Goal: Task Accomplishment & Management: Manage account settings

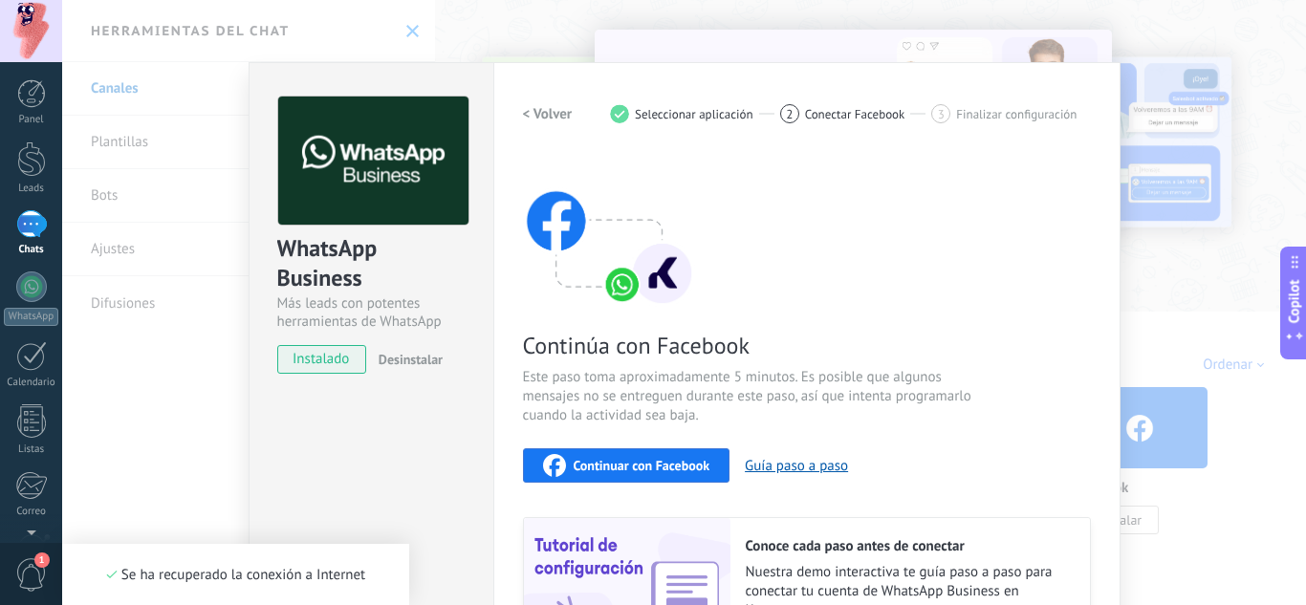
click at [383, 451] on div "WhatsApp Business Más leads con potentes herramientas de WhatsApp instalado Des…" at bounding box center [371, 409] width 245 height 694
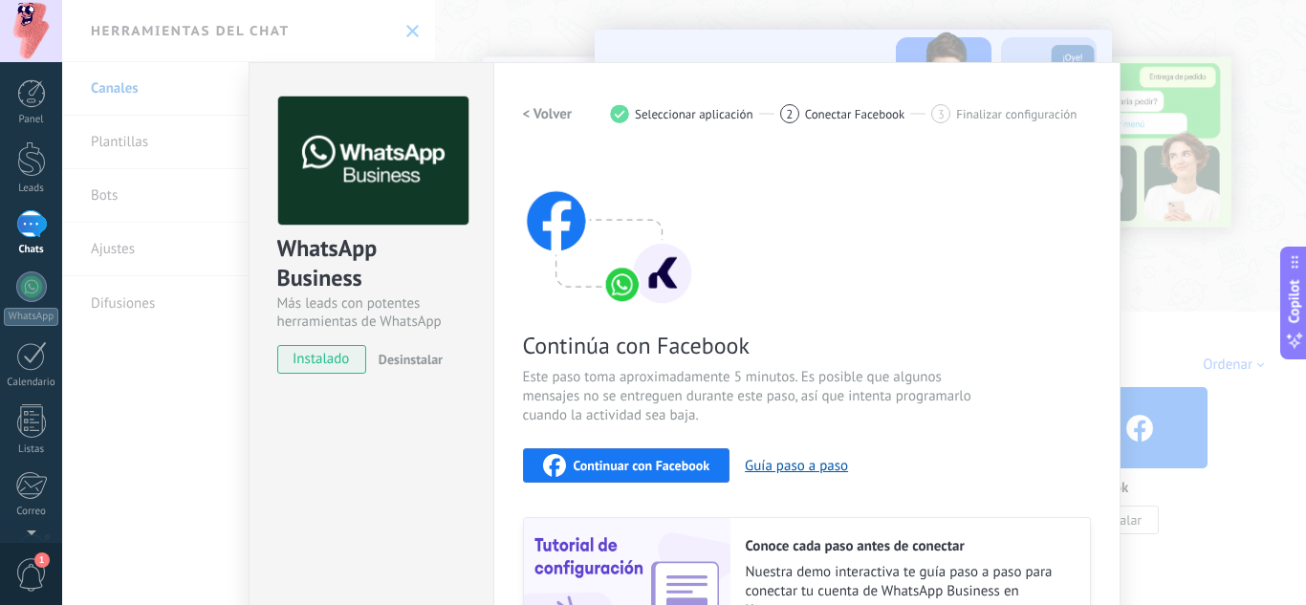
click at [532, 122] on h2 "< Volver" at bounding box center [548, 114] width 50 height 18
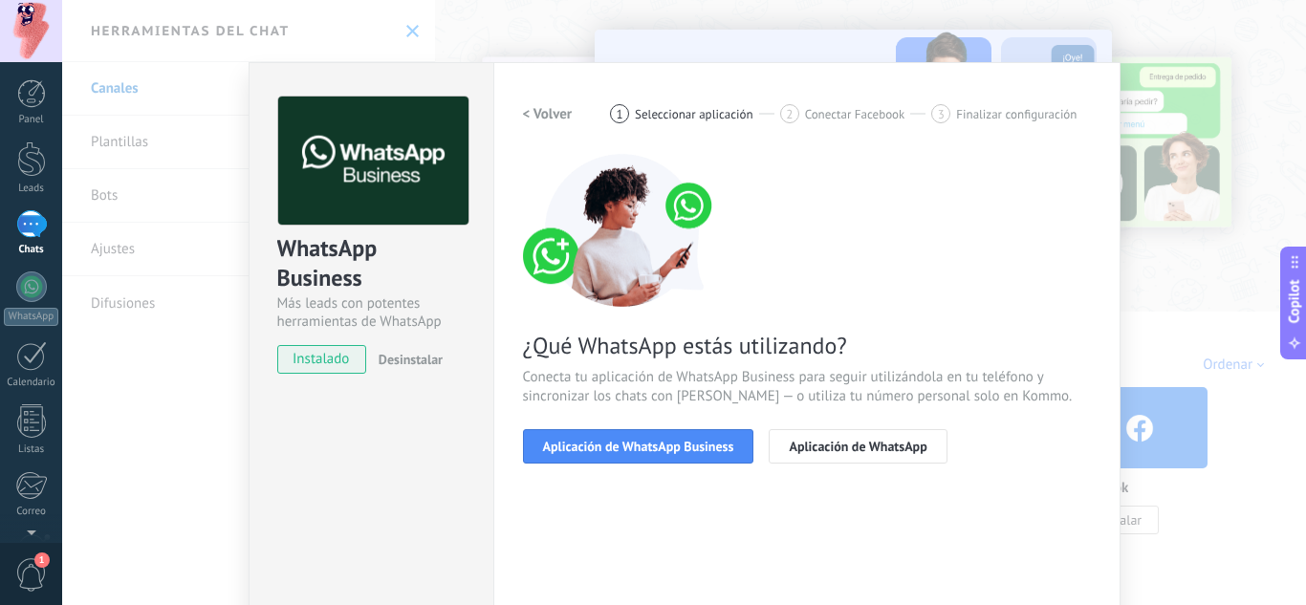
click at [538, 99] on button "< Volver" at bounding box center [548, 114] width 50 height 34
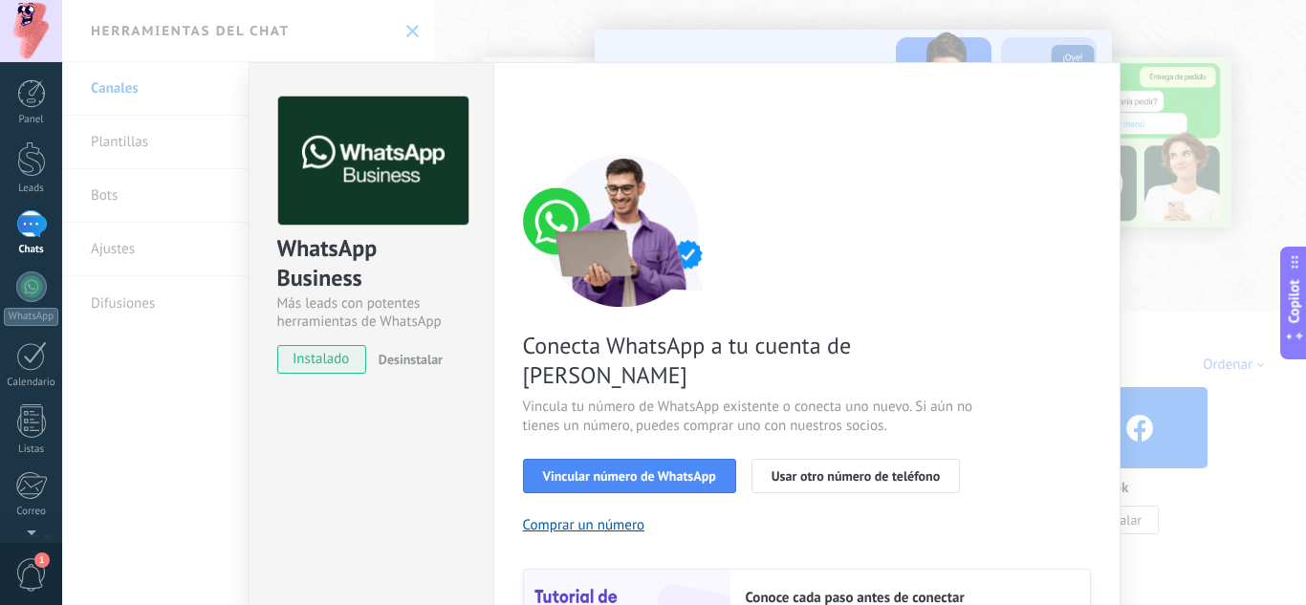
click at [1181, 288] on div "WhatsApp Business Más leads con potentes herramientas de WhatsApp instalado Des…" at bounding box center [684, 302] width 1244 height 605
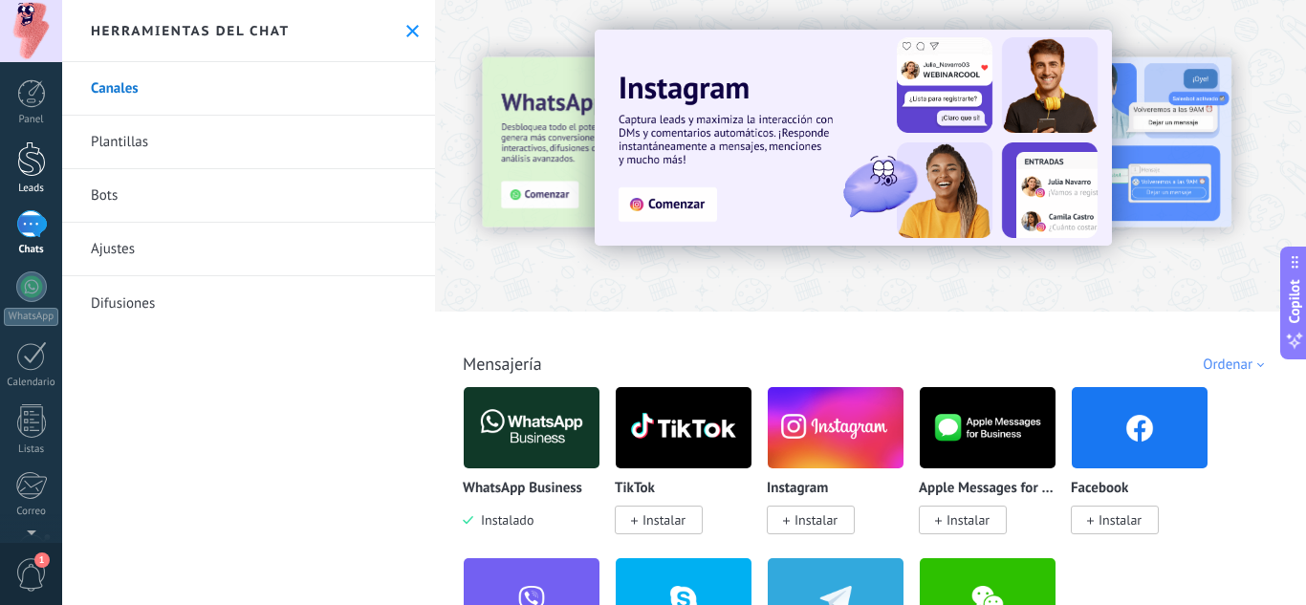
click at [30, 171] on div at bounding box center [31, 159] width 29 height 35
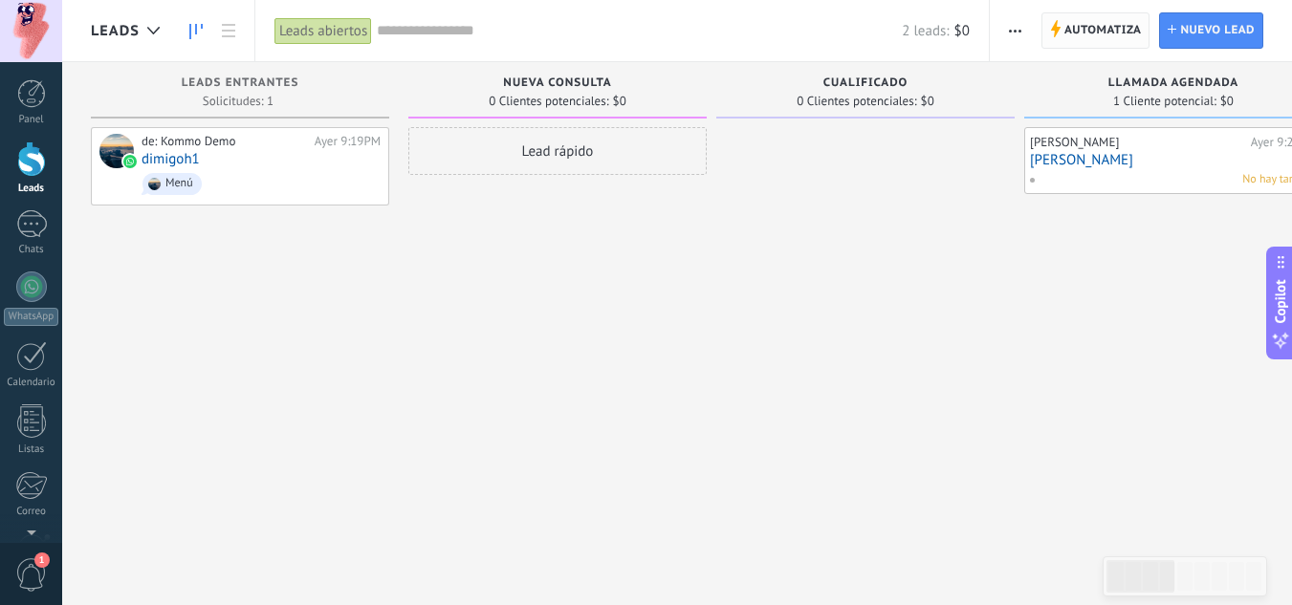
click at [1078, 30] on span "Automatiza" at bounding box center [1102, 30] width 77 height 34
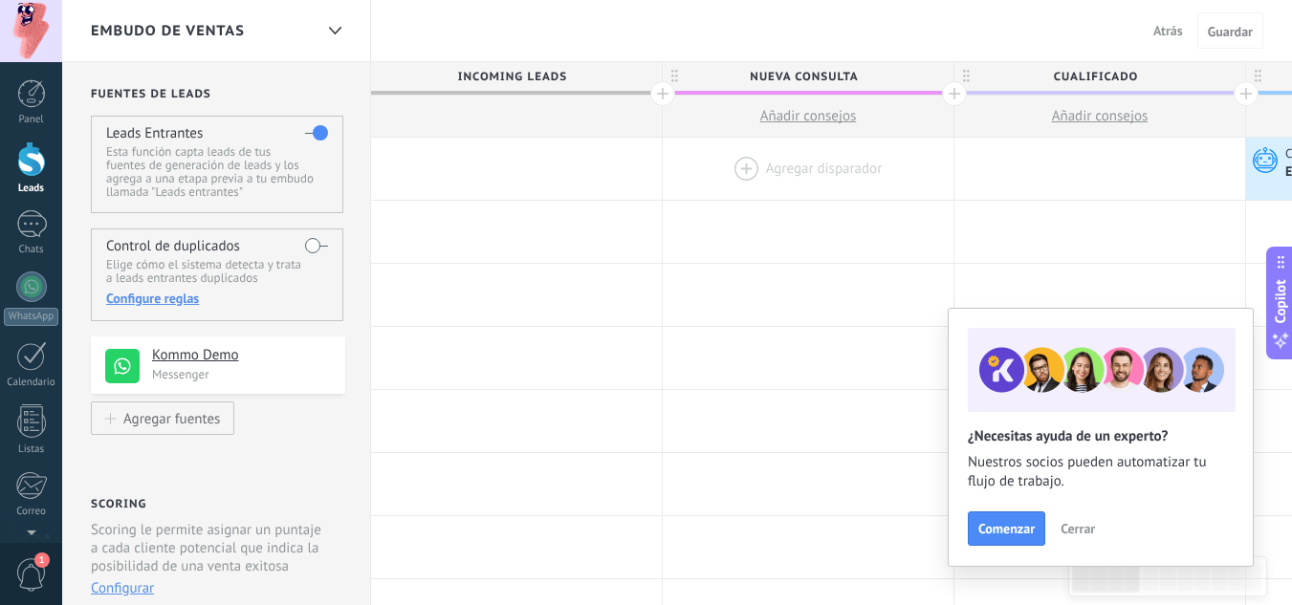
click at [747, 165] on div at bounding box center [808, 169] width 291 height 62
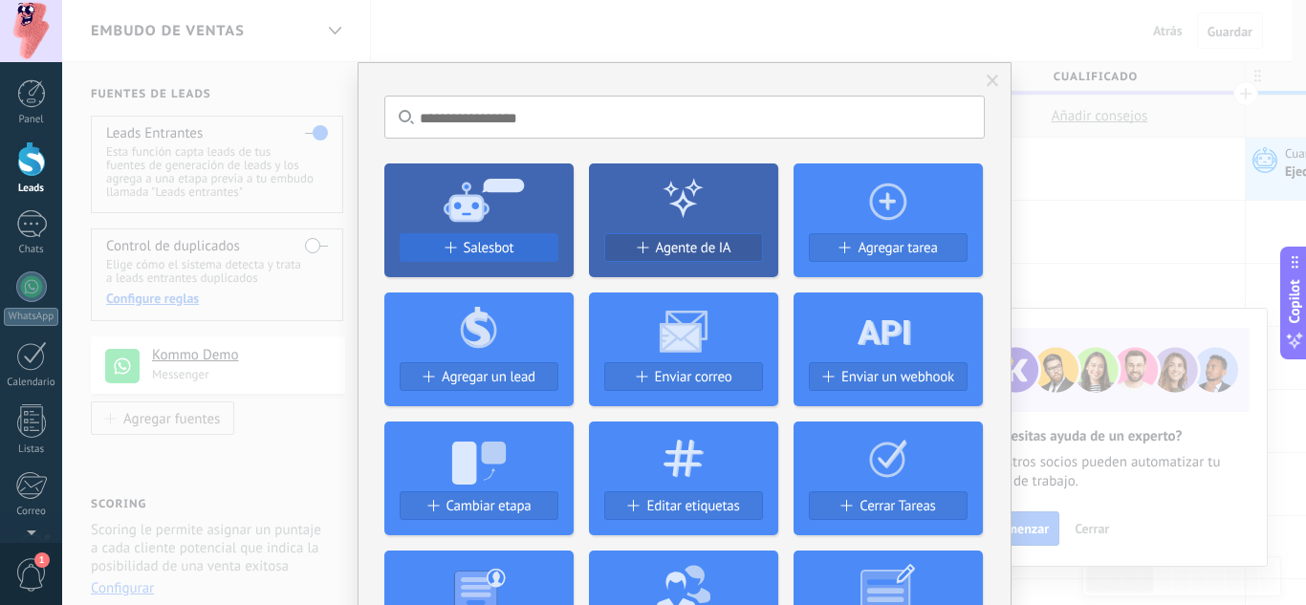
click at [476, 249] on span "Salesbot" at bounding box center [489, 248] width 51 height 16
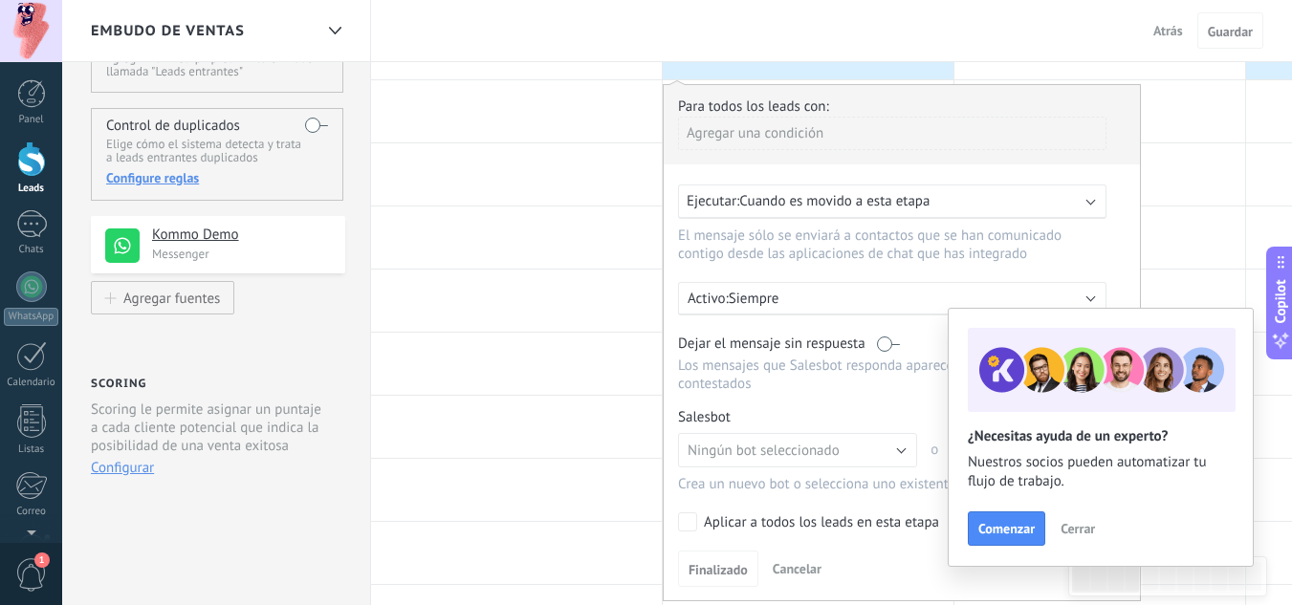
scroll to position [191, 0]
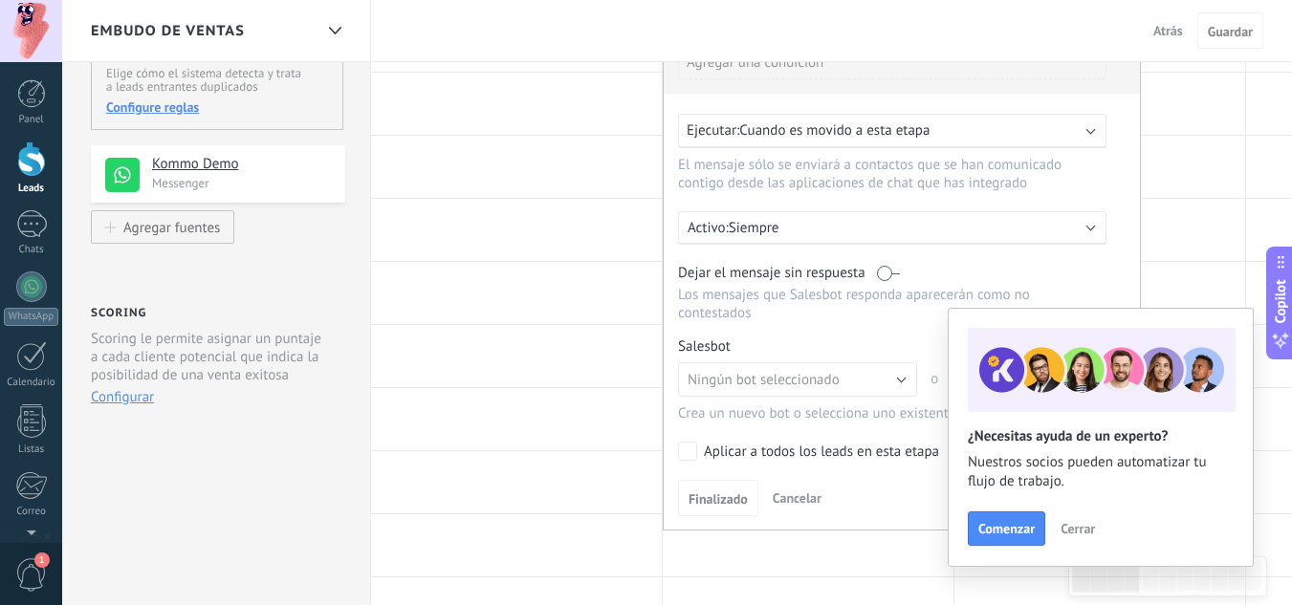
click at [1092, 515] on button "Cerrar" at bounding box center [1078, 528] width 52 height 29
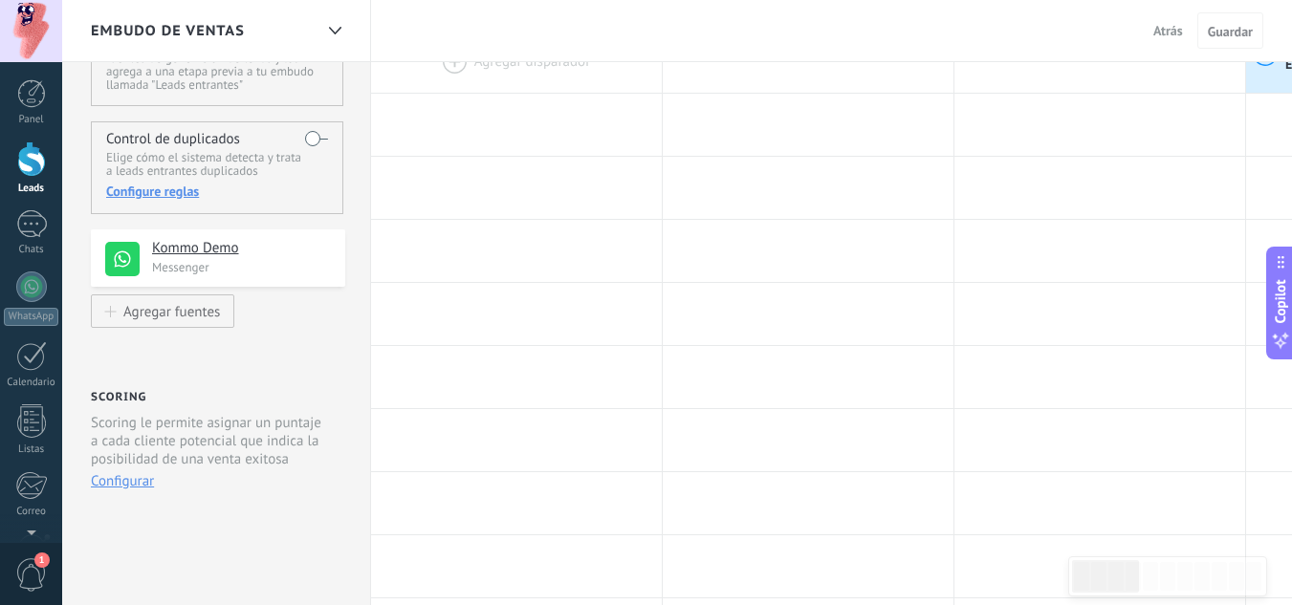
scroll to position [0, 0]
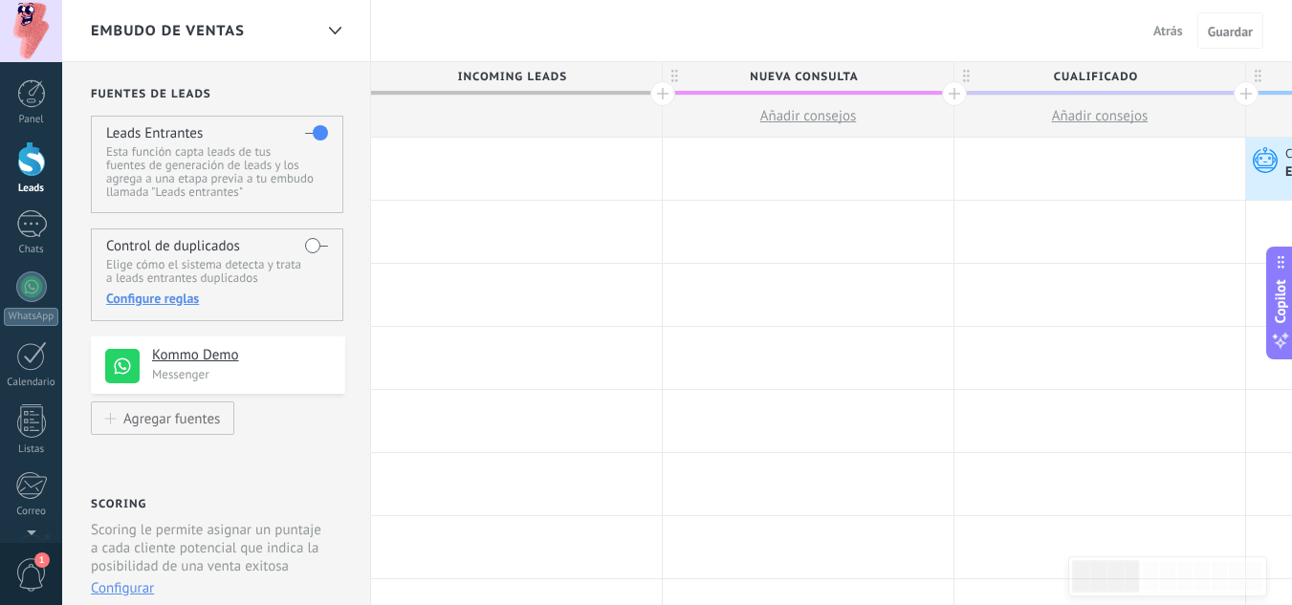
click at [815, 180] on div at bounding box center [808, 169] width 291 height 62
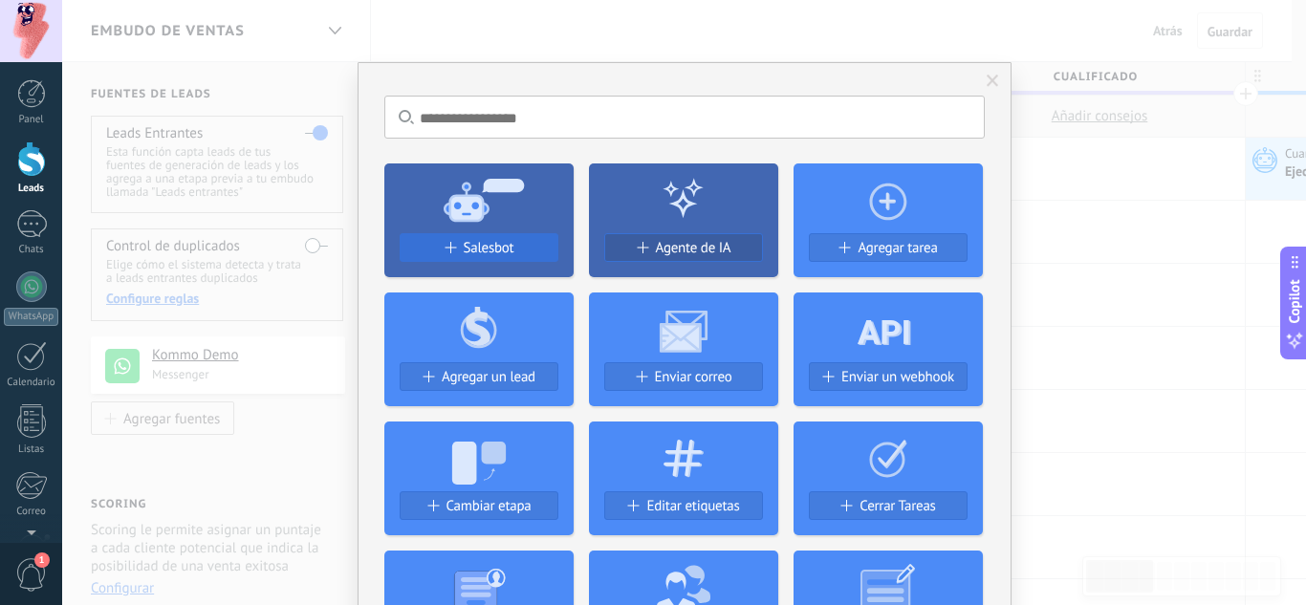
click at [486, 237] on button "Salesbot" at bounding box center [479, 247] width 159 height 29
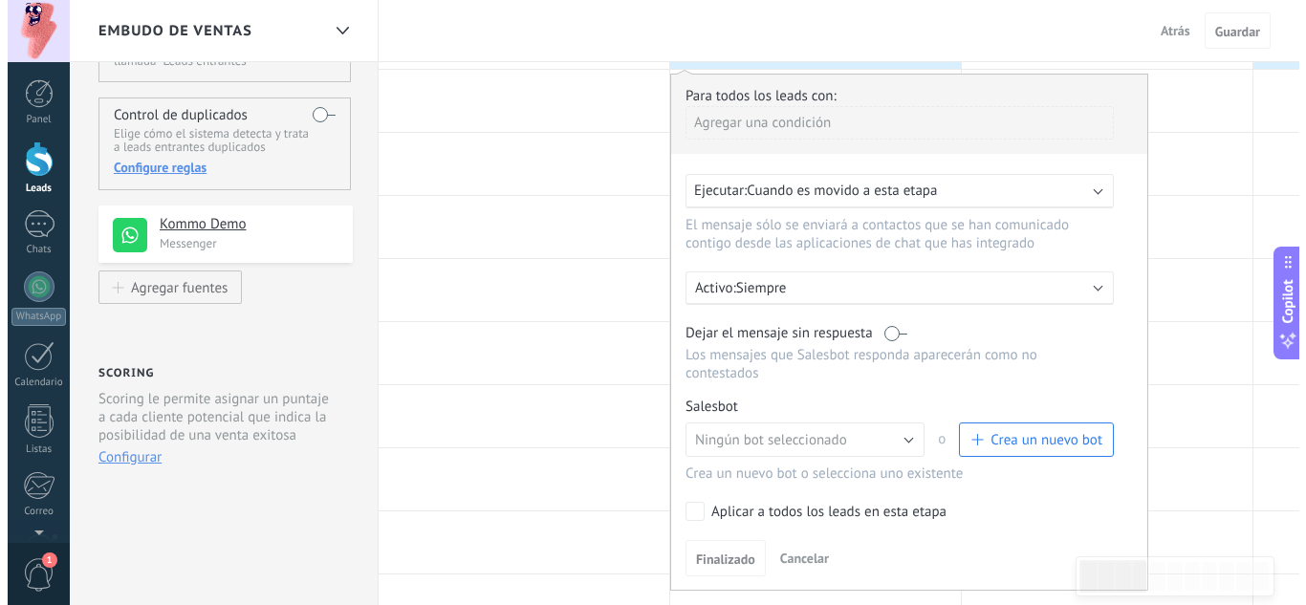
scroll to position [191, 0]
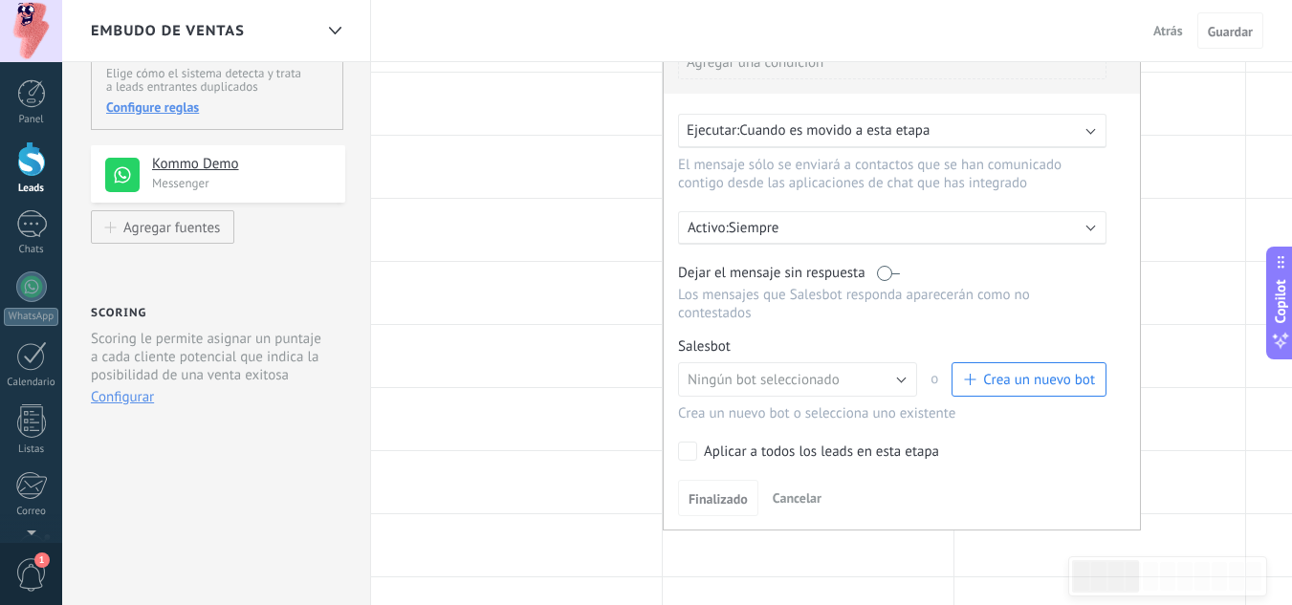
click at [1006, 382] on span "Crea un nuevo bot" at bounding box center [1039, 380] width 112 height 18
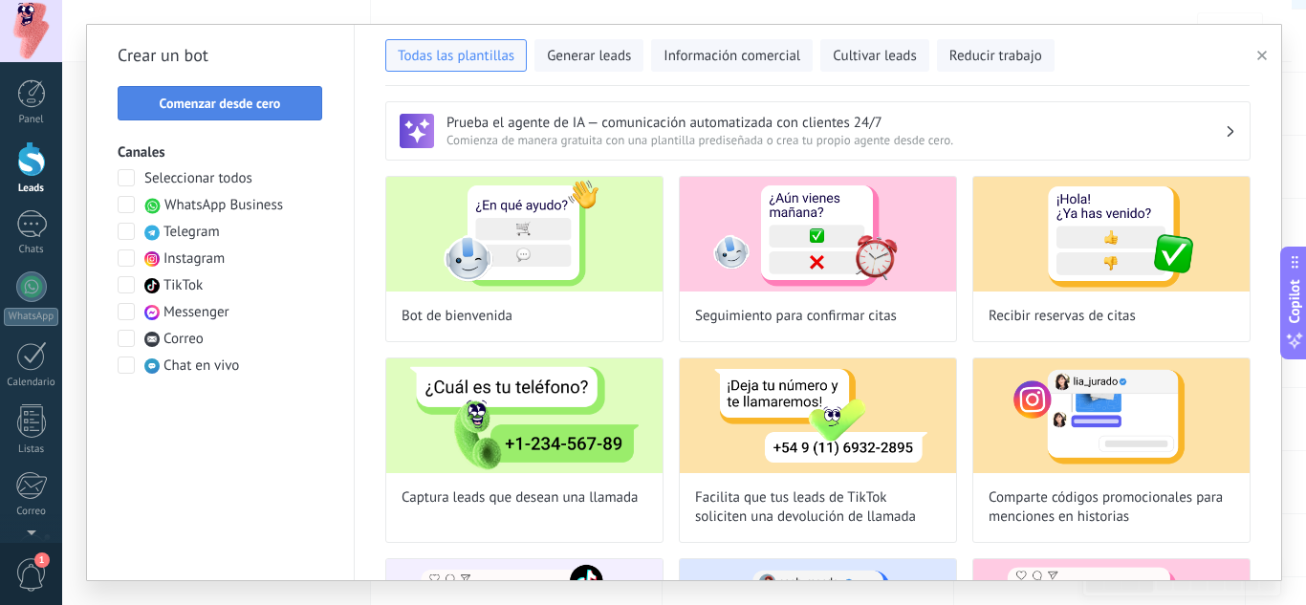
click at [278, 106] on span "Comenzar desde cero" at bounding box center [220, 103] width 121 height 13
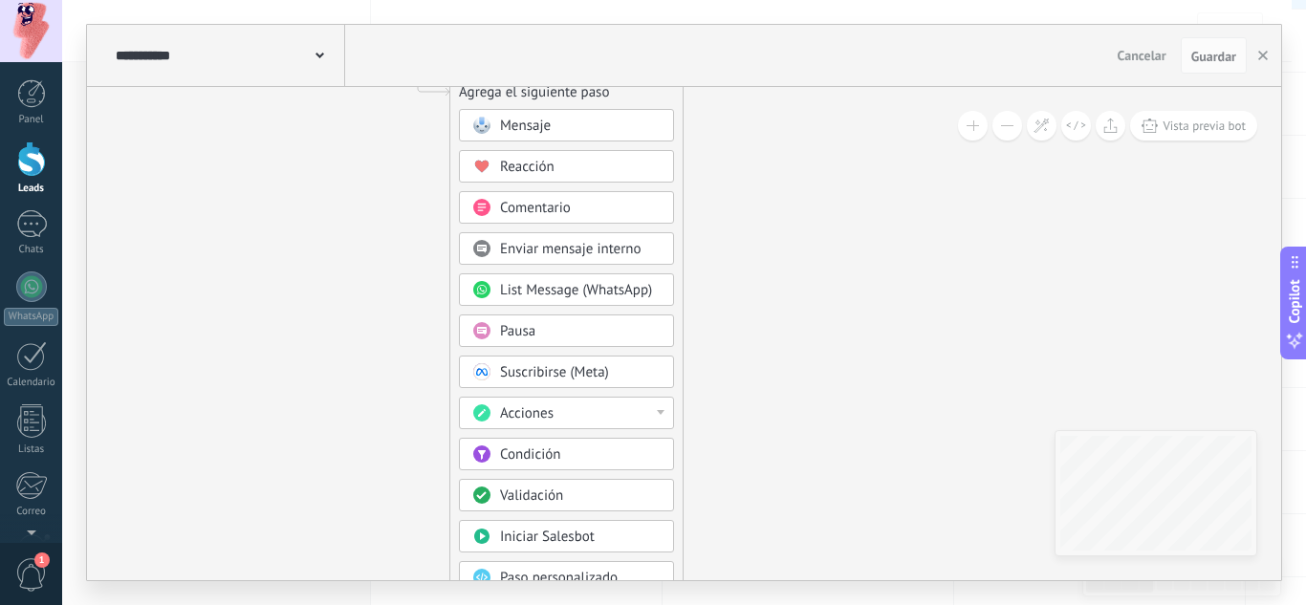
drag, startPoint x: 544, startPoint y: 406, endPoint x: 275, endPoint y: 187, distance: 346.6
click at [275, 187] on icon at bounding box center [389, 357] width 1285 height 1649
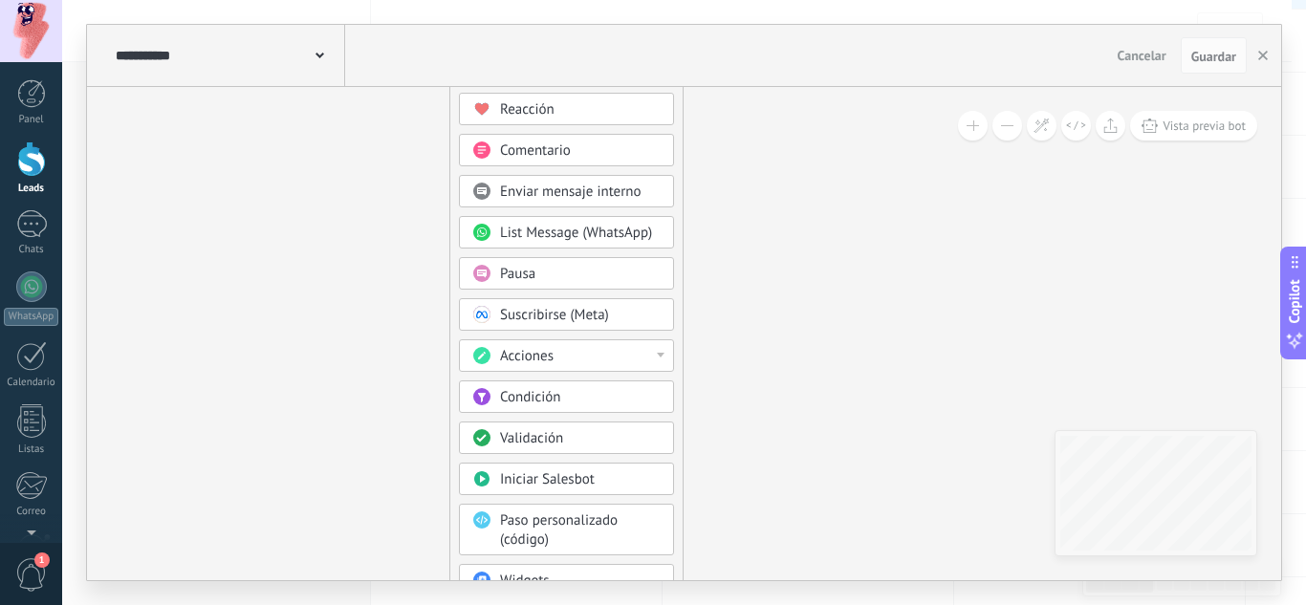
drag, startPoint x: 760, startPoint y: 511, endPoint x: 760, endPoint y: 453, distance: 57.4
click at [760, 453] on icon at bounding box center [389, 300] width 1285 height 1649
click at [523, 441] on span "Validación" at bounding box center [531, 438] width 63 height 18
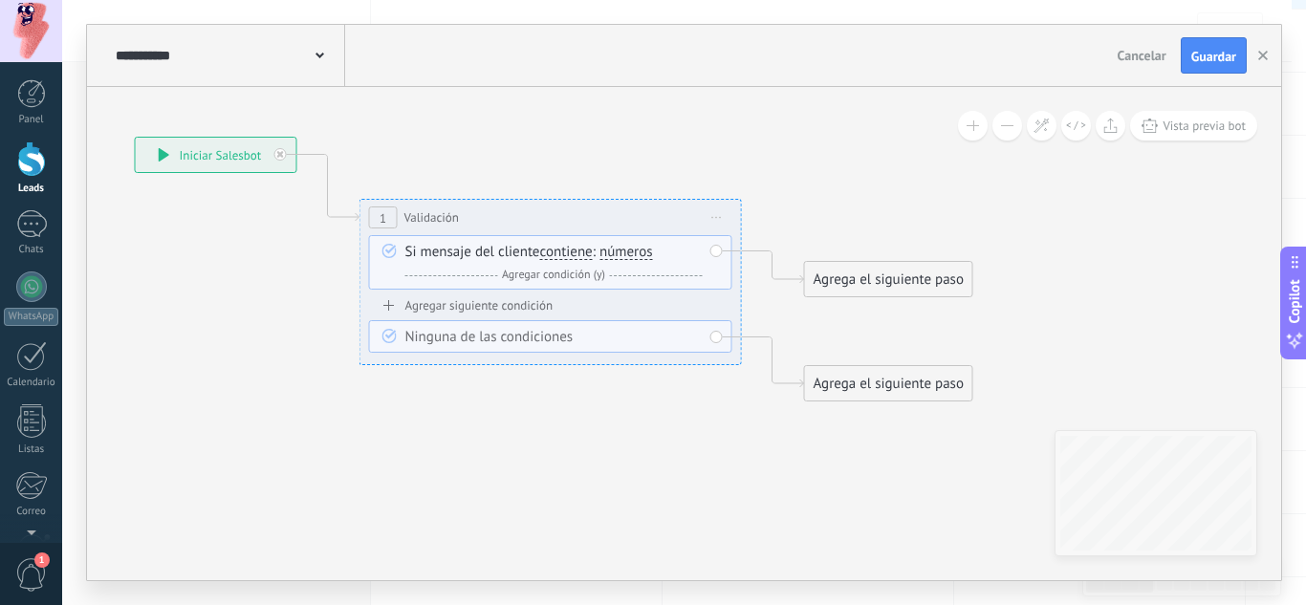
drag, startPoint x: 623, startPoint y: 278, endPoint x: 538, endPoint y: 319, distance: 94.5
click at [488, 459] on icon at bounding box center [522, 269] width 1730 height 1221
click at [502, 252] on div "Si mensaje del cliente contiene es igual a no es igual contiene no contiene tie…" at bounding box center [551, 262] width 297 height 42
click at [577, 253] on span "contiene" at bounding box center [564, 250] width 53 height 15
click at [577, 253] on button "contiene" at bounding box center [648, 250] width 239 height 34
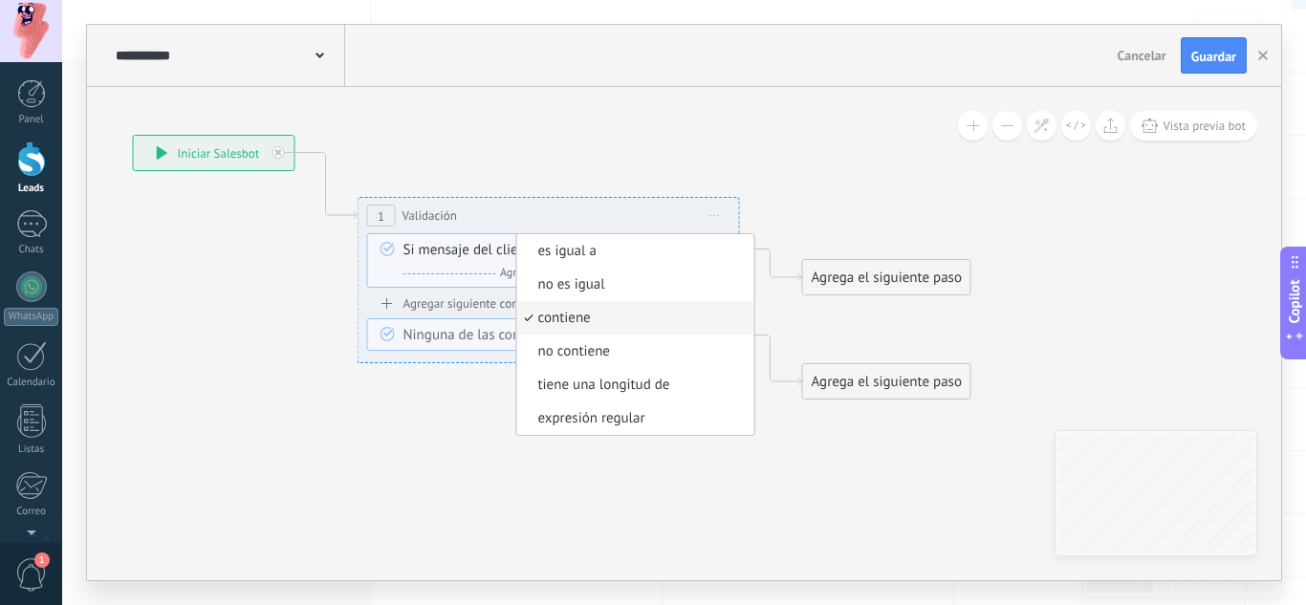
click at [403, 250] on div "Si mensaje del cliente contiene es igual a no es igual contiene no contiene tie…" at bounding box center [551, 262] width 297 height 42
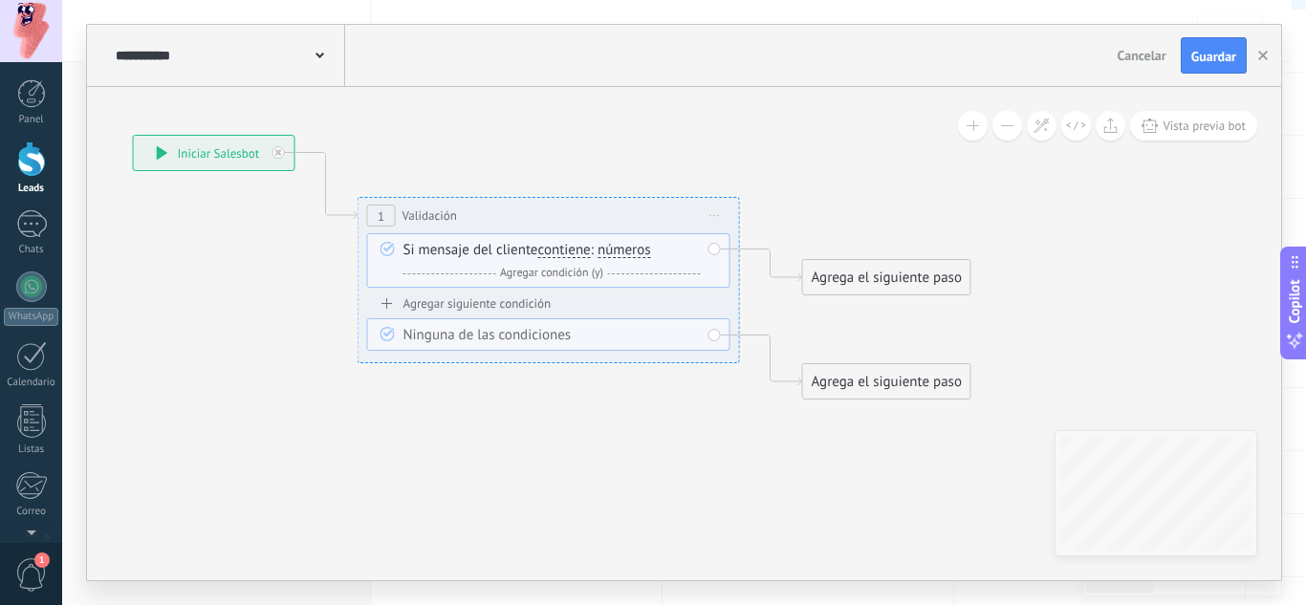
click at [444, 249] on div "Si mensaje del cliente contiene es igual a no es igual contiene no contiene tie…" at bounding box center [551, 262] width 297 height 42
click at [638, 251] on span "números" at bounding box center [625, 250] width 54 height 15
click at [638, 251] on button "números" at bounding box center [707, 250] width 239 height 34
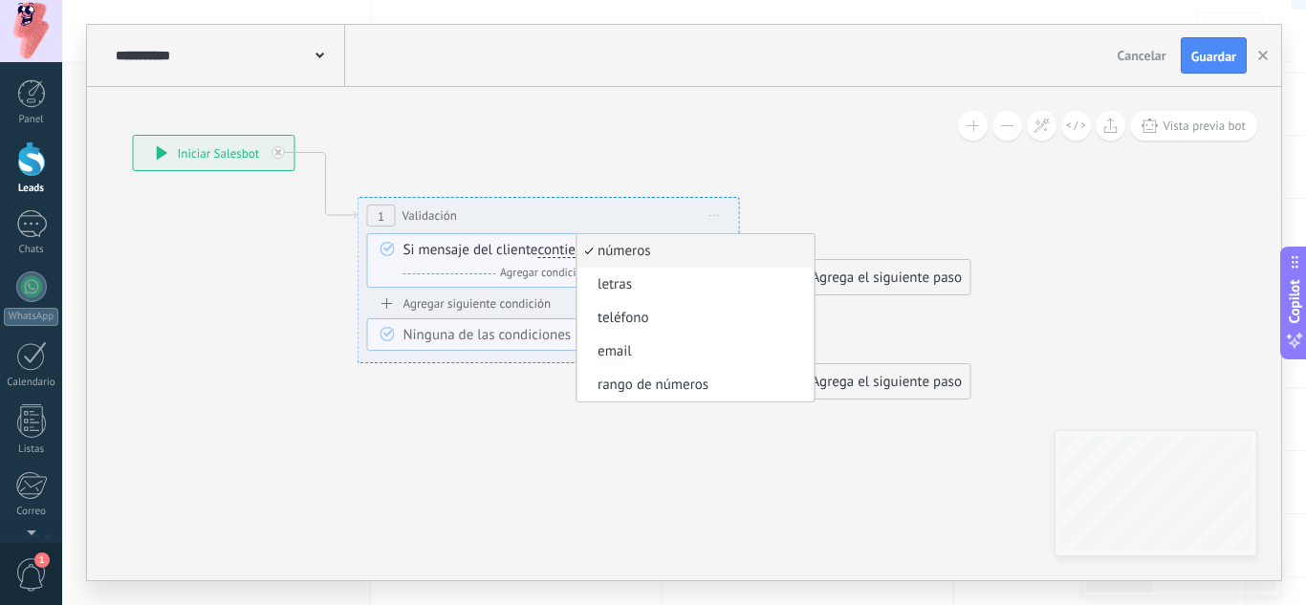
click at [441, 503] on icon at bounding box center [520, 267] width 1730 height 1221
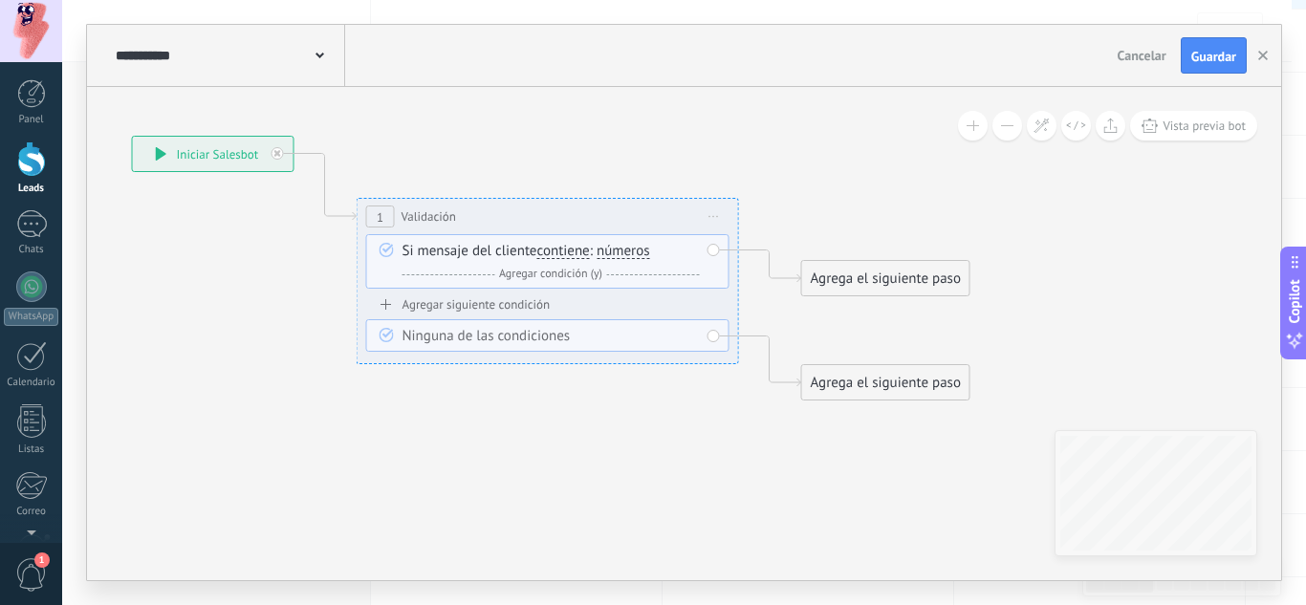
click at [439, 251] on div "Si mensaje del cliente contiene es igual a no es igual contiene no contiene tie…" at bounding box center [551, 263] width 297 height 42
click at [386, 246] on icon at bounding box center [386, 250] width 14 height 14
click at [433, 217] on span "Validación" at bounding box center [429, 216] width 55 height 18
click at [715, 213] on span "Iniciar vista previa aquí Cambiar nombre Duplicar Borrar" at bounding box center [714, 217] width 31 height 28
click at [751, 350] on div "Borrar" at bounding box center [801, 341] width 189 height 33
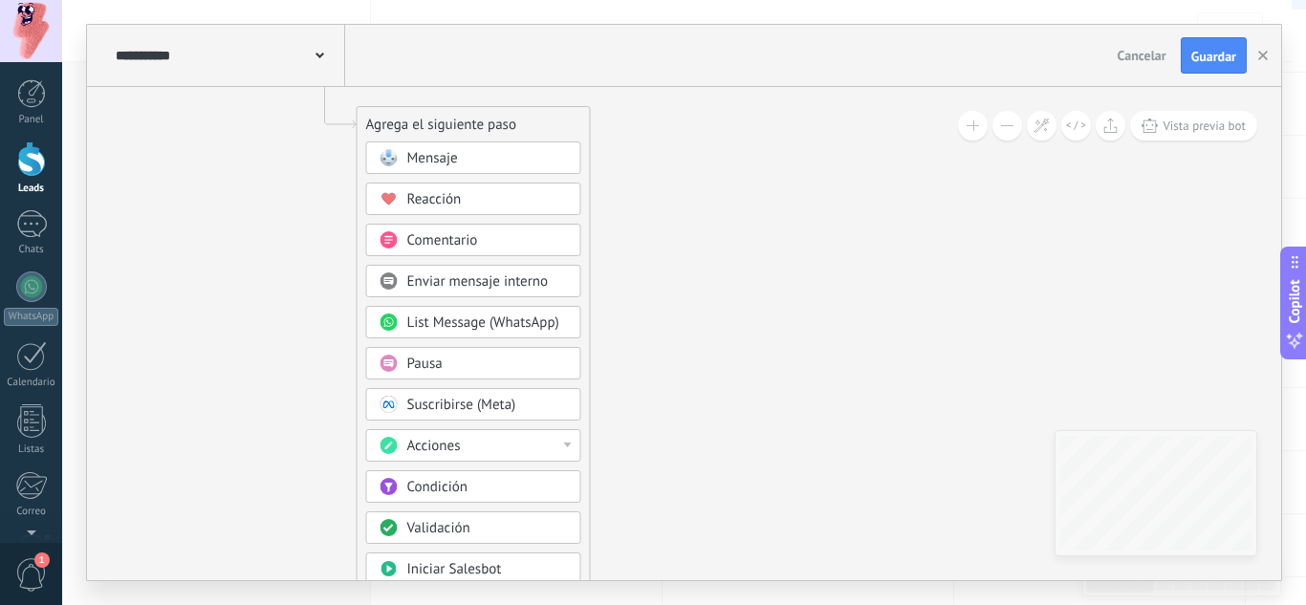
click at [482, 446] on div "Acciones" at bounding box center [487, 446] width 161 height 19
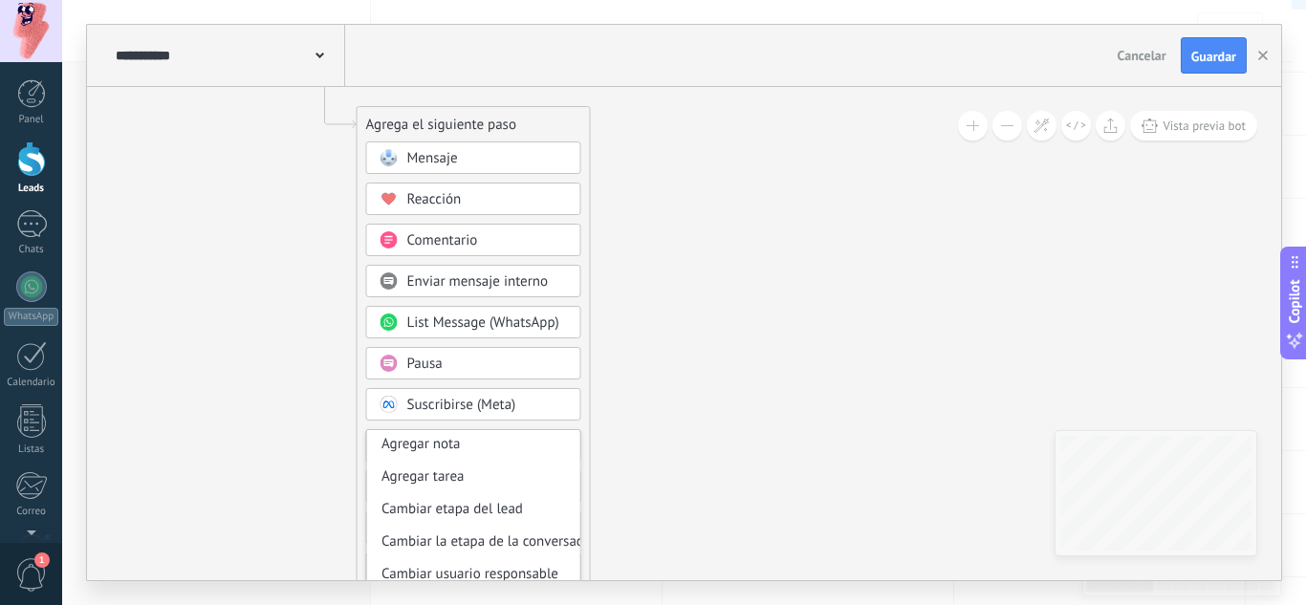
scroll to position [0, 0]
click at [671, 345] on icon at bounding box center [296, 390] width 1285 height 1649
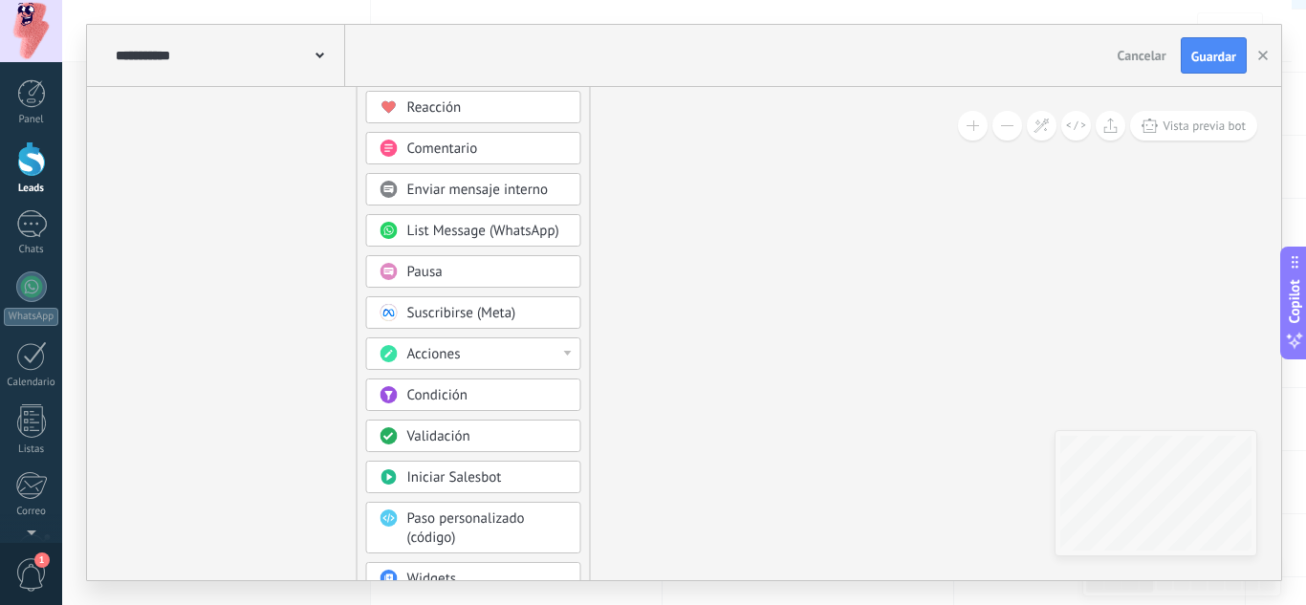
click at [474, 390] on div "Condición" at bounding box center [487, 395] width 161 height 19
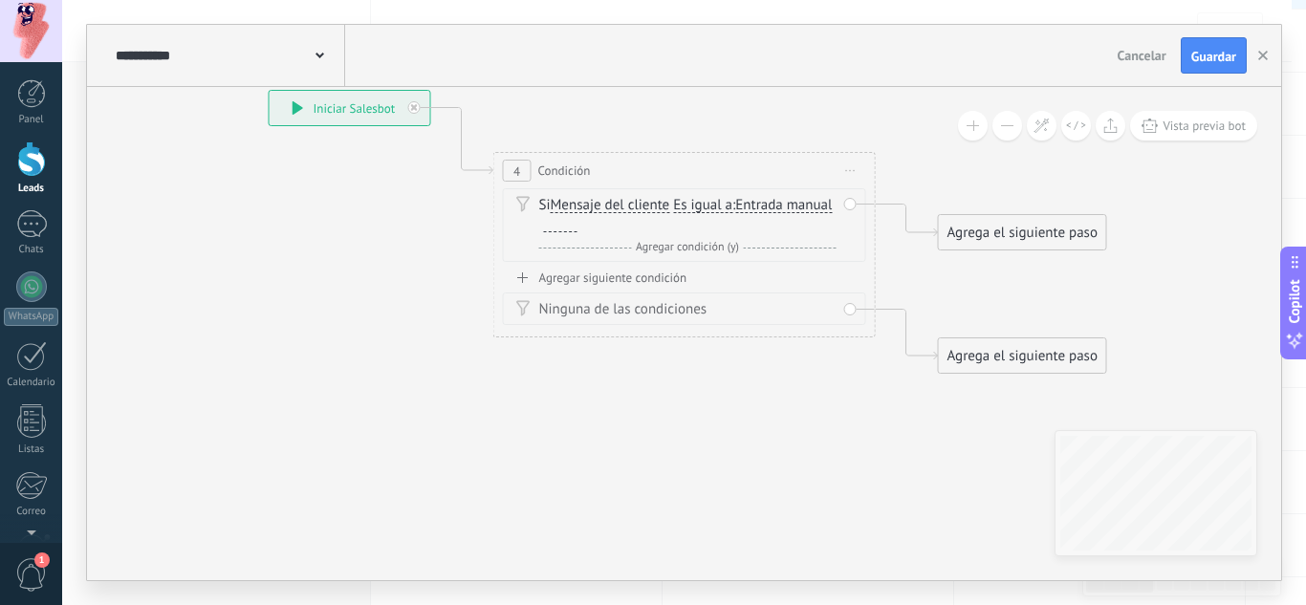
click at [580, 202] on span "Mensaje del cliente" at bounding box center [611, 205] width 120 height 15
click at [580, 202] on button "Mensaje del cliente" at bounding box center [660, 205] width 239 height 34
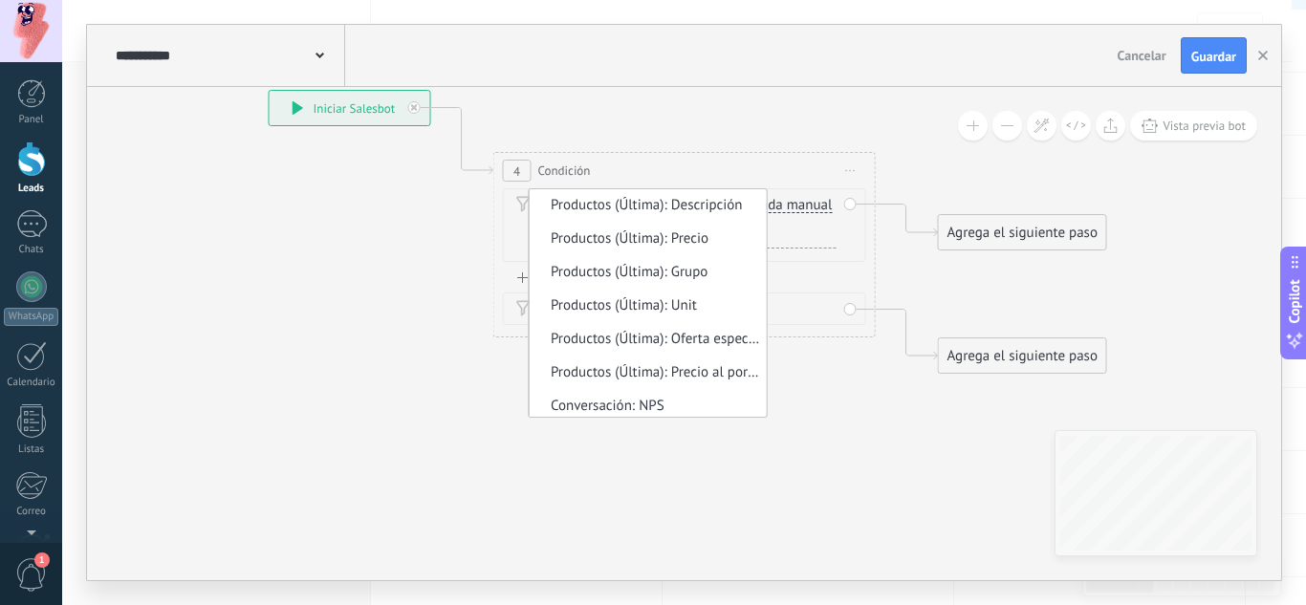
scroll to position [1446, 0]
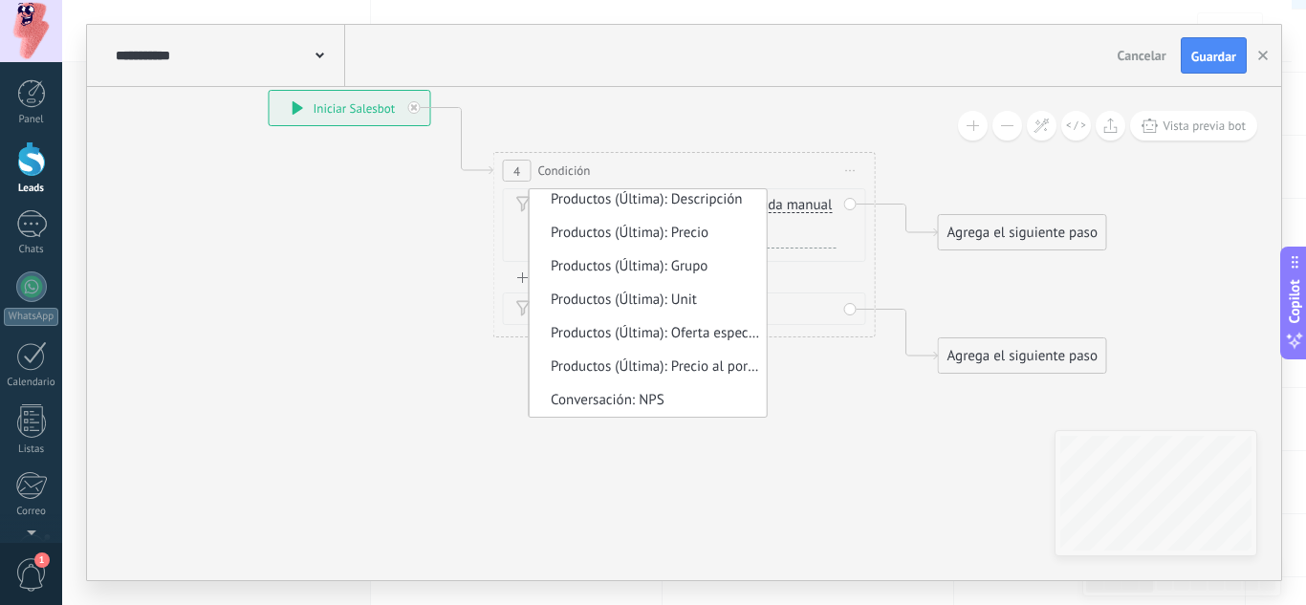
click at [346, 377] on icon at bounding box center [656, 232] width 1730 height 1240
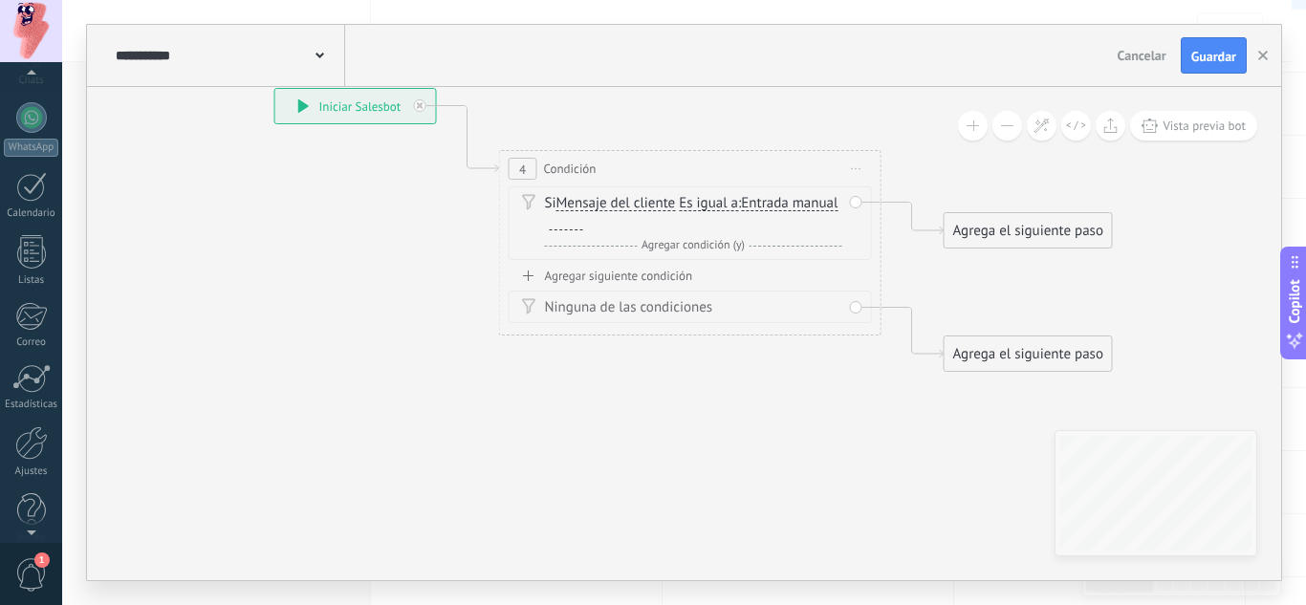
scroll to position [178, 0]
click at [39, 439] on div at bounding box center [31, 434] width 33 height 33
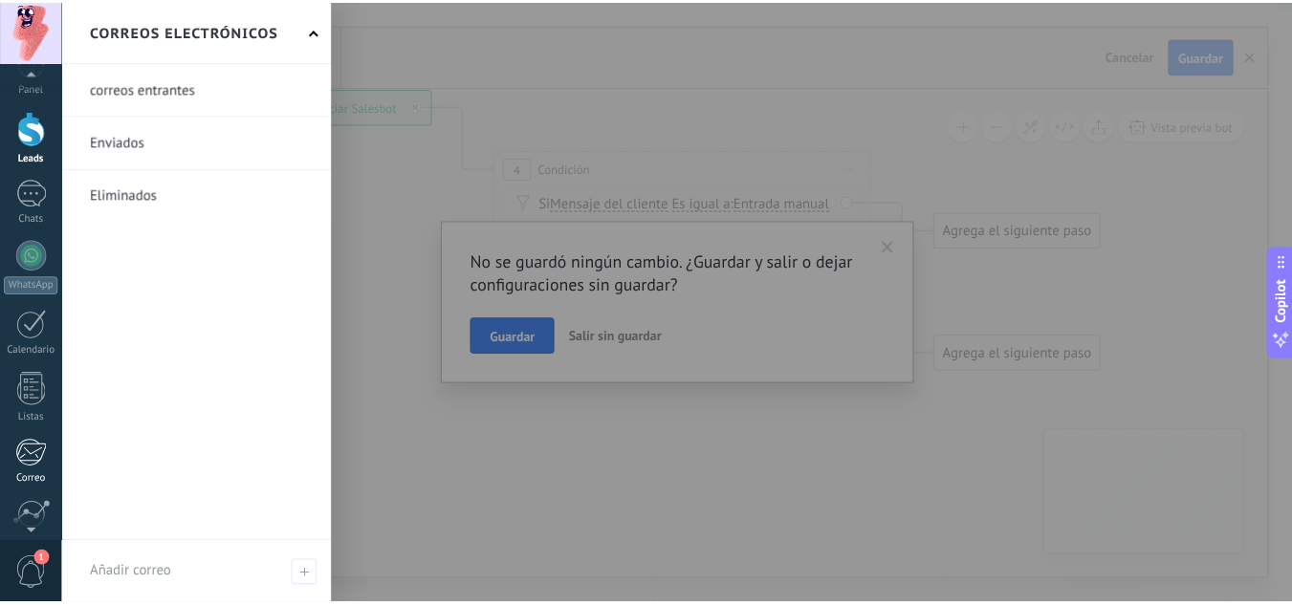
scroll to position [0, 0]
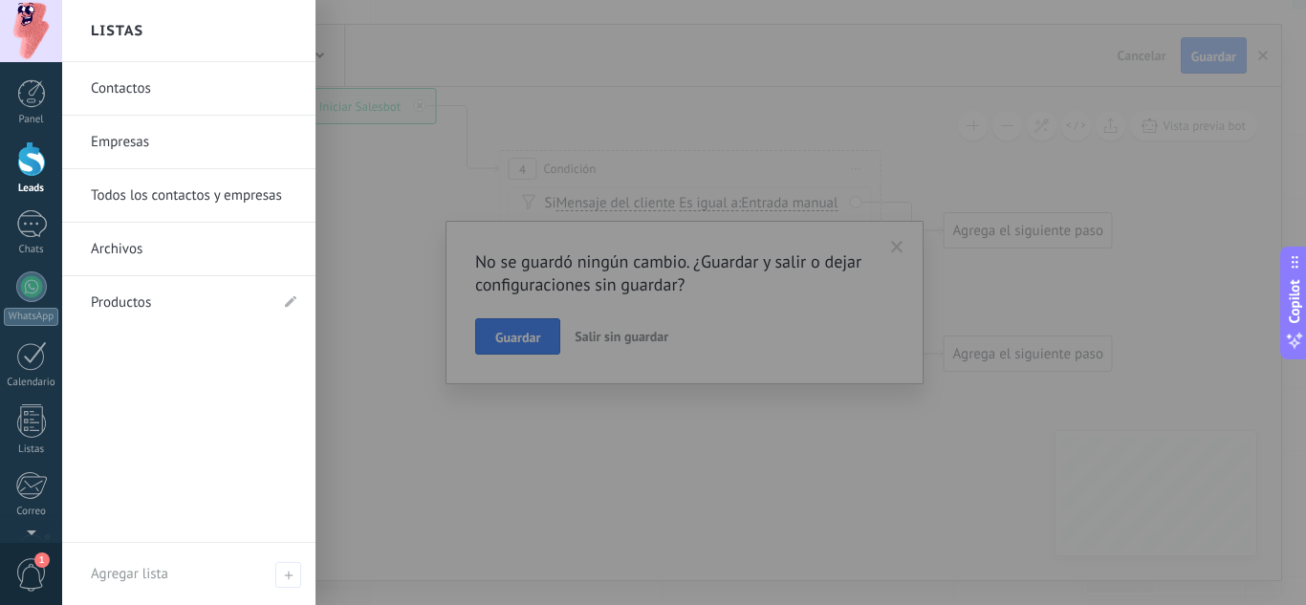
click at [142, 75] on link "Contactos" at bounding box center [194, 89] width 206 height 54
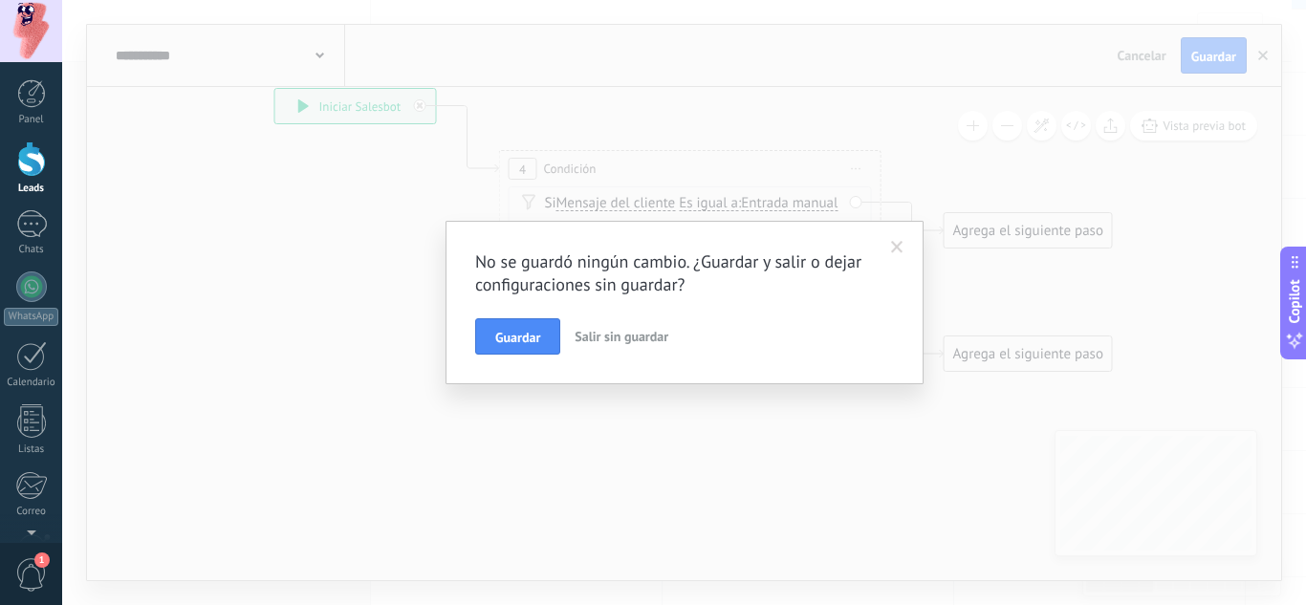
click at [635, 333] on span "Salir sin guardar" at bounding box center [622, 336] width 94 height 17
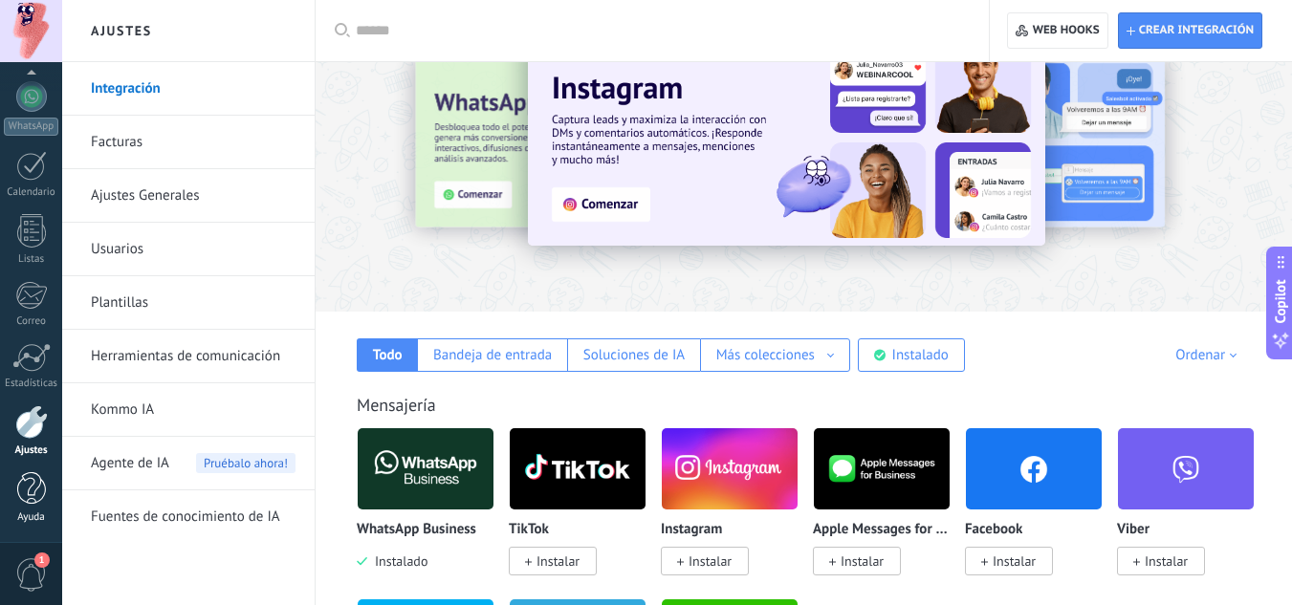
scroll to position [96, 0]
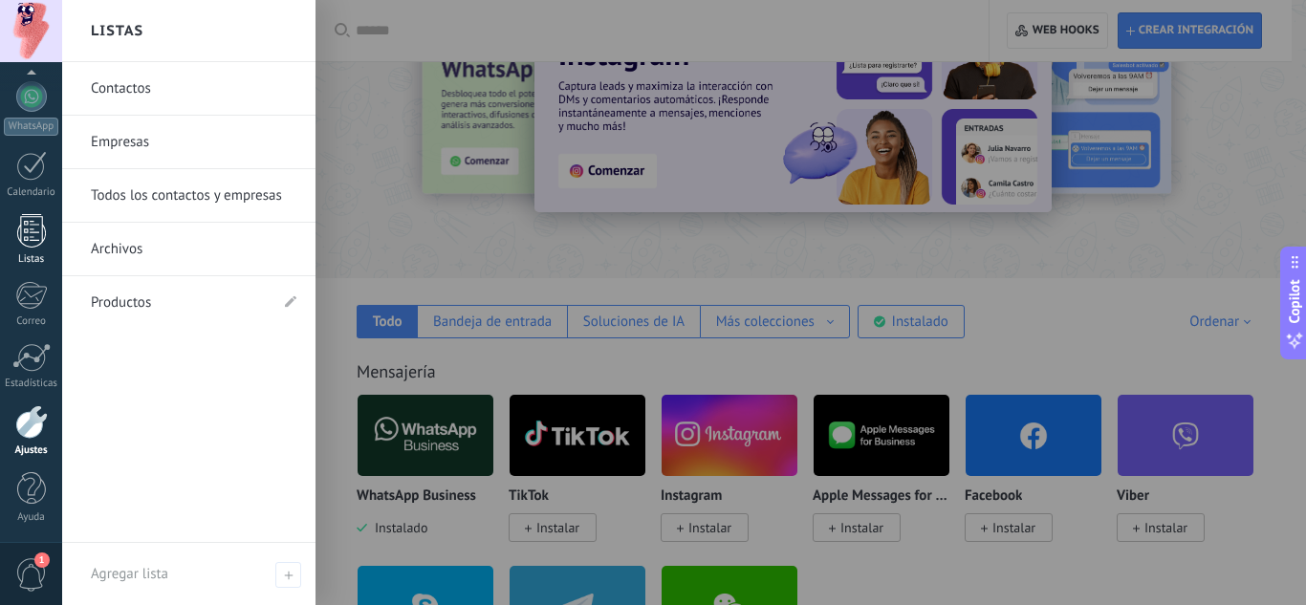
click at [35, 250] on link "Listas" at bounding box center [31, 240] width 62 height 52
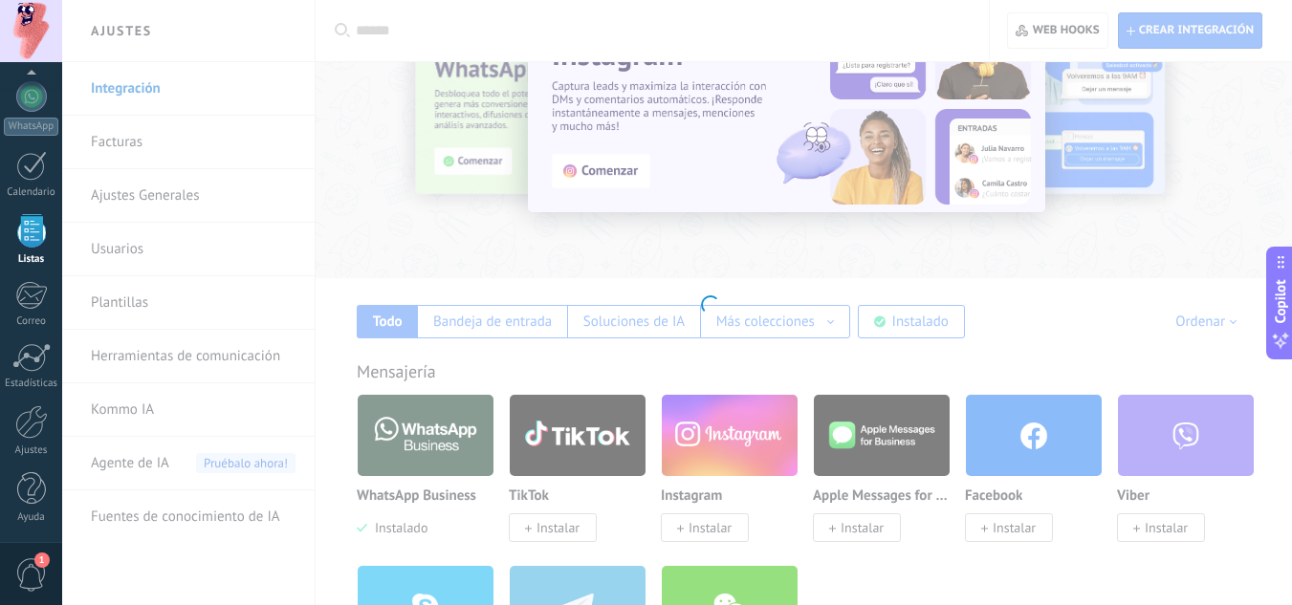
scroll to position [119, 0]
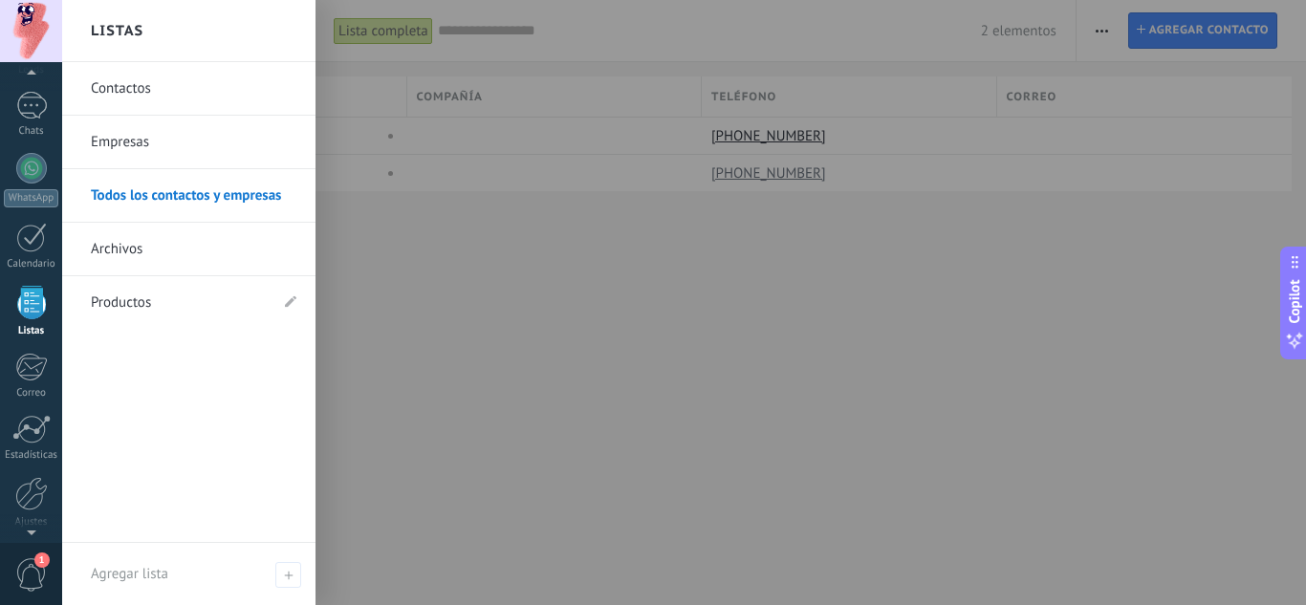
click at [127, 91] on link "Contactos" at bounding box center [194, 89] width 206 height 54
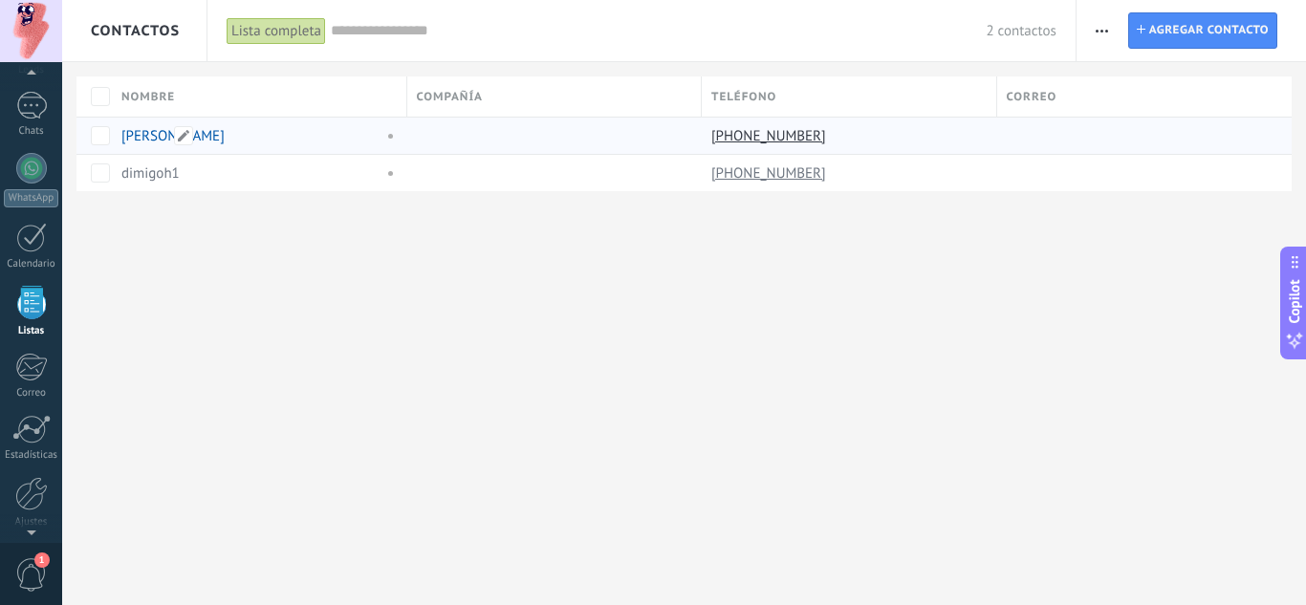
click at [142, 139] on link "[PERSON_NAME]" at bounding box center [172, 136] width 103 height 18
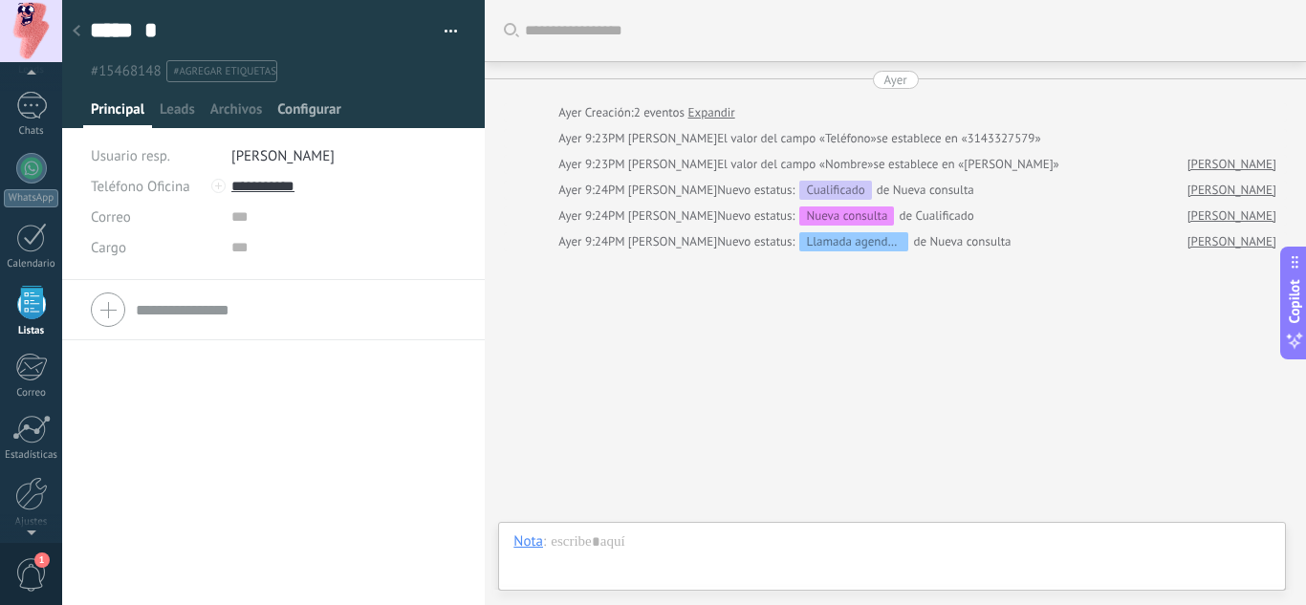
click at [323, 117] on span "Configurar" at bounding box center [308, 114] width 63 height 28
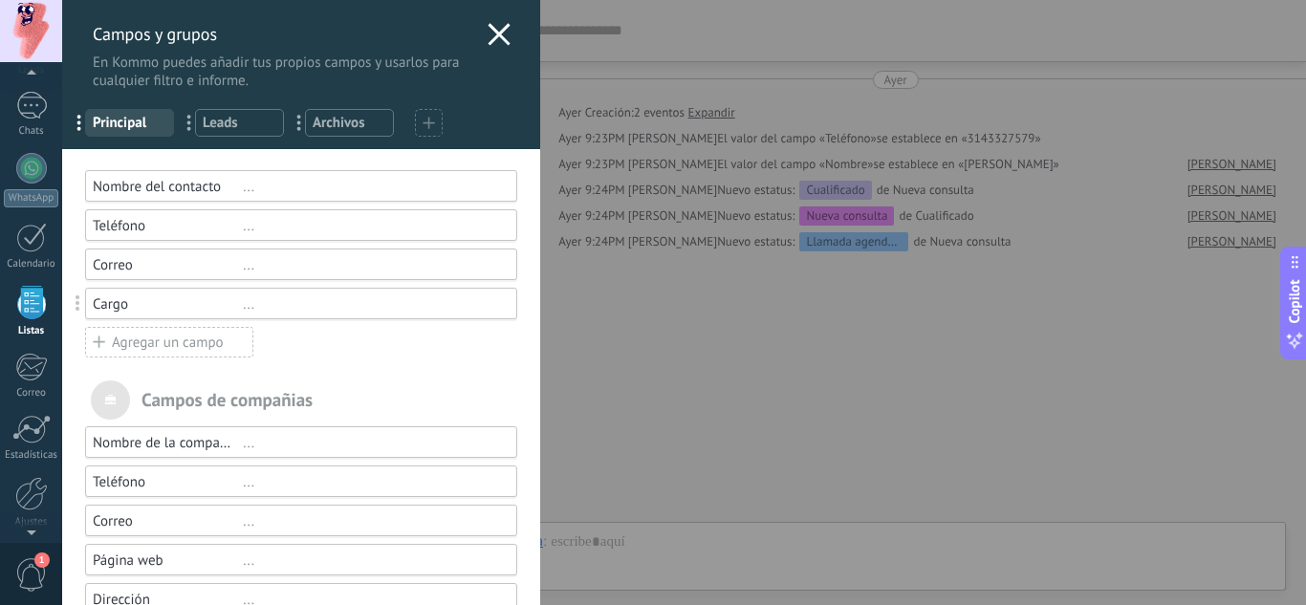
click at [113, 342] on div "Agregar un campo" at bounding box center [169, 342] width 168 height 31
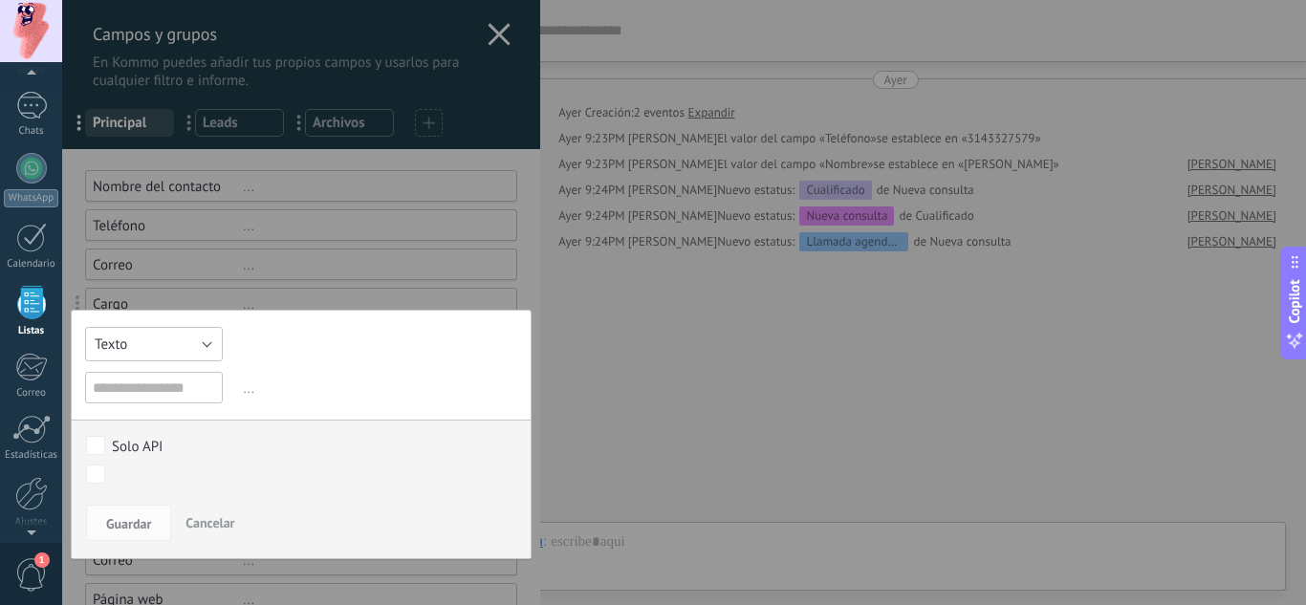
click at [115, 345] on span "Texto" at bounding box center [111, 345] width 33 height 18
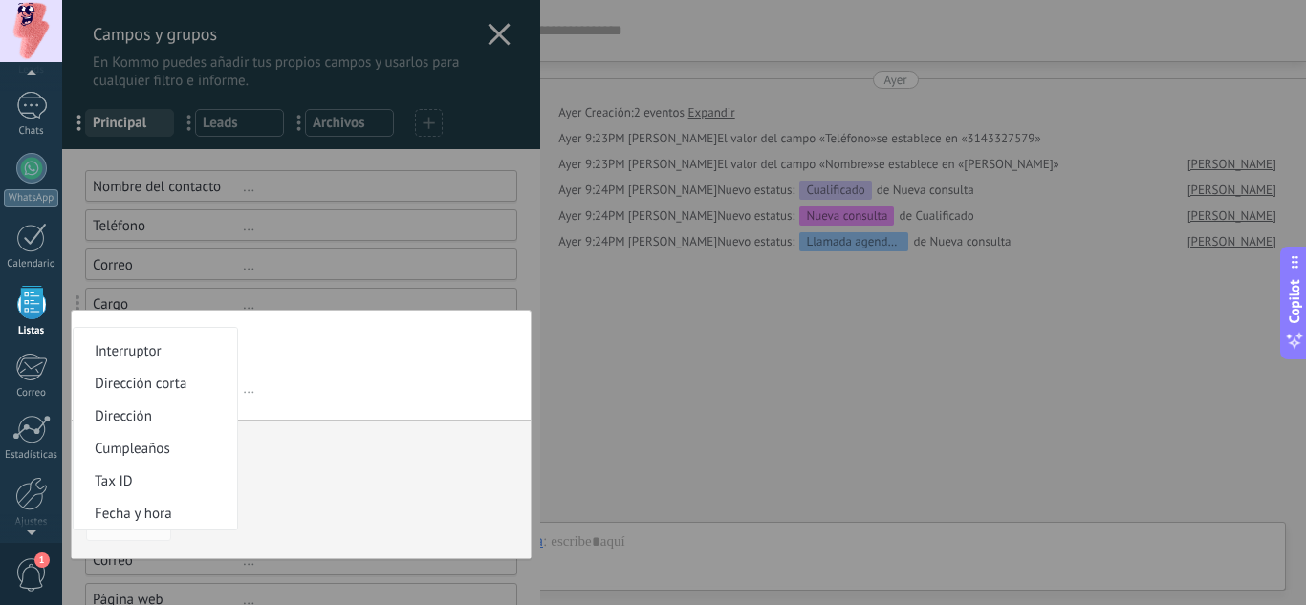
scroll to position [287, 0]
click at [171, 403] on li "Cumpleaños" at bounding box center [156, 415] width 164 height 33
type input "**********"
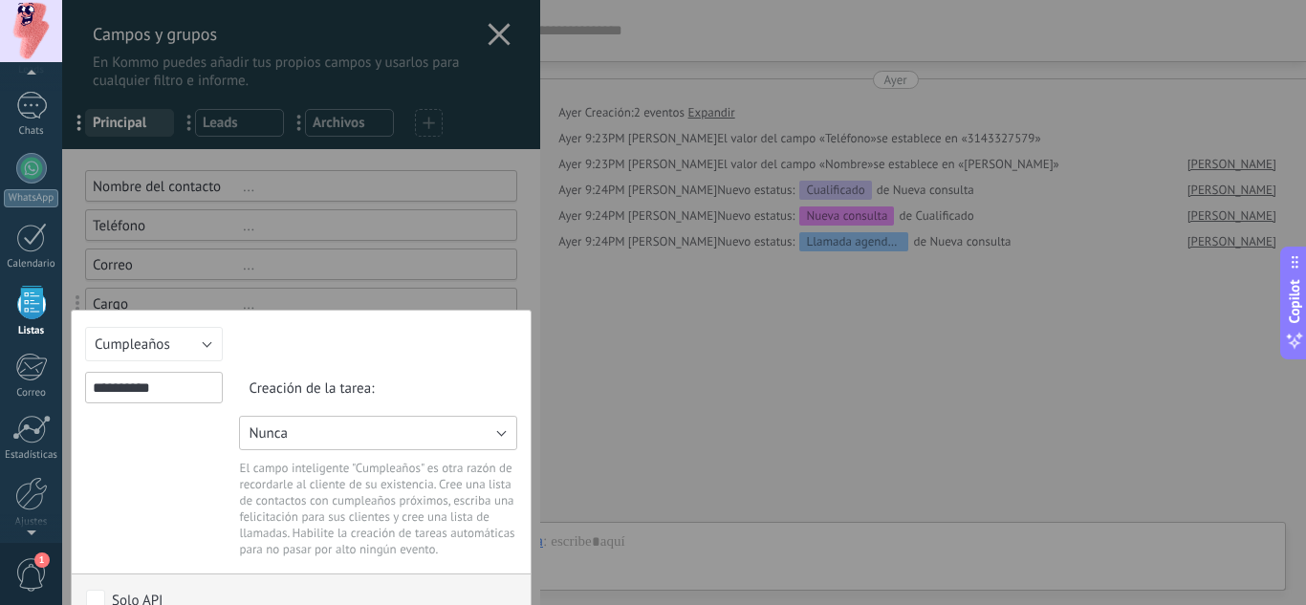
click at [317, 426] on button "Nunca" at bounding box center [378, 433] width 278 height 34
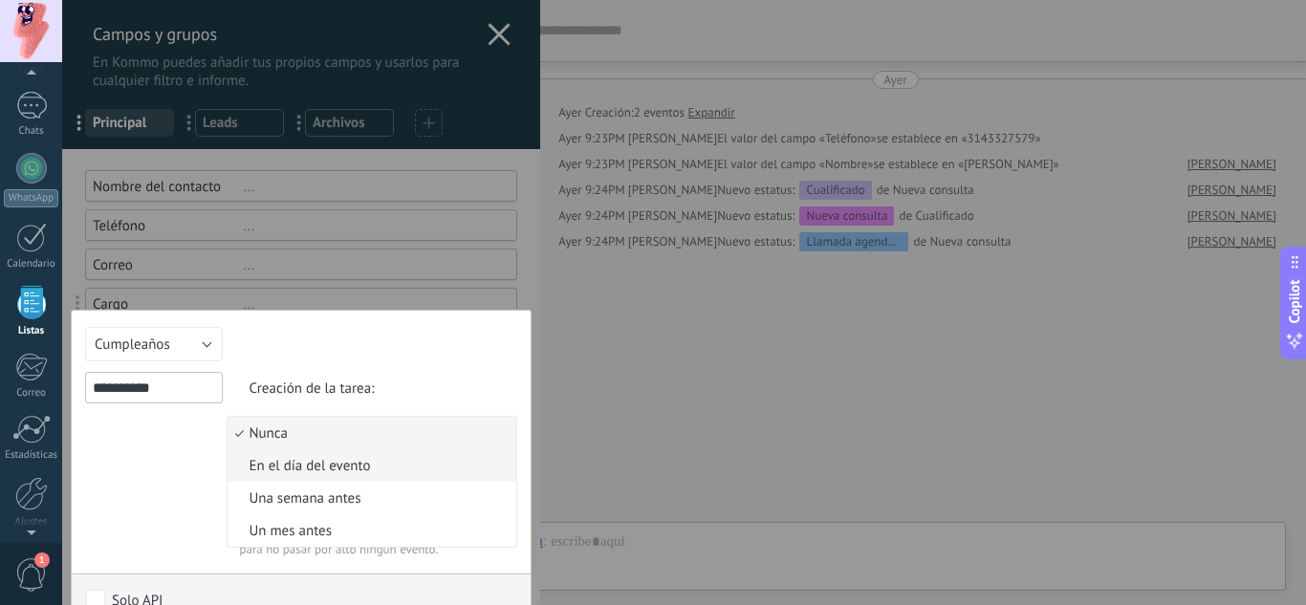
click at [408, 460] on span "En el día del evento" at bounding box center [369, 466] width 283 height 18
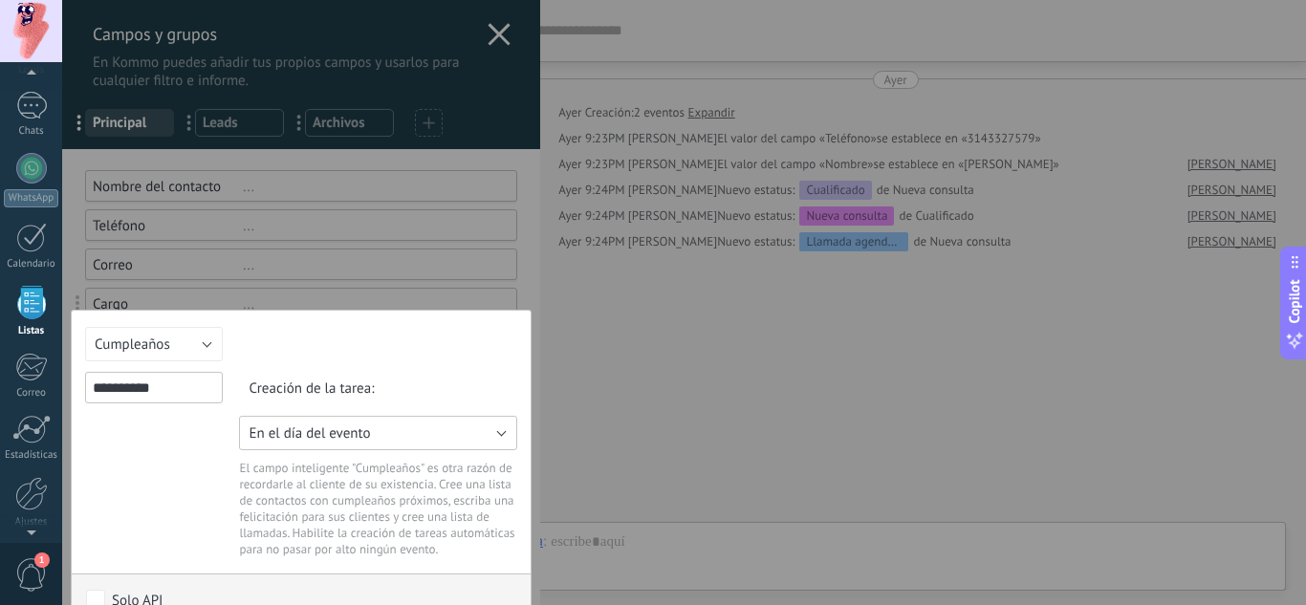
scroll to position [96, 0]
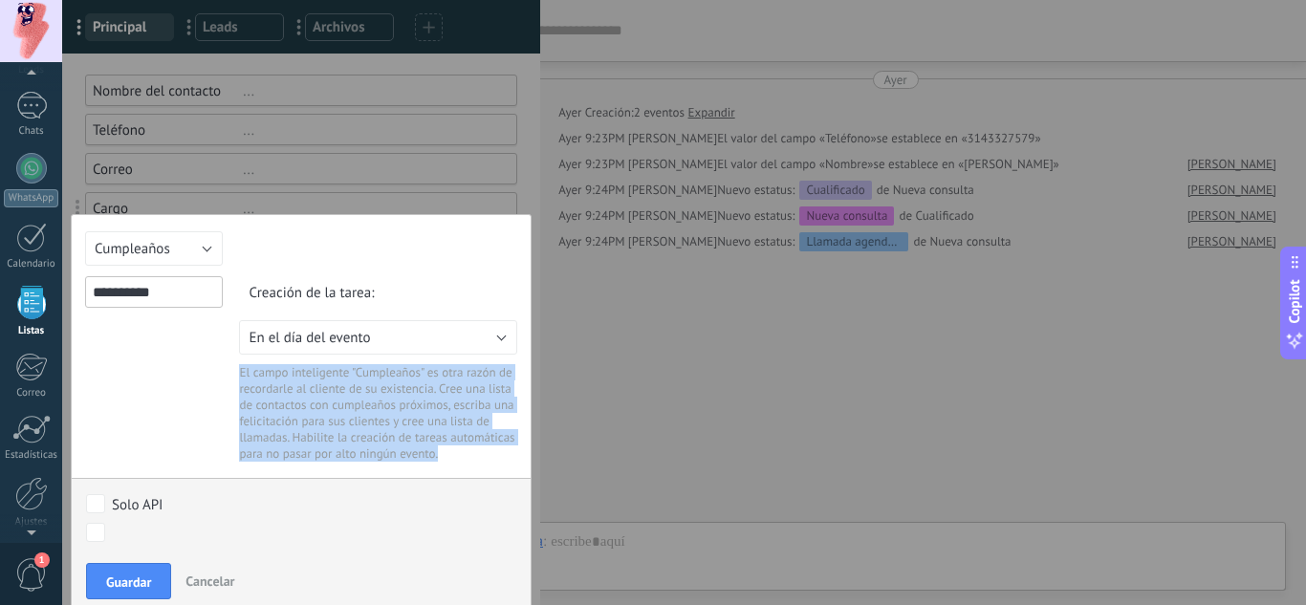
drag, startPoint x: 508, startPoint y: 450, endPoint x: 232, endPoint y: 377, distance: 285.0
click at [232, 377] on div "Creación de la tarea: Nunca En el día del evento Una semana antes Un mes antes …" at bounding box center [370, 368] width 294 height 185
copy div "El campo inteligente "Cumpleaños" es otra razón de recordarle al cliente de su …"
click at [132, 396] on div "**********" at bounding box center [154, 368] width 138 height 185
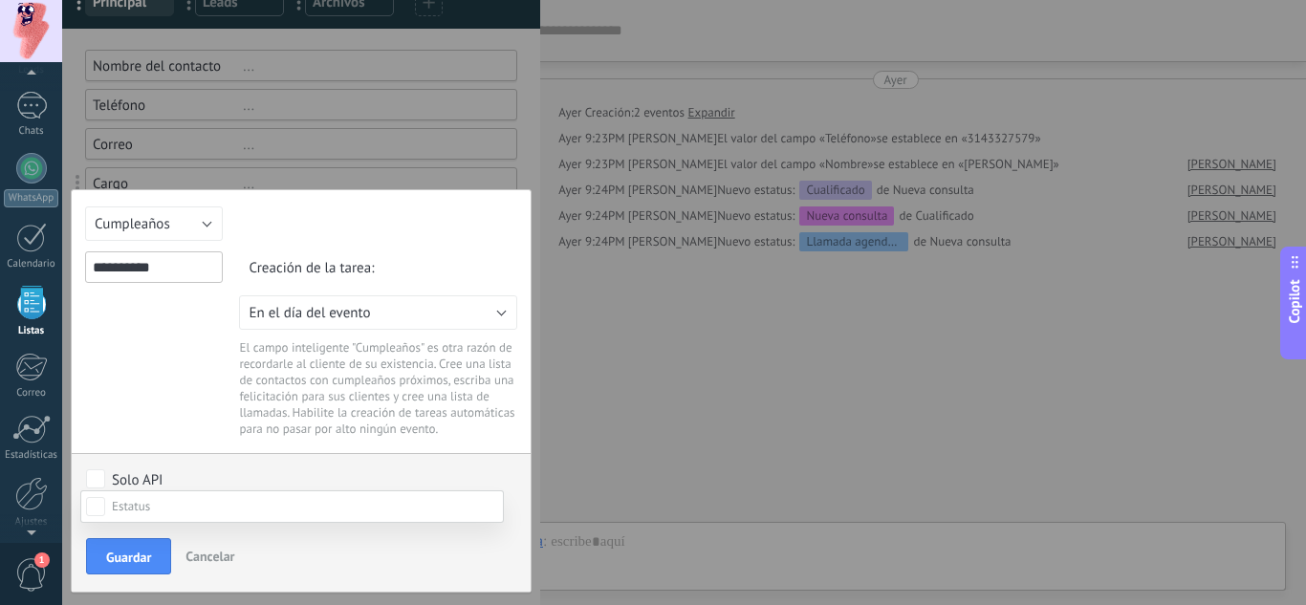
scroll to position [294, 0]
click at [111, 553] on div "Nueva consulta Cualificado Llamada agendada Propuesta en preparación Propuesta …" at bounding box center [292, 548] width 424 height 115
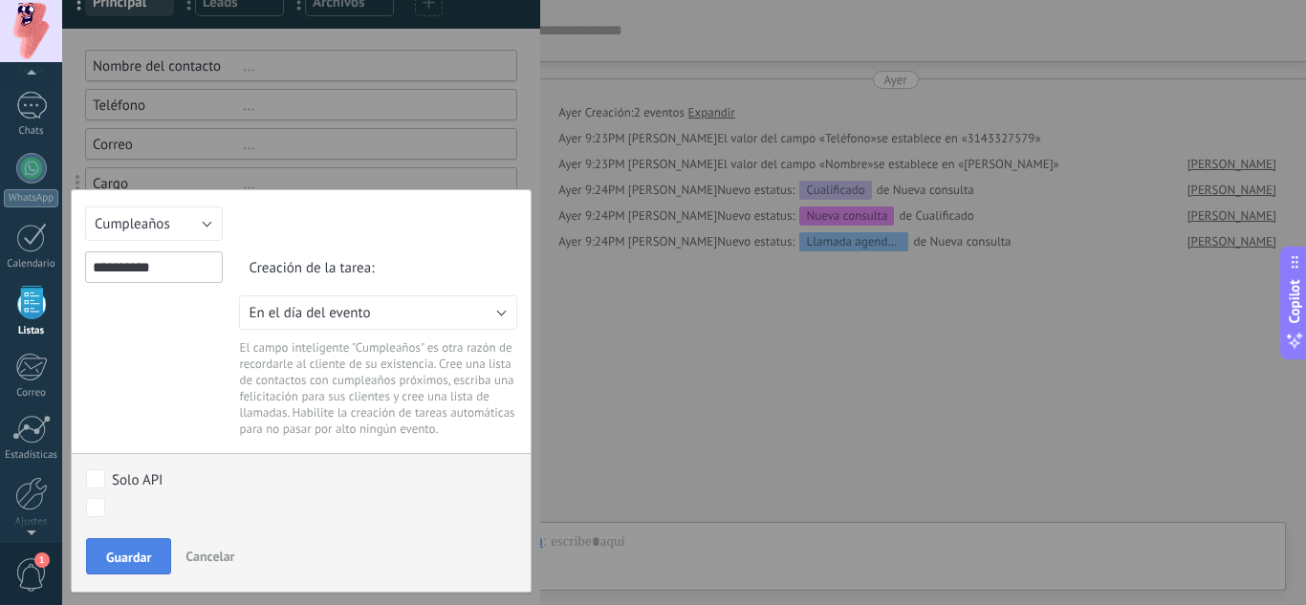
click at [150, 564] on span "Guardar" at bounding box center [128, 557] width 45 height 13
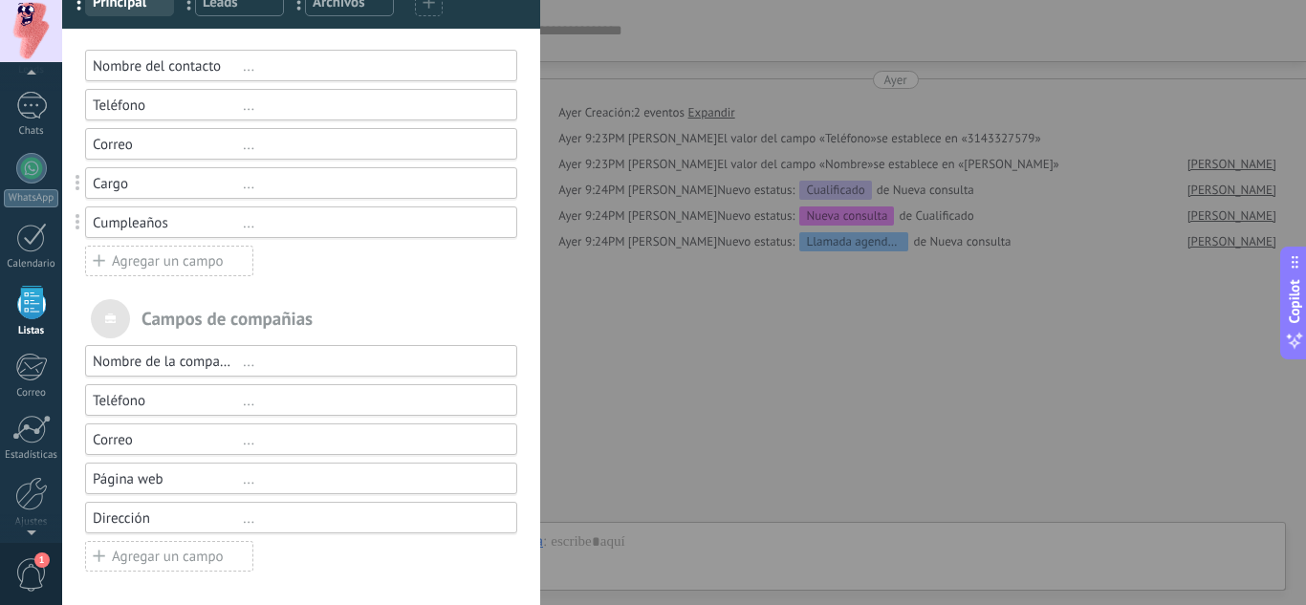
scroll to position [0, 0]
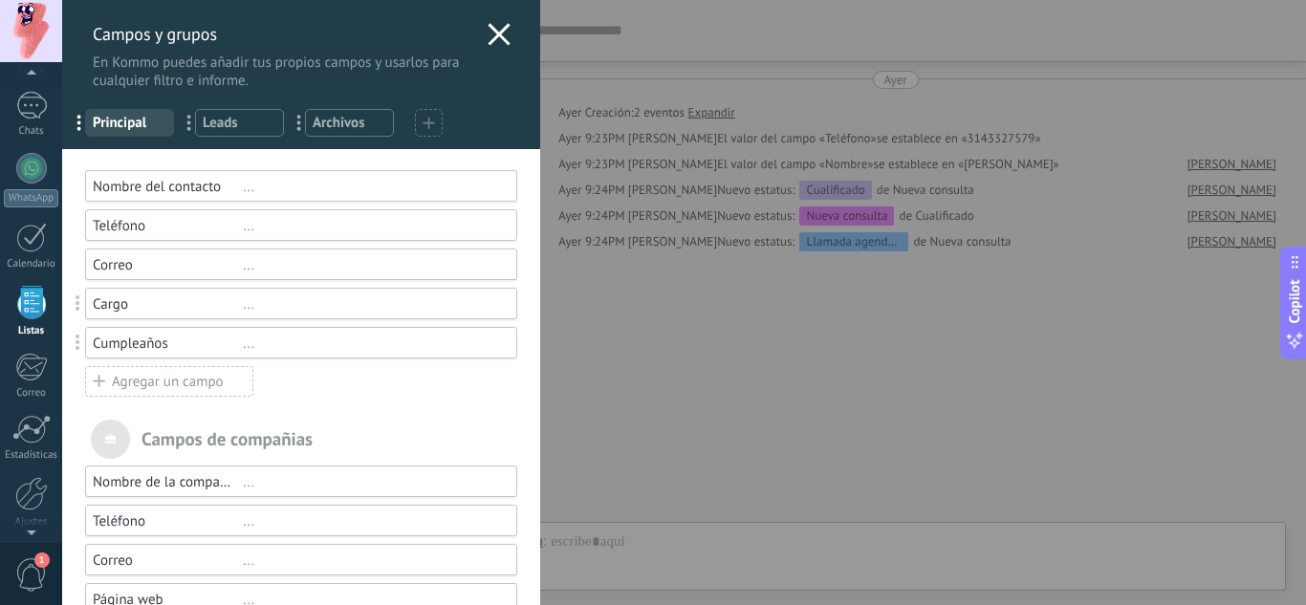
click at [488, 27] on icon at bounding box center [499, 34] width 23 height 23
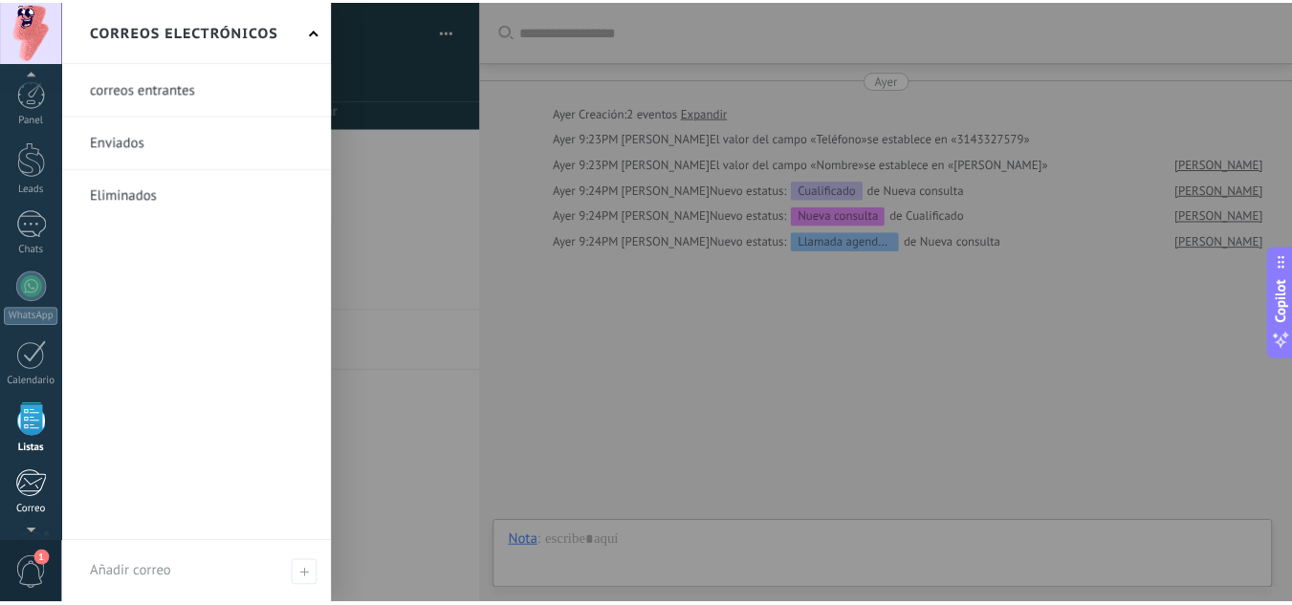
scroll to position [190, 0]
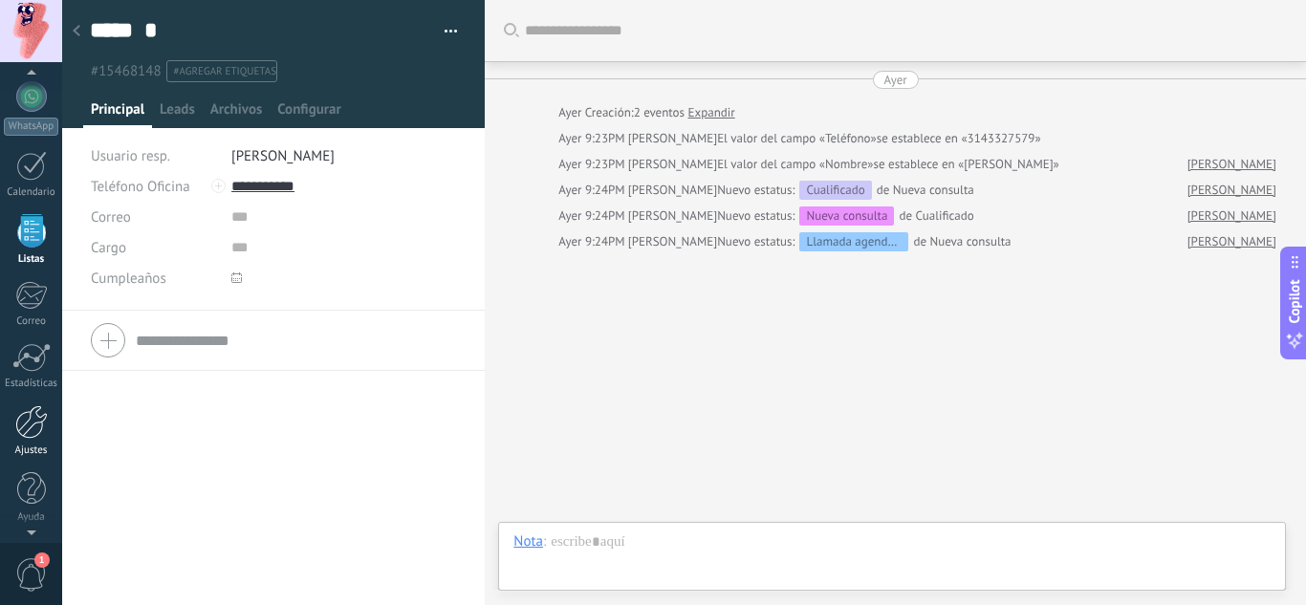
click at [33, 435] on div at bounding box center [31, 421] width 33 height 33
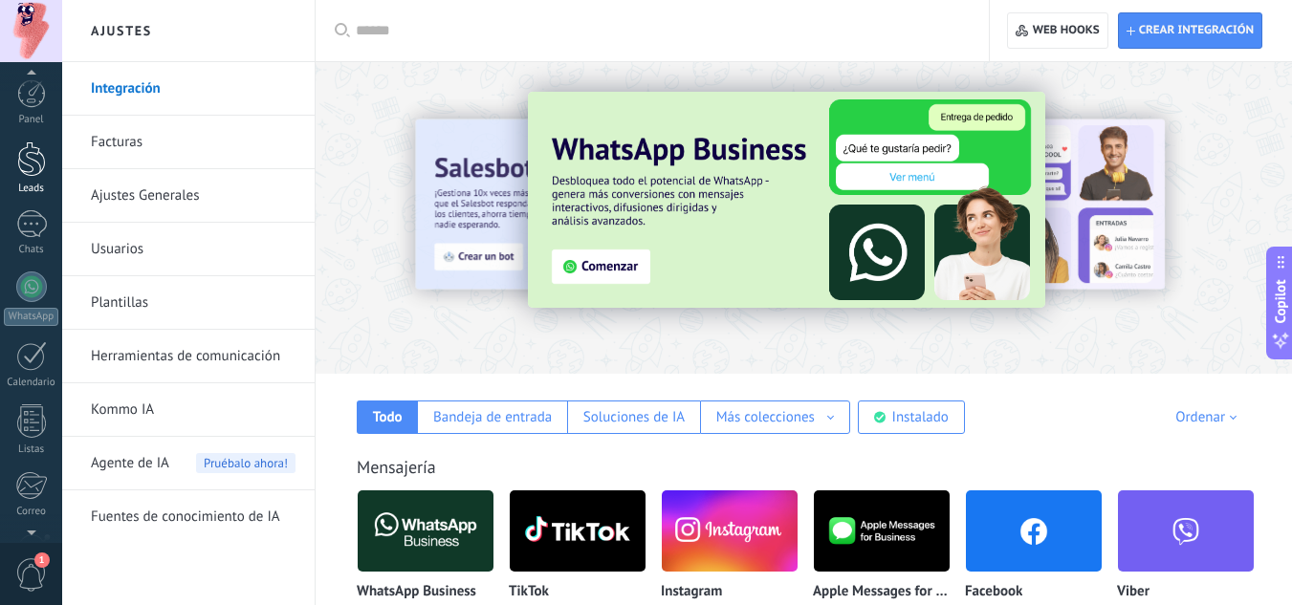
click at [23, 177] on link "Leads" at bounding box center [31, 169] width 62 height 54
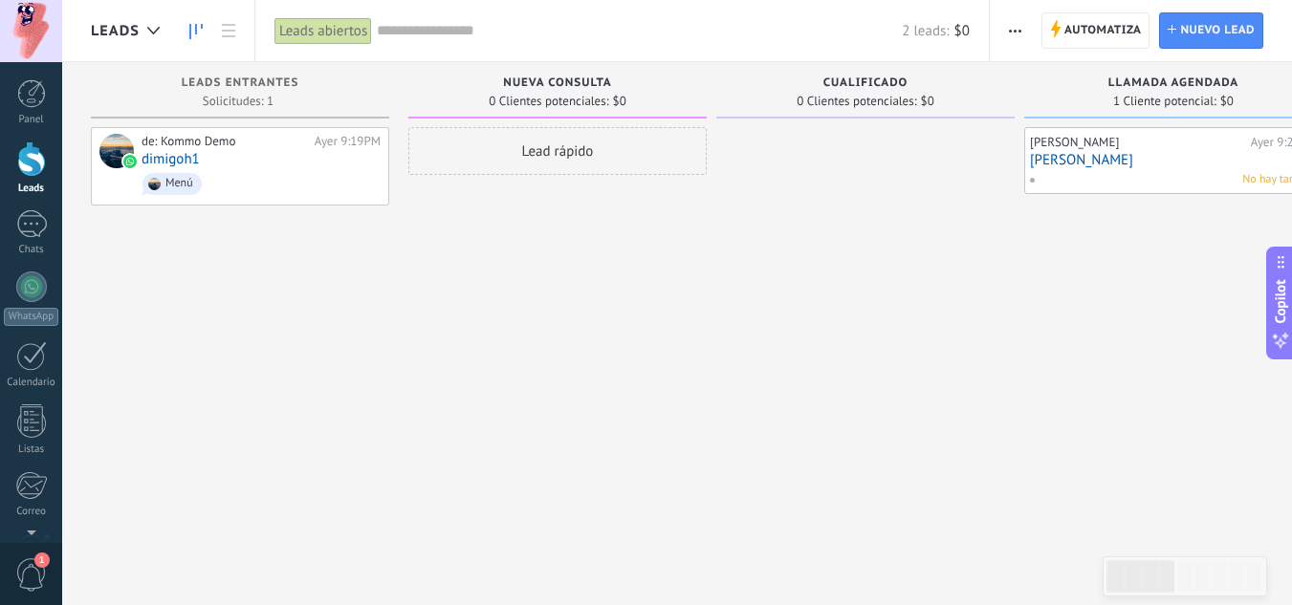
click at [1017, 30] on icon "button" at bounding box center [1015, 31] width 12 height 3
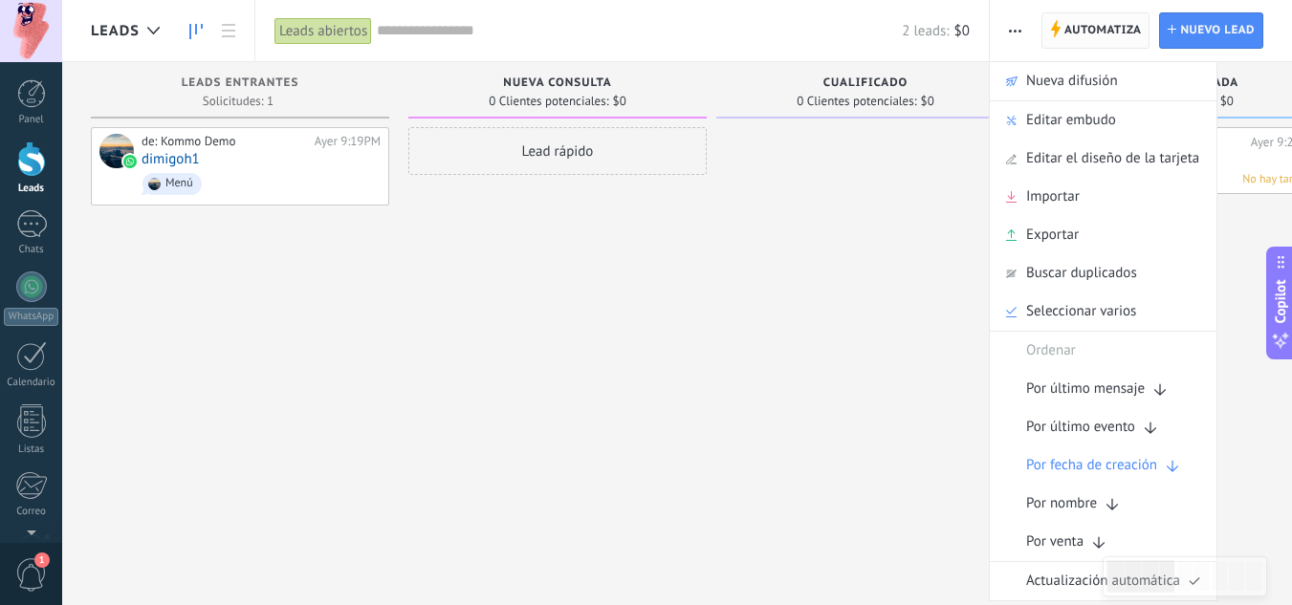
click at [1085, 33] on span "Automatiza" at bounding box center [1102, 30] width 77 height 34
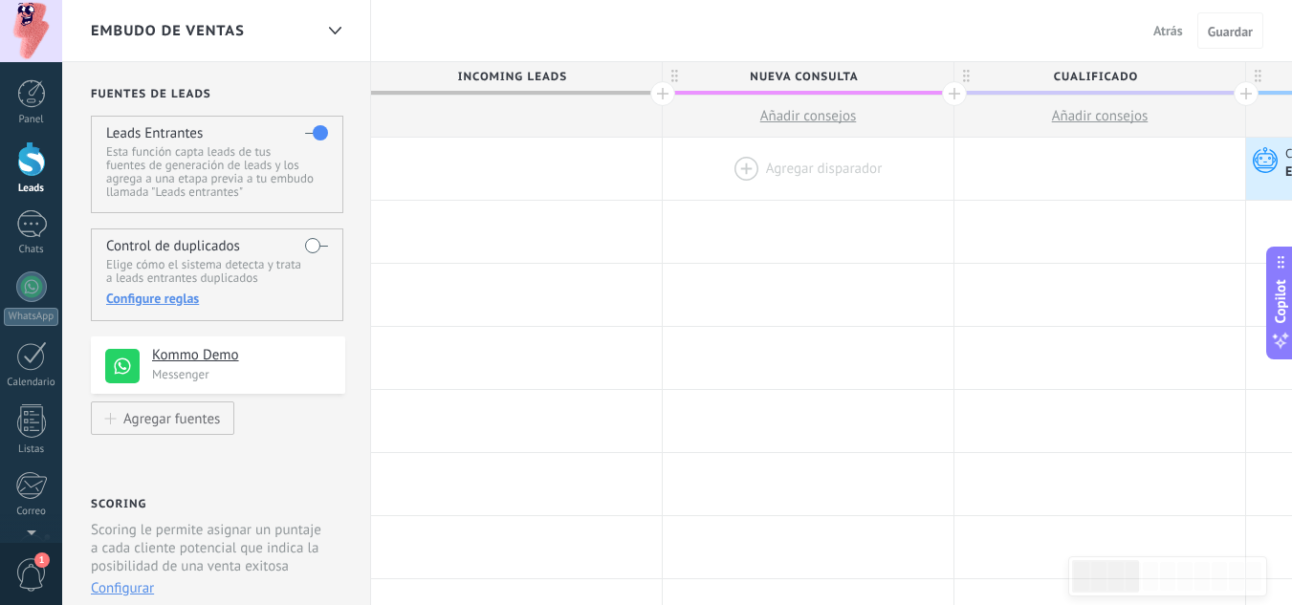
click at [744, 164] on div at bounding box center [808, 169] width 291 height 62
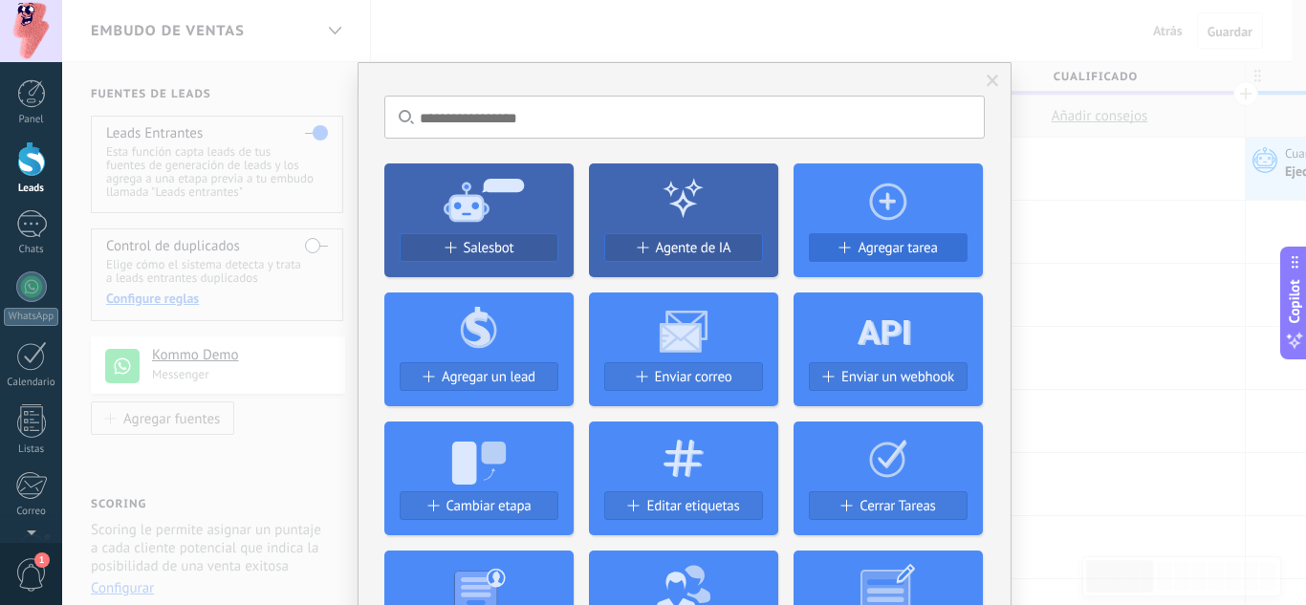
click at [873, 240] on span "Agregar tarea" at bounding box center [897, 248] width 79 height 16
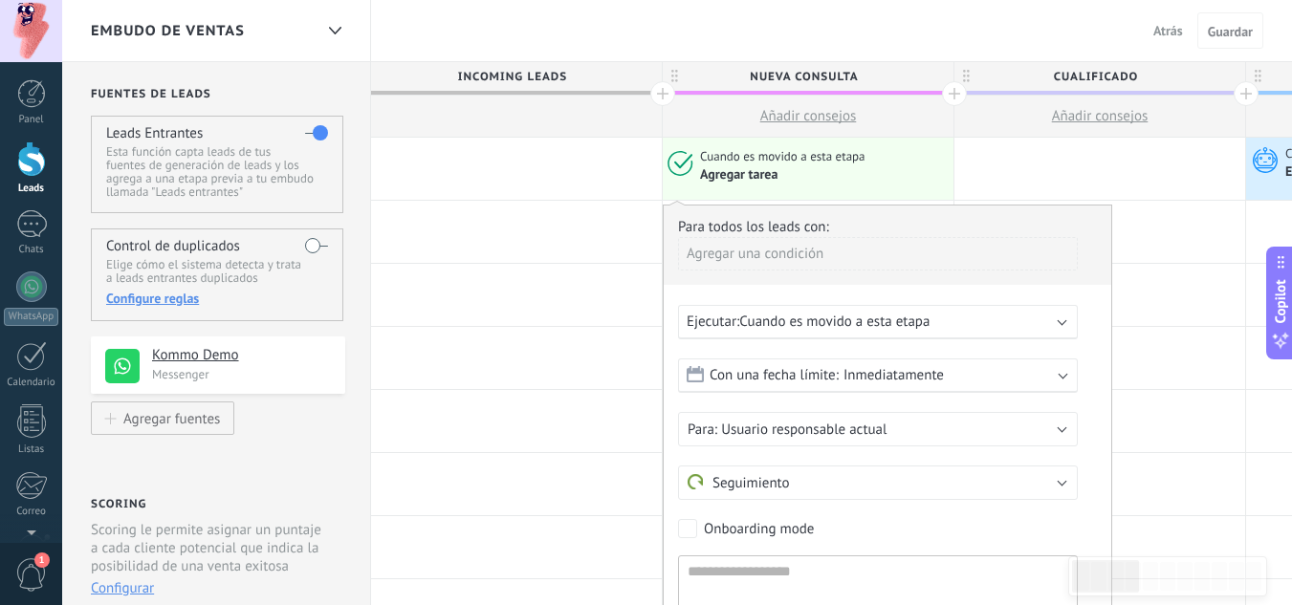
click at [824, 383] on span "Con una fecha límite:" at bounding box center [773, 375] width 129 height 18
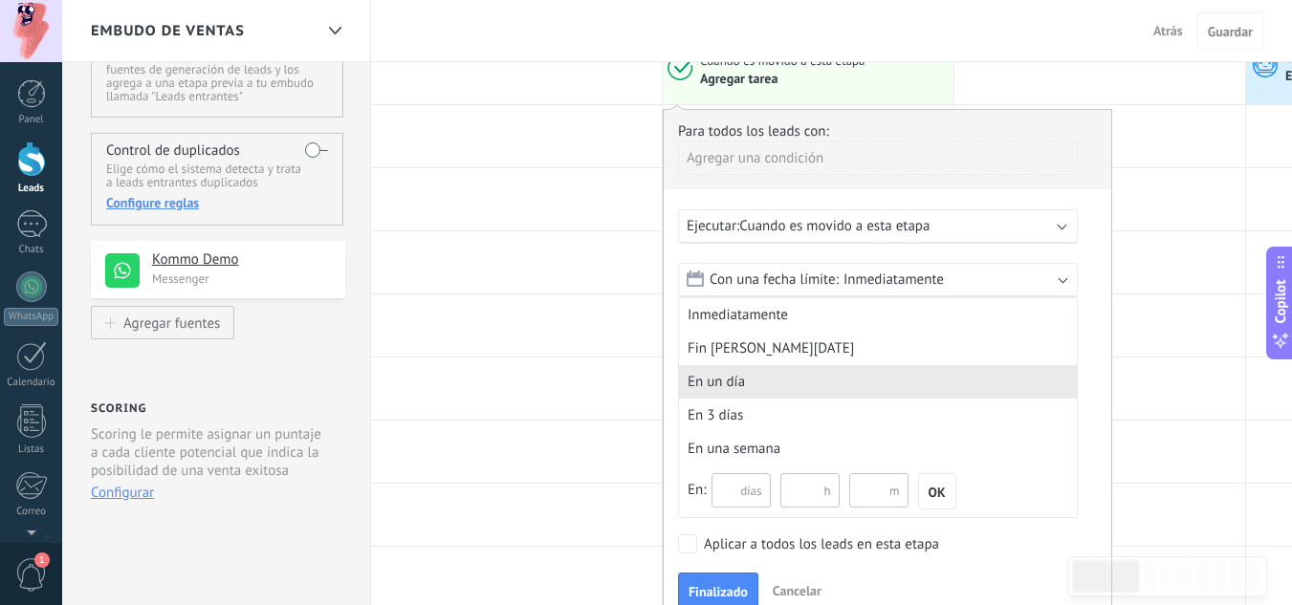
scroll to position [191, 0]
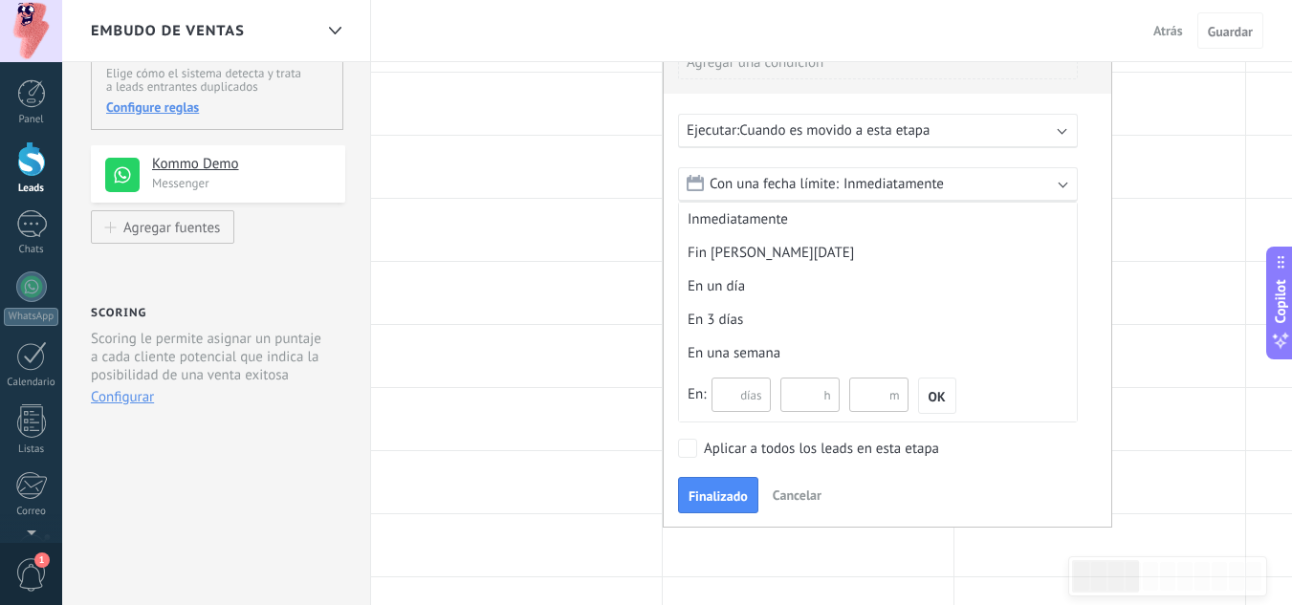
click at [873, 180] on span "Inmediatamente" at bounding box center [893, 184] width 100 height 18
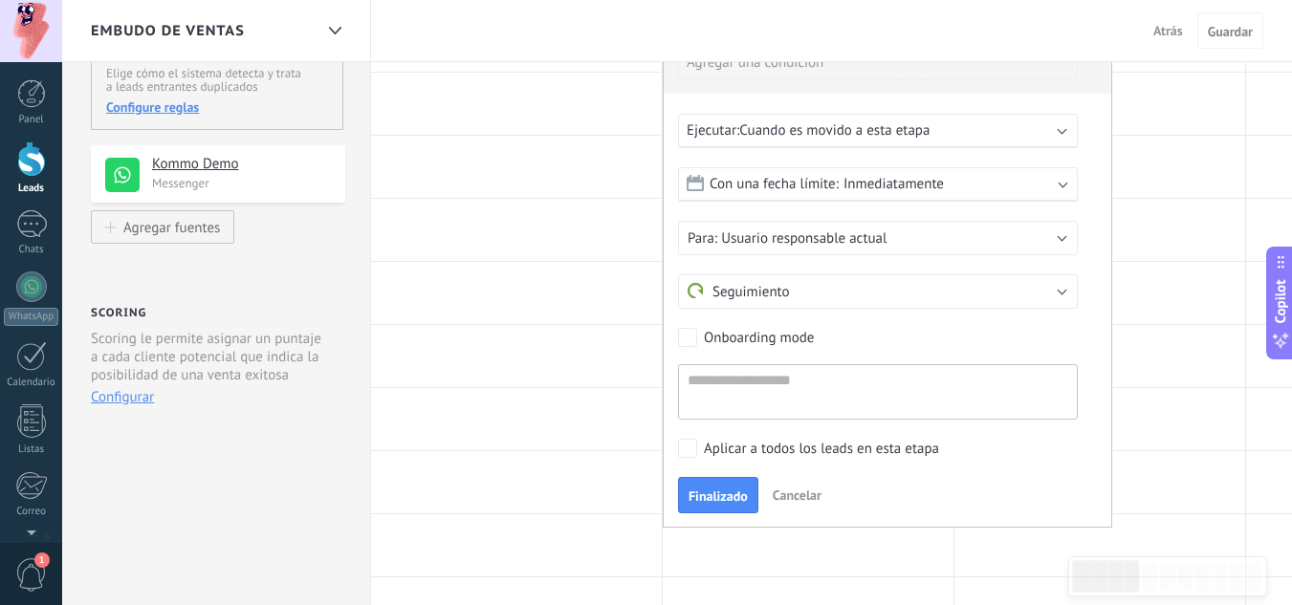
click at [873, 179] on span "Inmediatamente" at bounding box center [893, 184] width 100 height 18
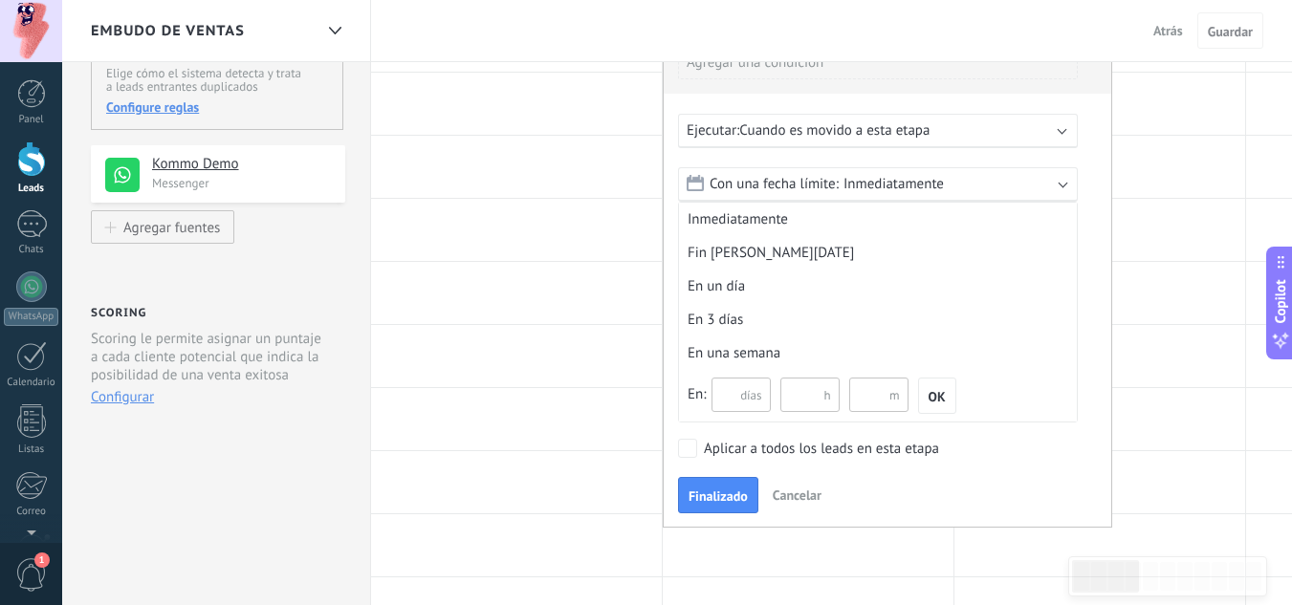
click at [818, 124] on span "Cuando es movido a esta etapa" at bounding box center [834, 130] width 190 height 18
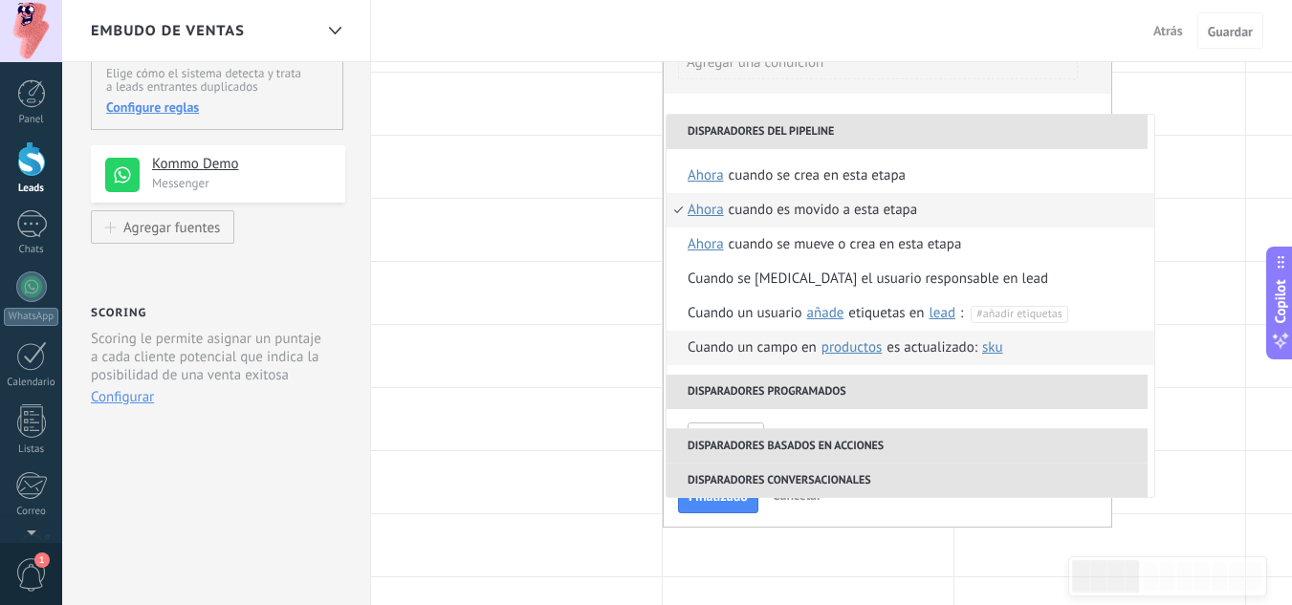
scroll to position [96, 0]
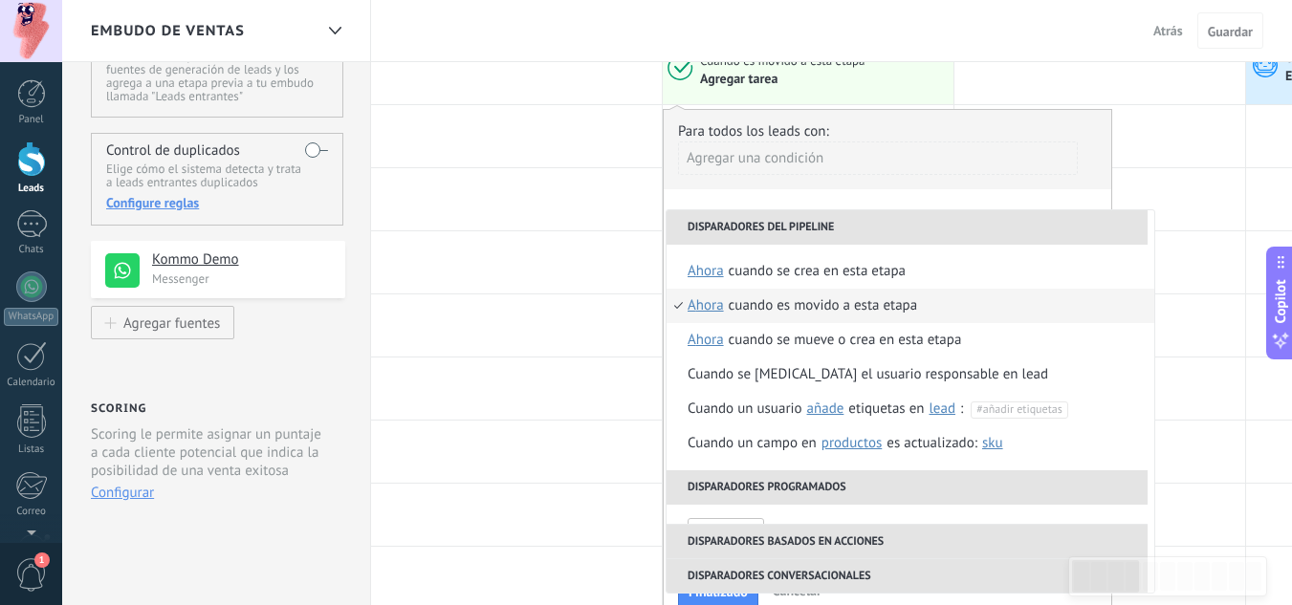
click at [801, 165] on div "Agregar una condición" at bounding box center [878, 158] width 400 height 33
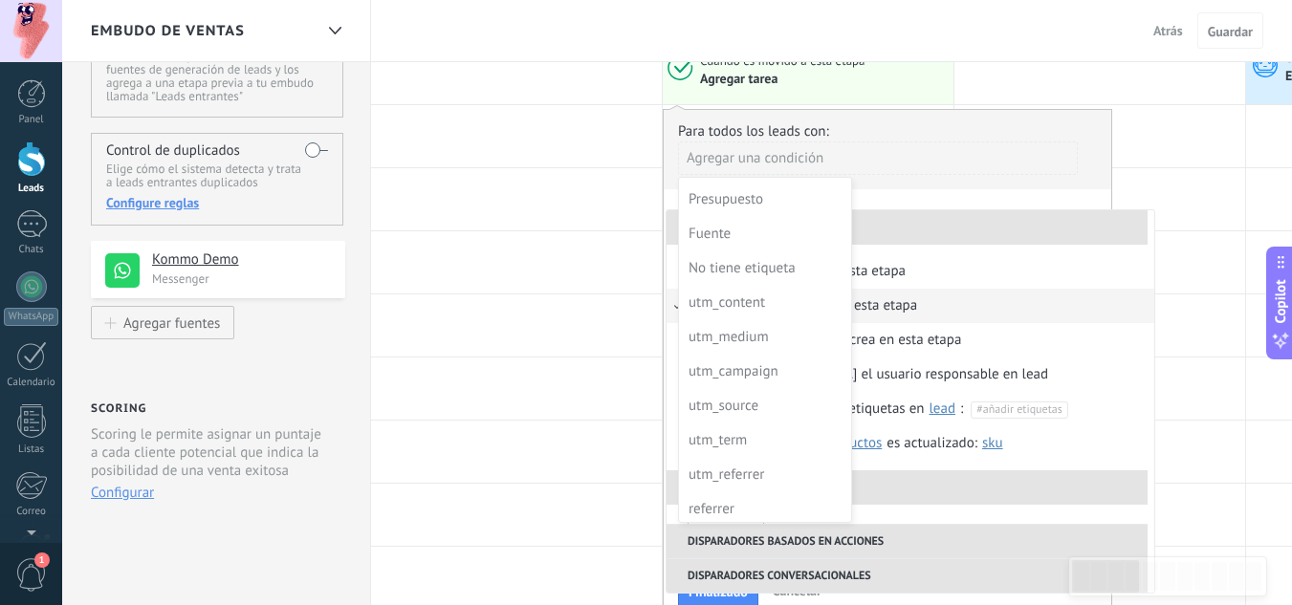
scroll to position [0, 0]
click at [917, 200] on div at bounding box center [887, 366] width 447 height 512
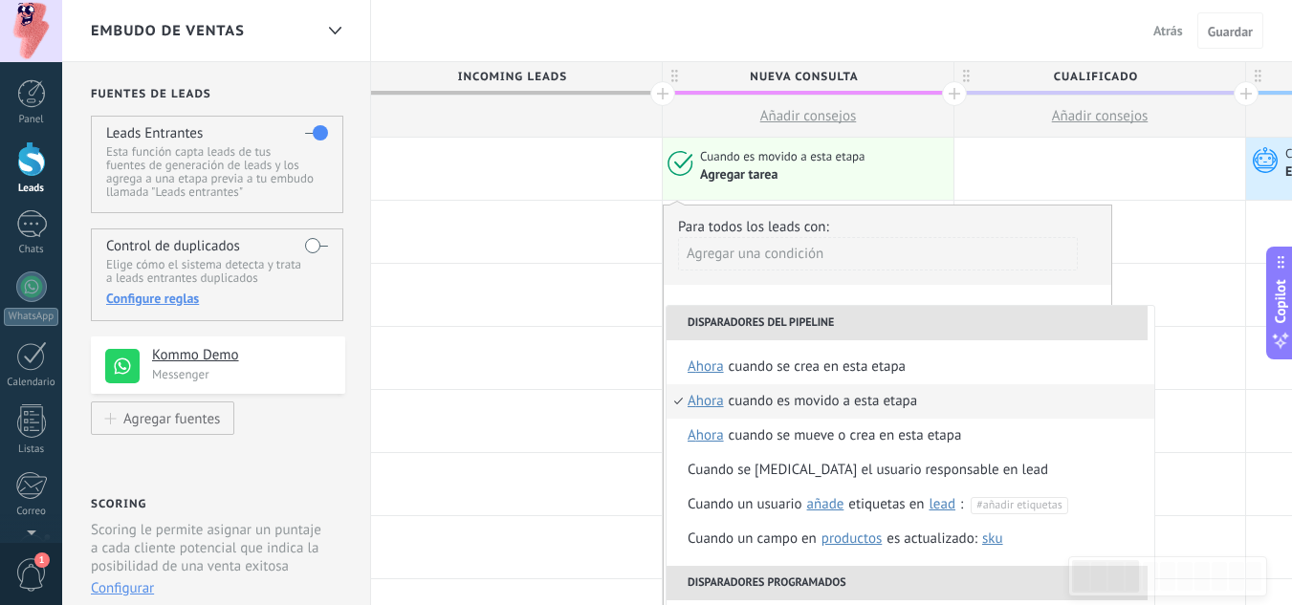
click at [757, 227] on div "Para todos los leads con:" at bounding box center [887, 227] width 419 height 18
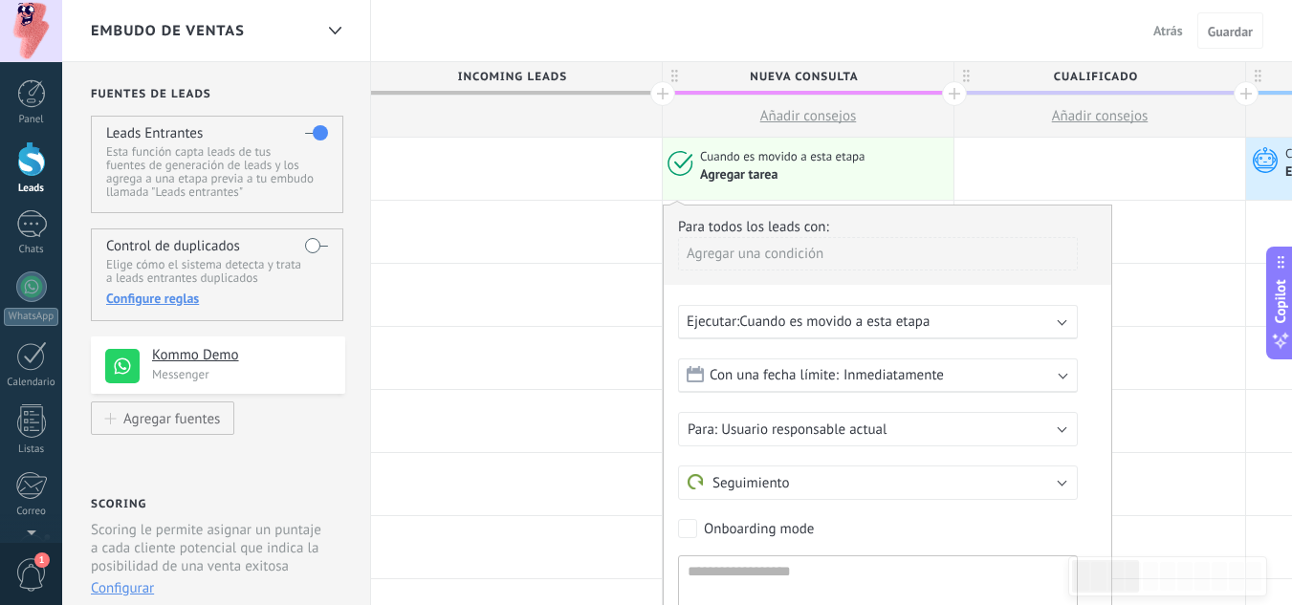
click at [792, 305] on div "Ejecutar: Cuando es movido a esta etapa" at bounding box center [878, 322] width 400 height 34
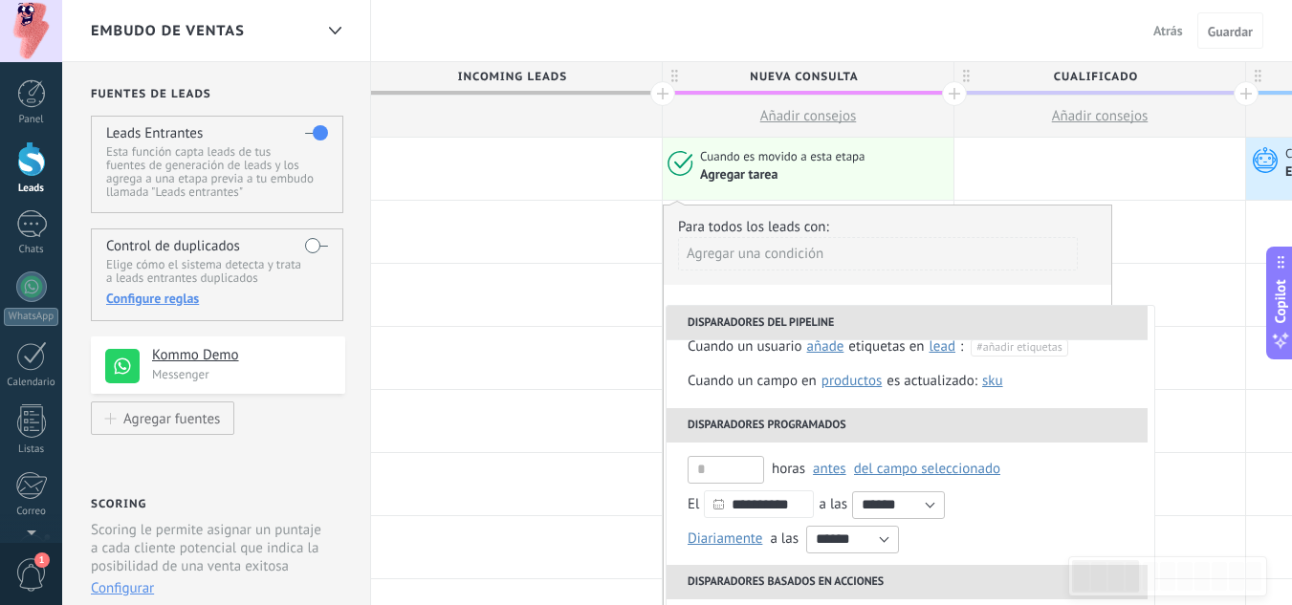
scroll to position [191, 0]
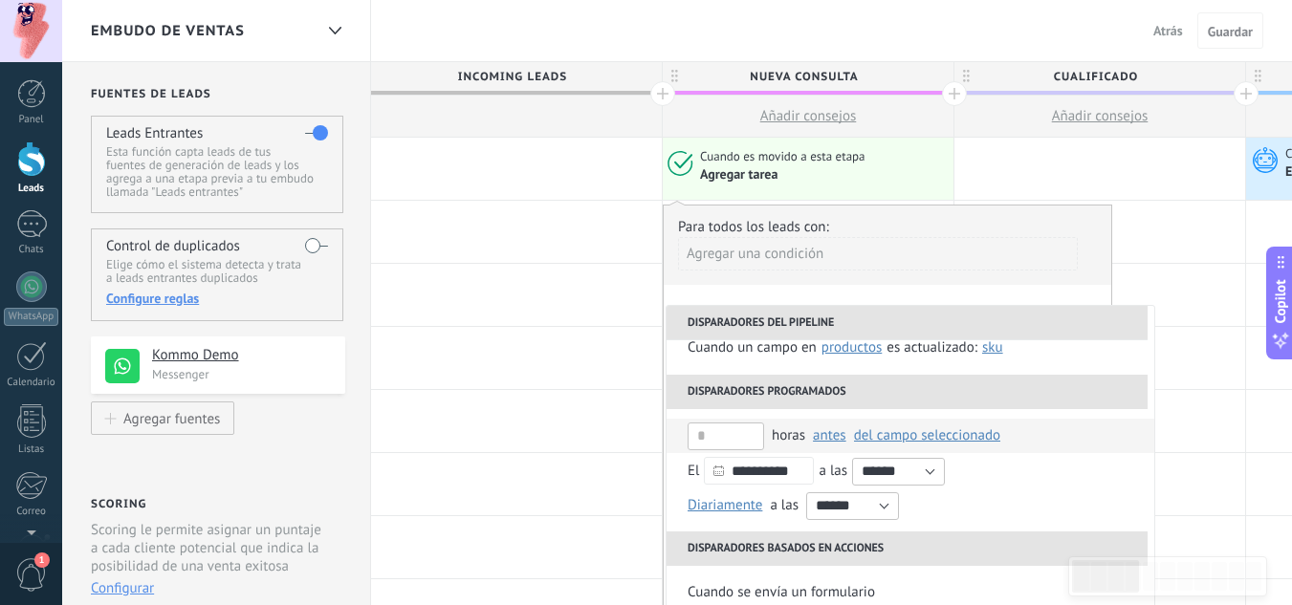
click at [887, 440] on span "del campo seleccionado" at bounding box center [927, 435] width 146 height 18
click at [956, 441] on span "del campo seleccionado" at bounding box center [927, 435] width 146 height 18
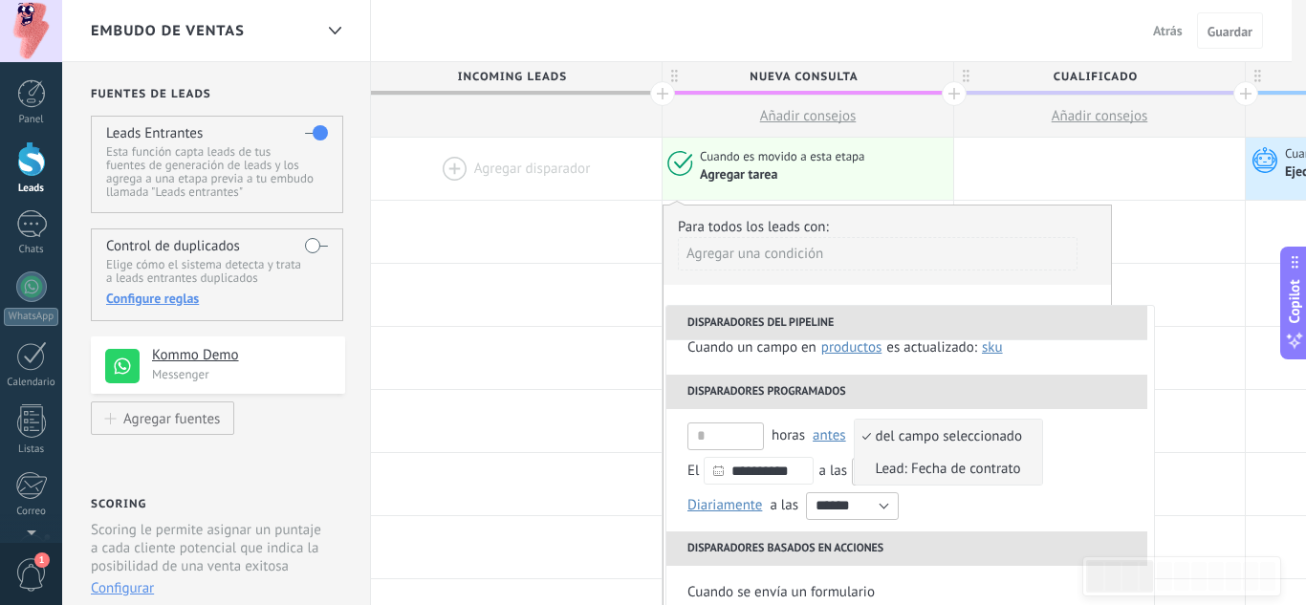
click at [950, 468] on span "Lead: Fecha de contrato" at bounding box center [938, 469] width 167 height 18
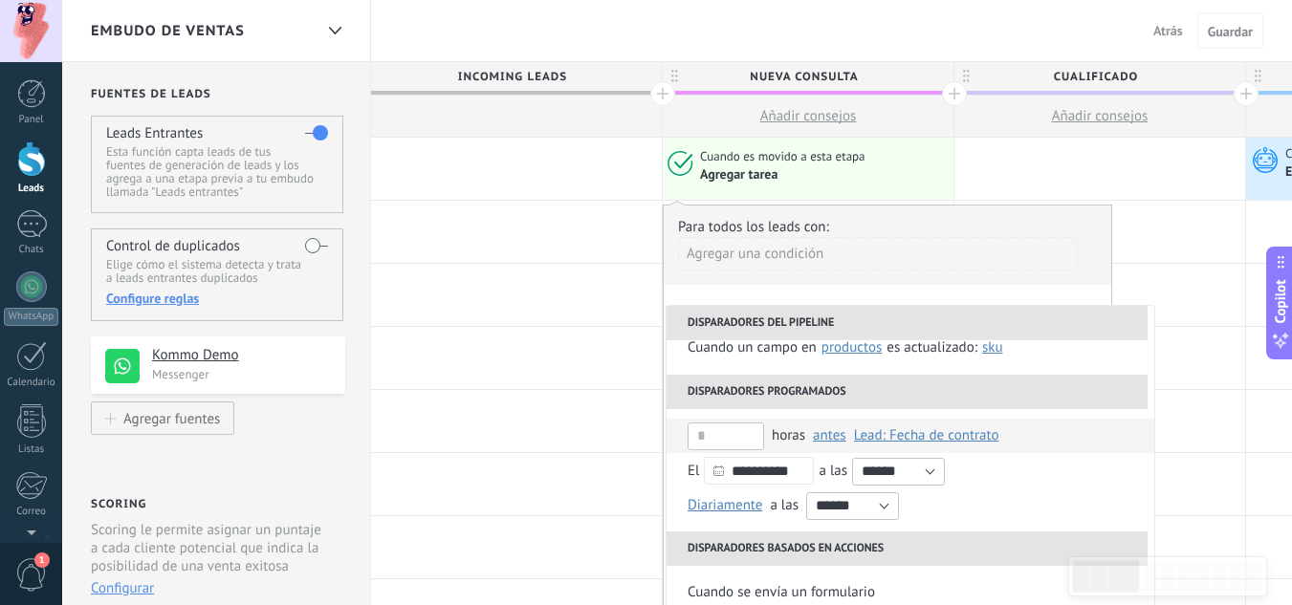
click at [960, 433] on span "Lead: Fecha de contrato" at bounding box center [926, 435] width 145 height 18
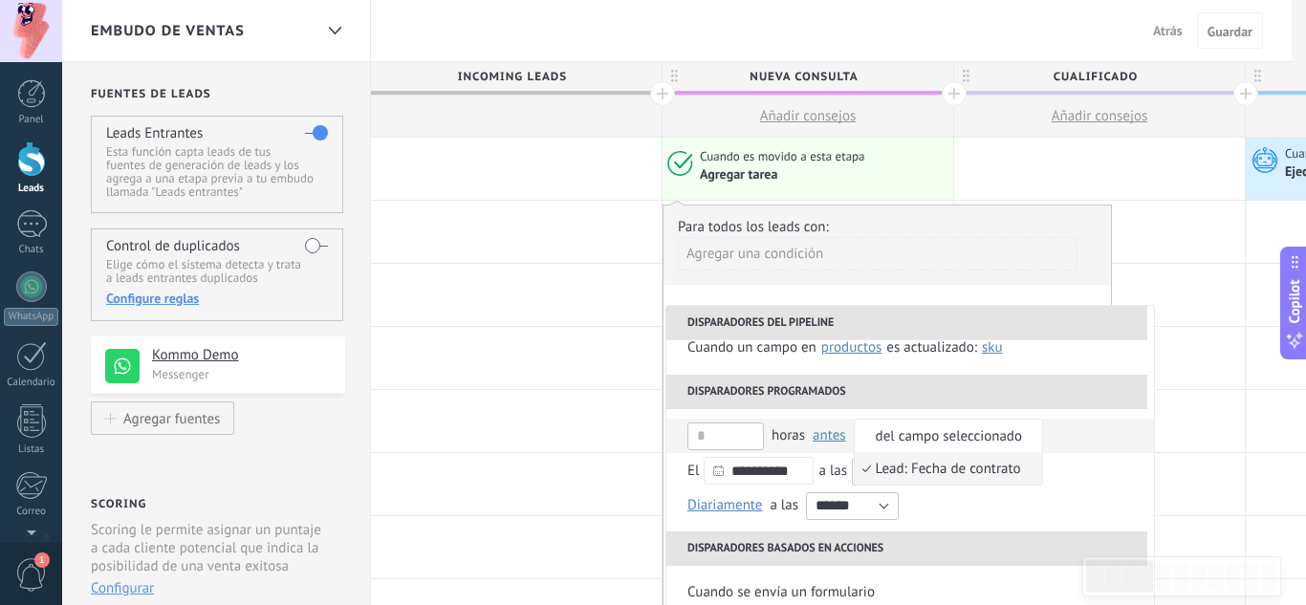
click at [966, 423] on li "del campo seleccionado" at bounding box center [948, 436] width 187 height 33
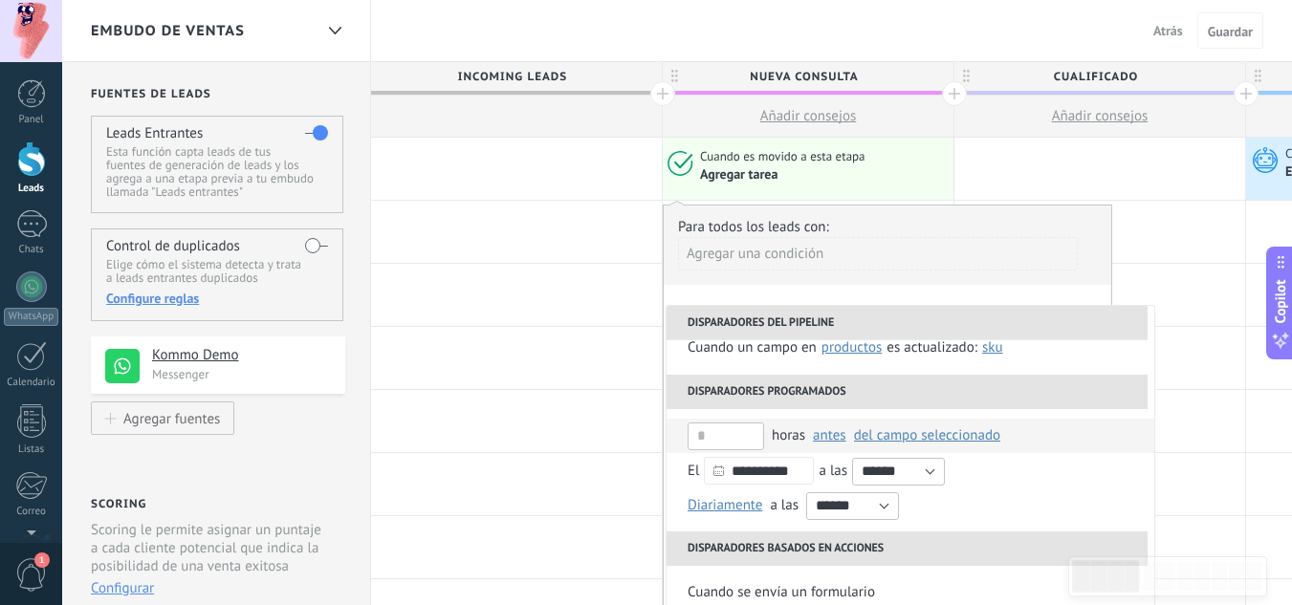
click at [988, 440] on span "del campo seleccionado" at bounding box center [927, 435] width 146 height 18
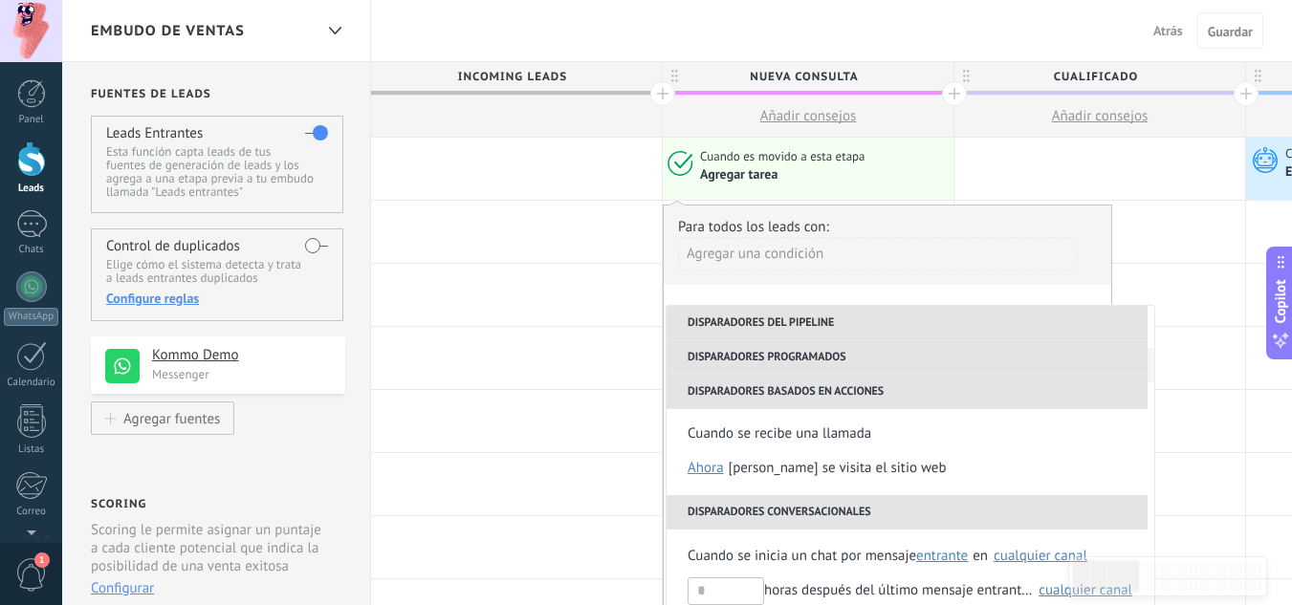
scroll to position [451, 0]
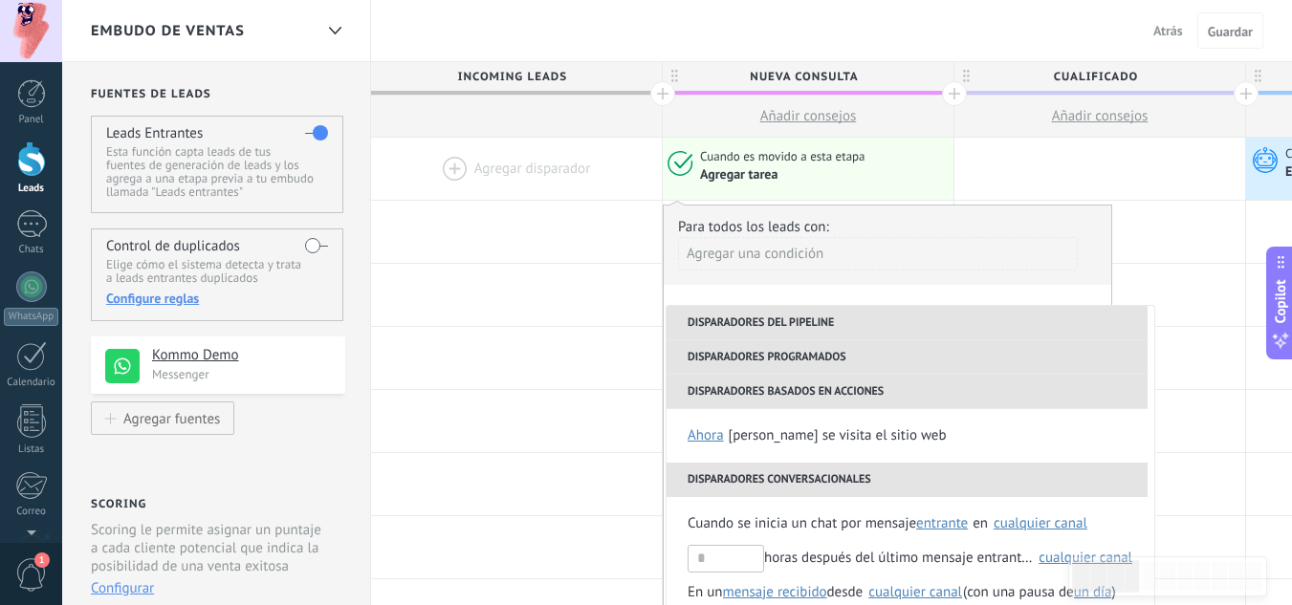
click at [1168, 31] on span "Atrás" at bounding box center [1168, 30] width 30 height 17
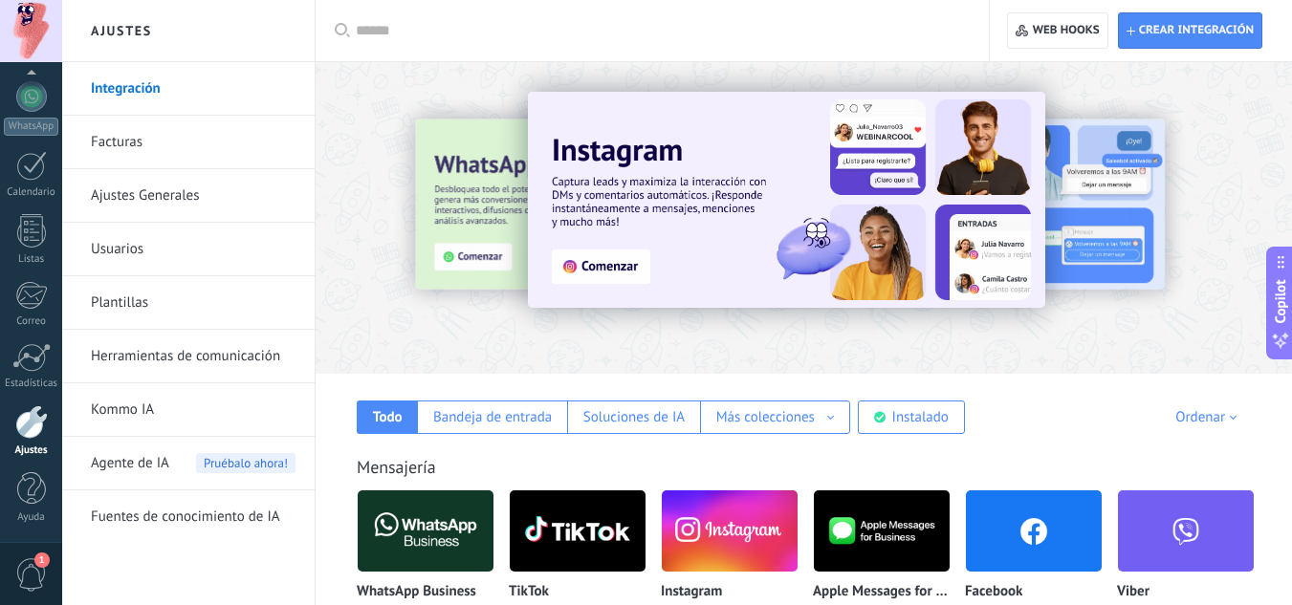
click at [142, 296] on link "Plantillas" at bounding box center [193, 303] width 205 height 54
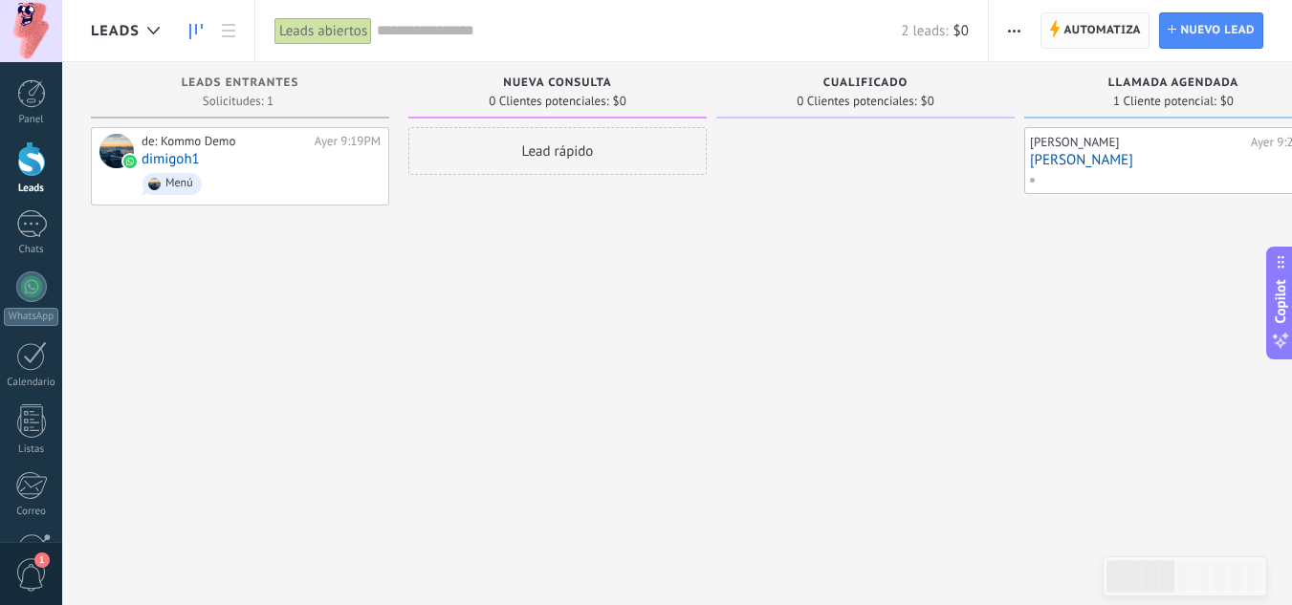
click at [1123, 28] on span "Automatiza" at bounding box center [1101, 30] width 77 height 34
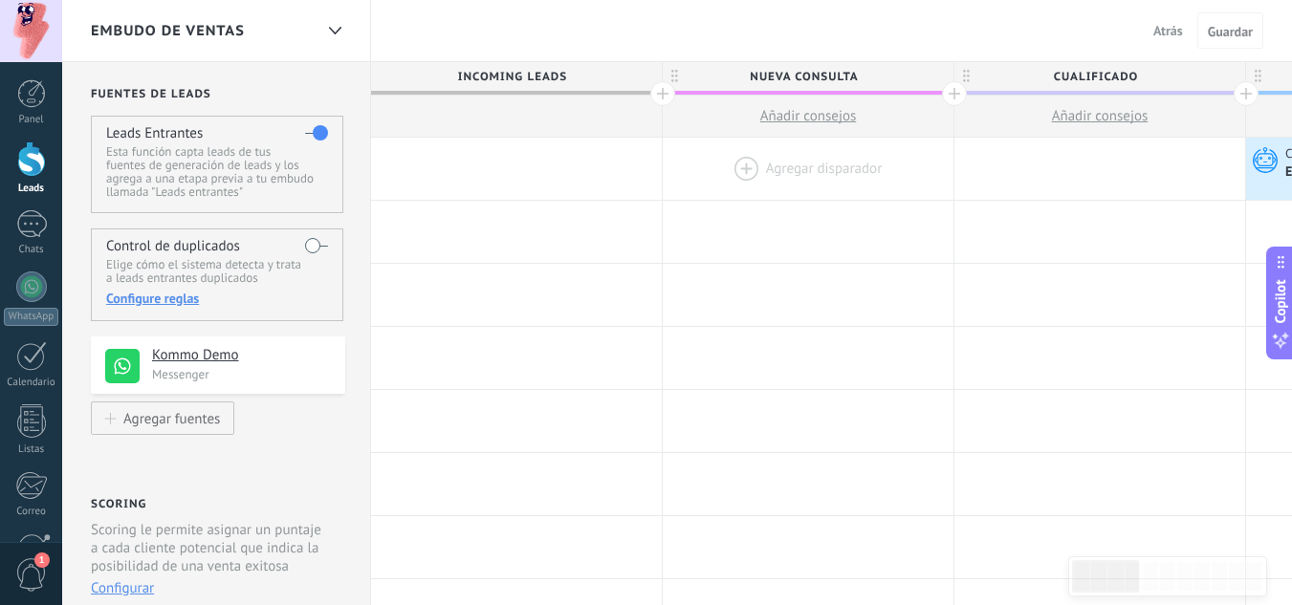
click at [745, 168] on div at bounding box center [808, 169] width 291 height 62
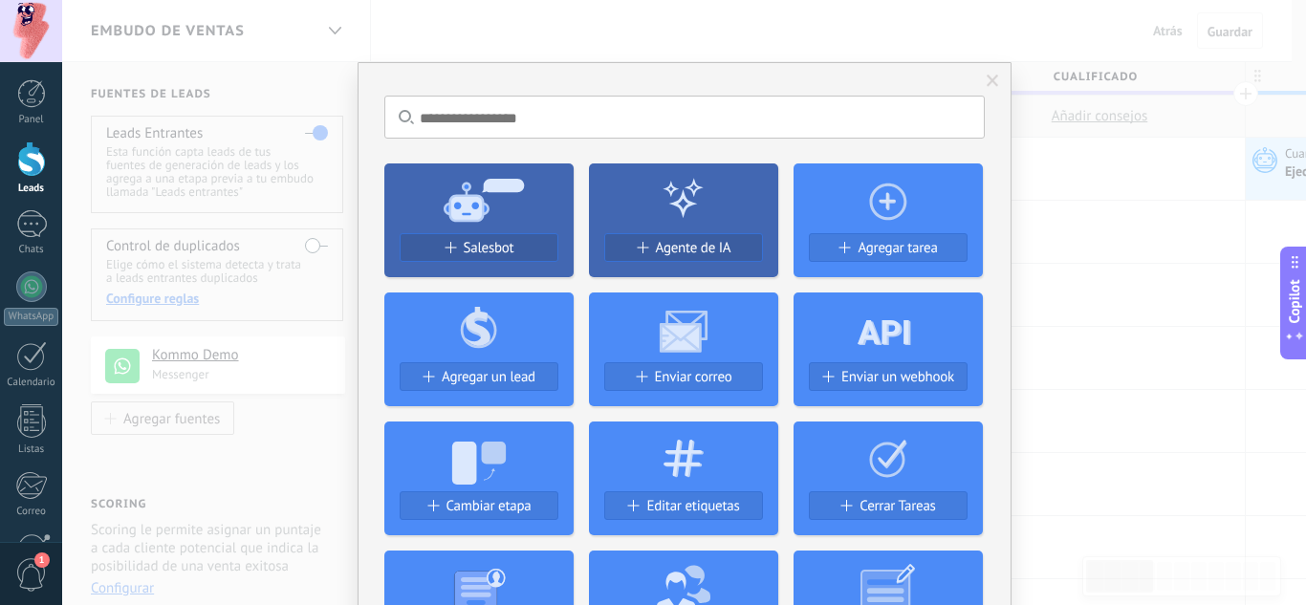
scroll to position [96, 0]
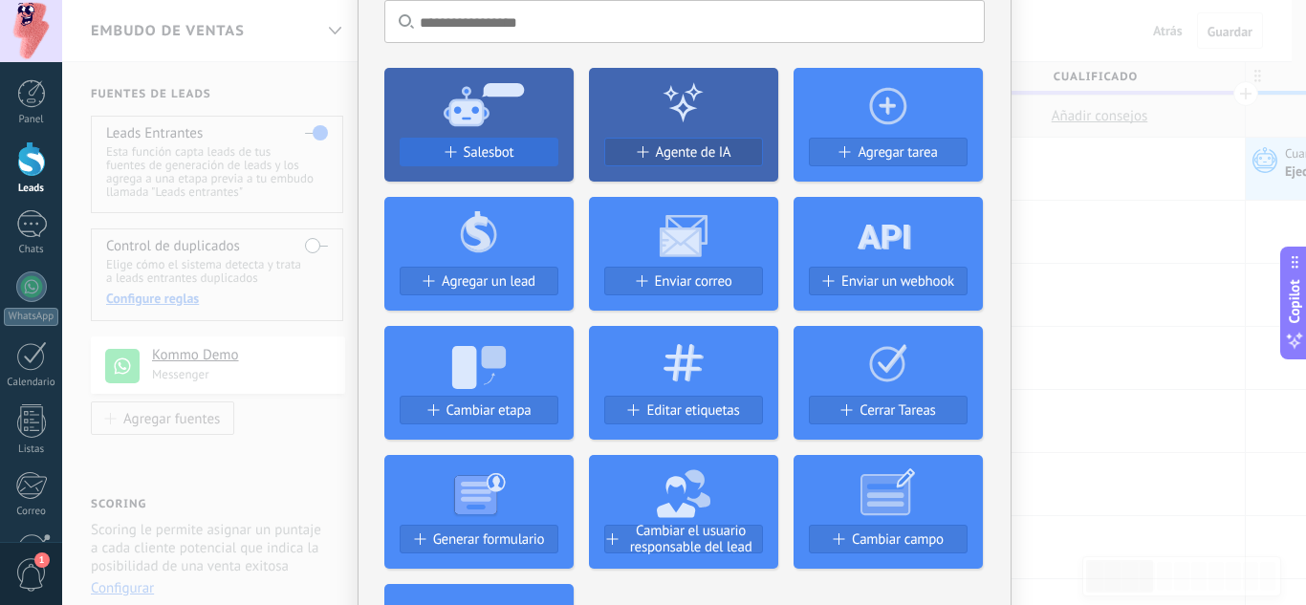
click at [514, 150] on div "Salesbot" at bounding box center [479, 152] width 157 height 16
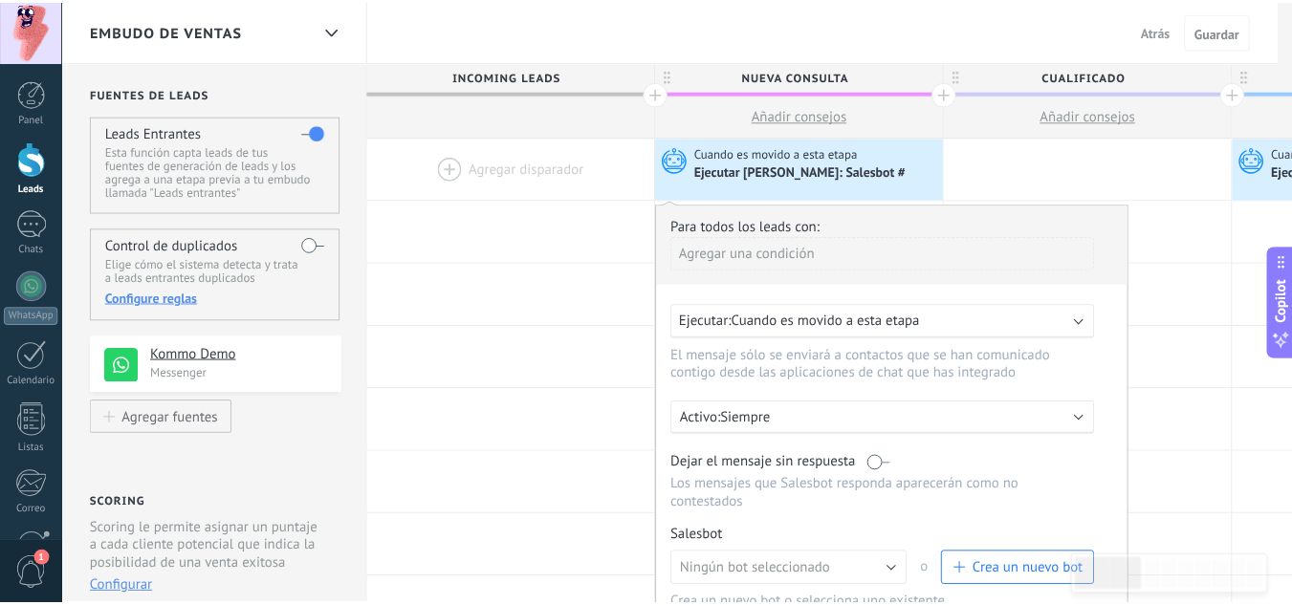
scroll to position [0, 0]
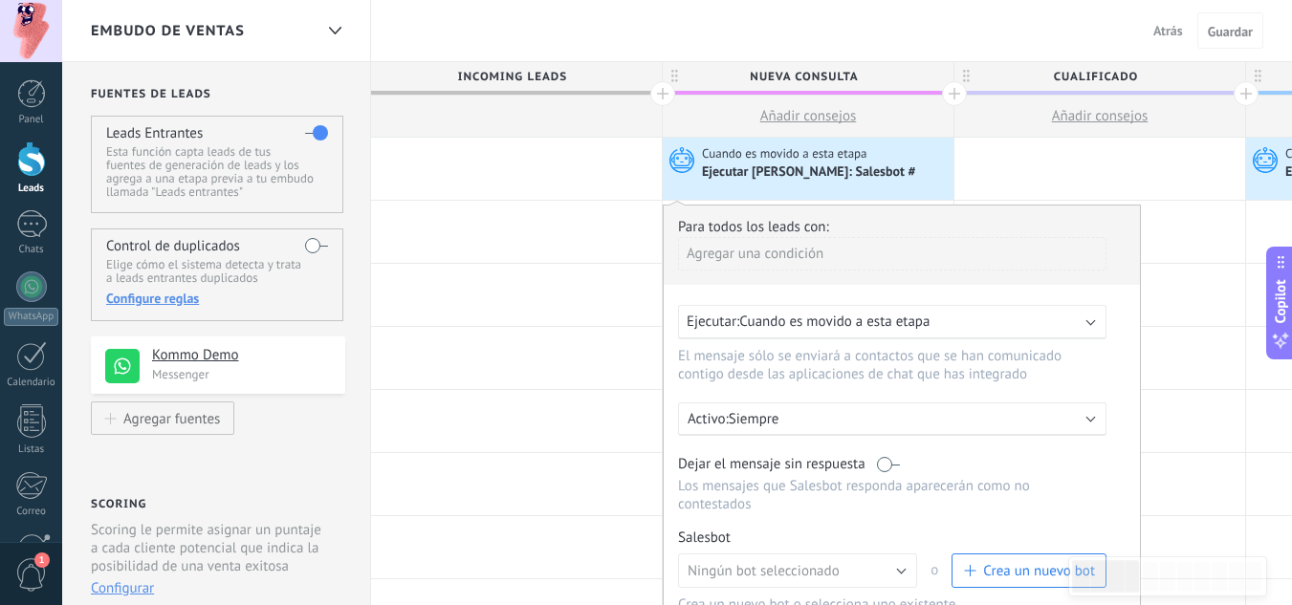
click at [867, 323] on span "Cuando es movido a esta etapa" at bounding box center [834, 322] width 190 height 18
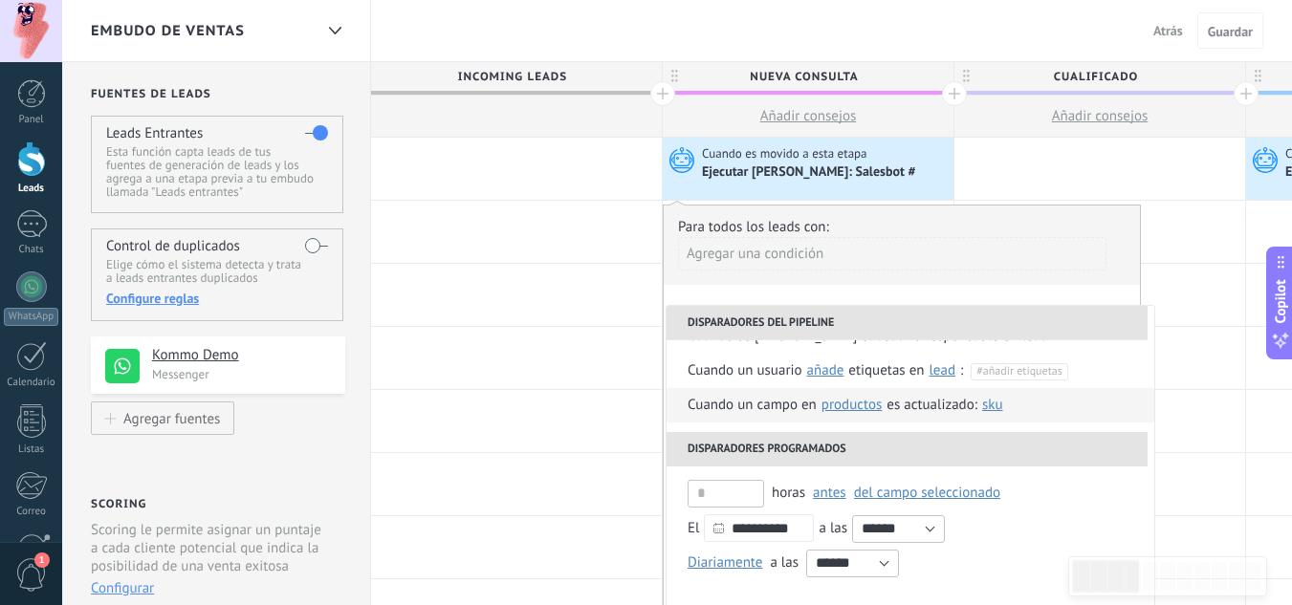
scroll to position [191, 0]
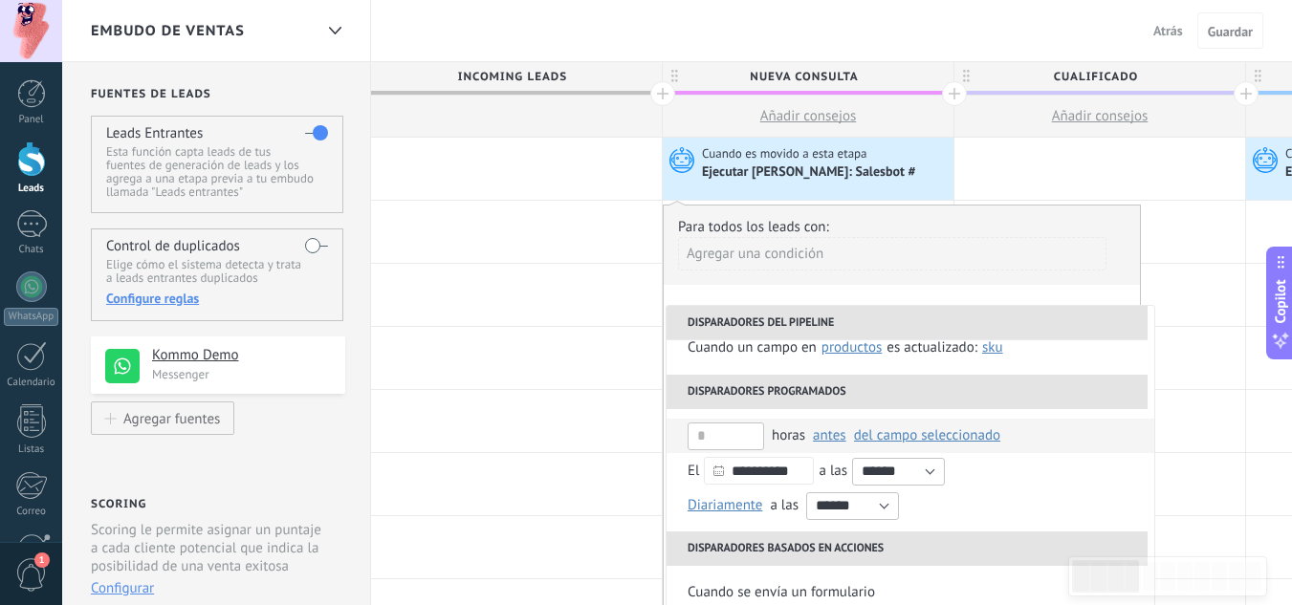
click at [882, 436] on span "del campo seleccionado" at bounding box center [927, 435] width 146 height 18
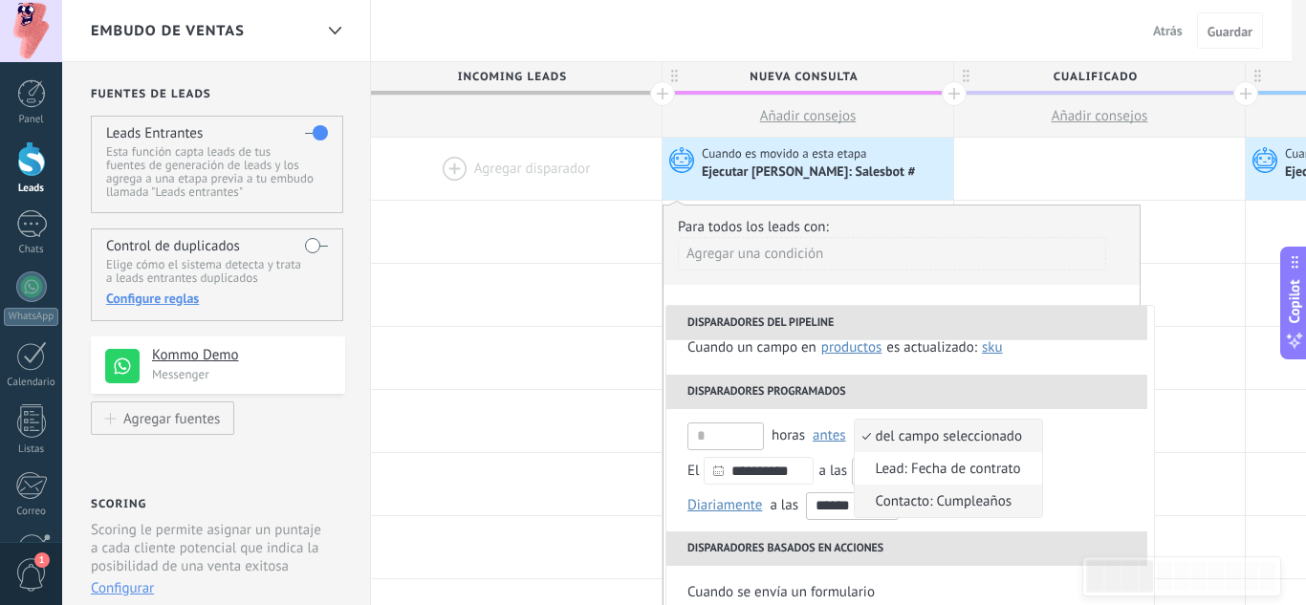
click at [1016, 500] on span "Contacto: Cumpleaños" at bounding box center [938, 501] width 167 height 18
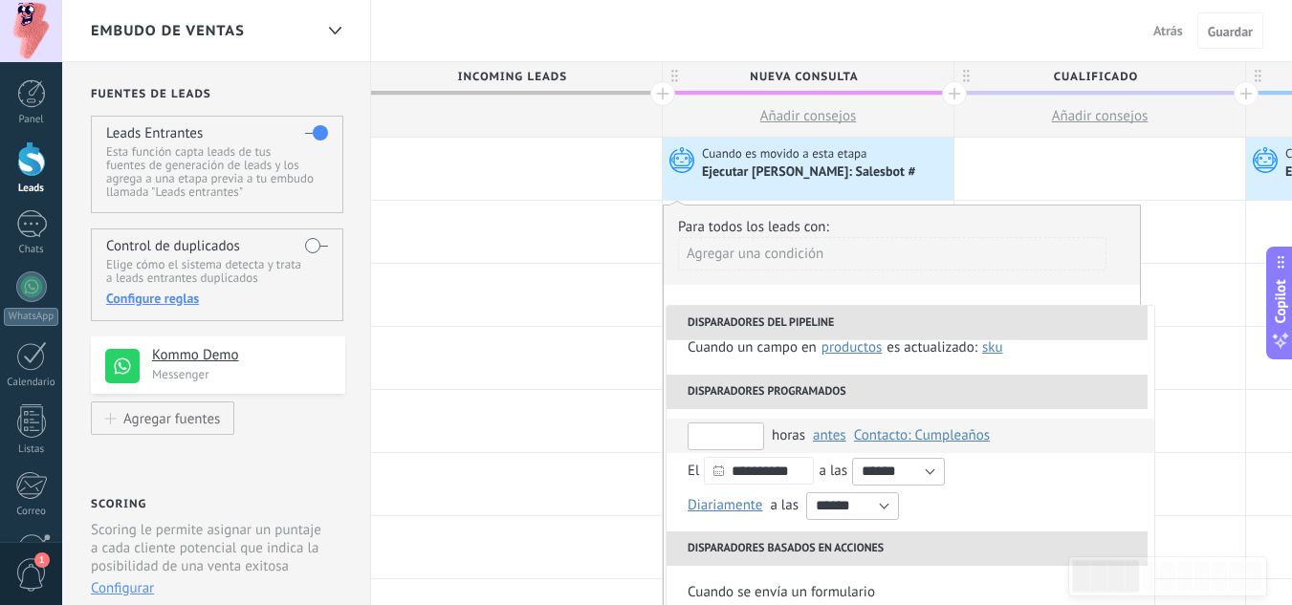
click at [710, 431] on input "text" at bounding box center [725, 437] width 76 height 28
drag, startPoint x: 715, startPoint y: 438, endPoint x: 703, endPoint y: 438, distance: 12.4
click at [703, 438] on input "*" at bounding box center [725, 437] width 76 height 28
type input "*"
click at [794, 437] on div "horas" at bounding box center [788, 436] width 33 height 34
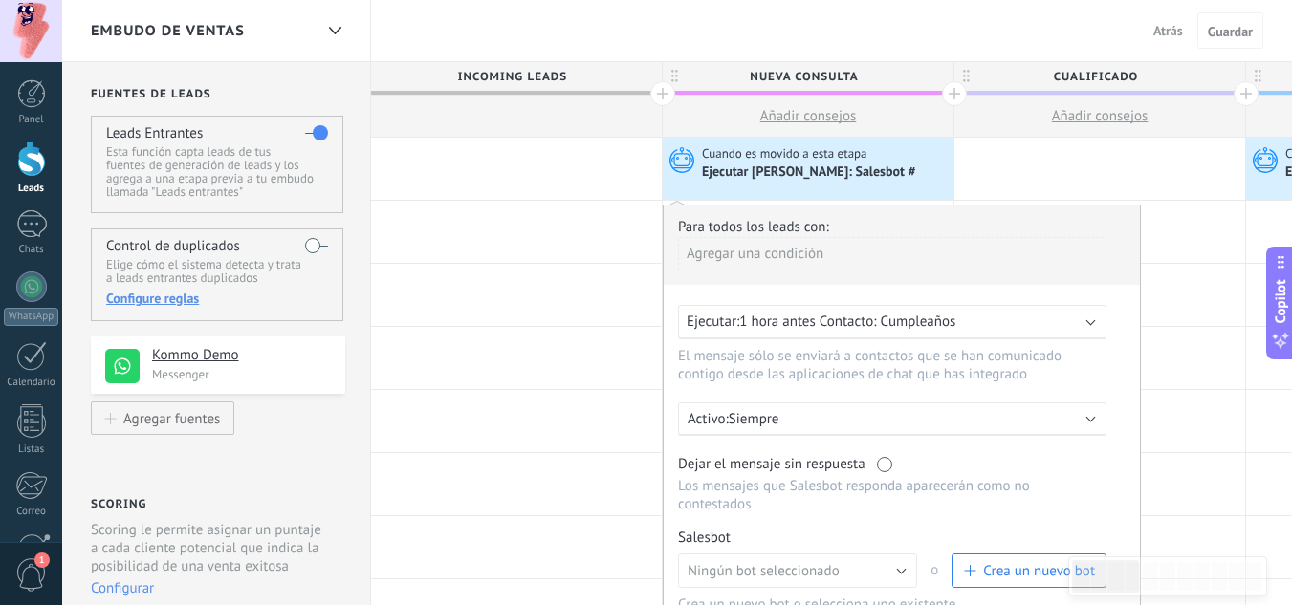
click at [833, 327] on span "1 hora antes Contacto: Cumpleaños" at bounding box center [847, 322] width 216 height 18
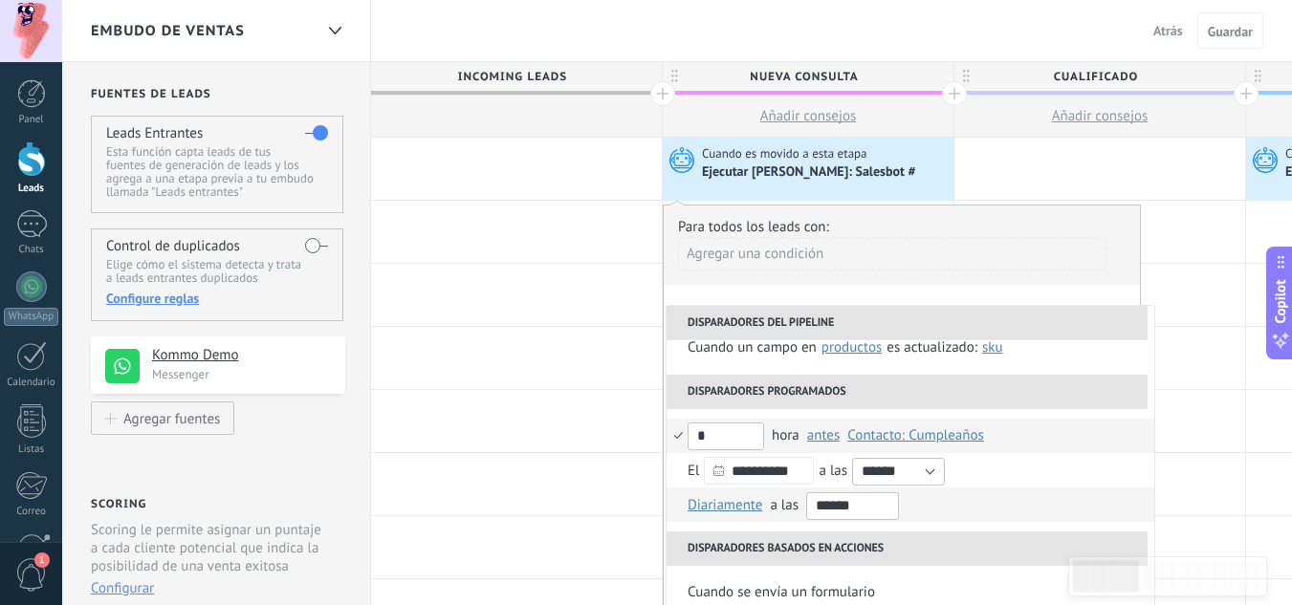
click at [872, 506] on input "******" at bounding box center [852, 506] width 93 height 28
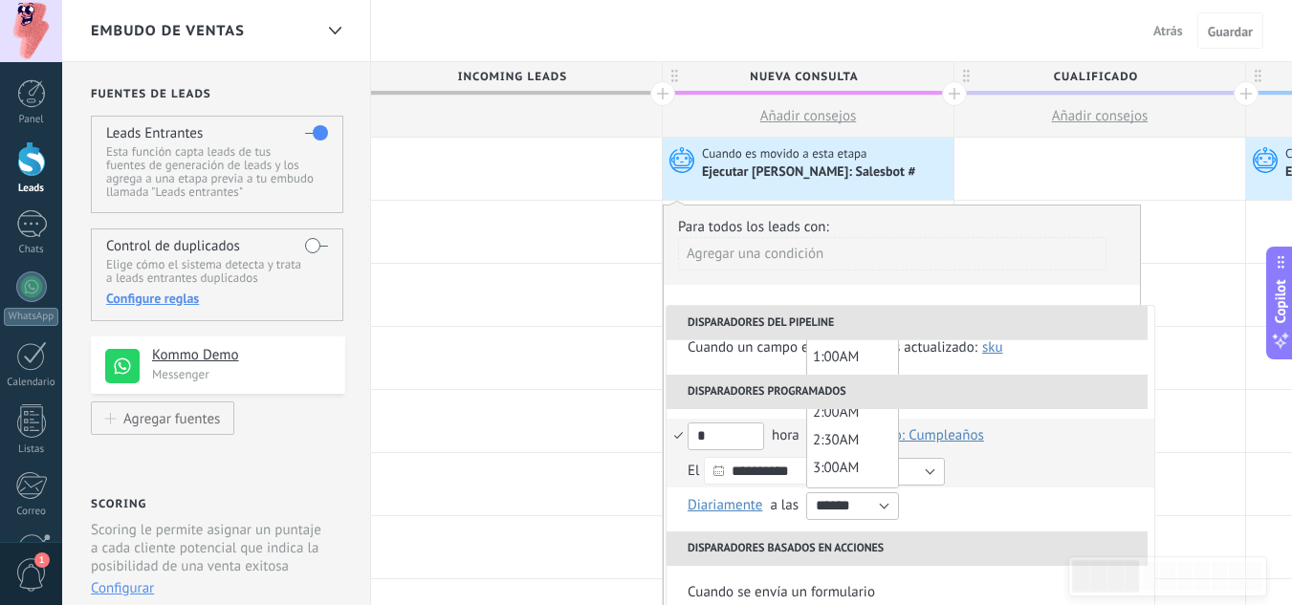
type input "*******"
click at [1036, 475] on div "**********" at bounding box center [910, 470] width 446 height 34
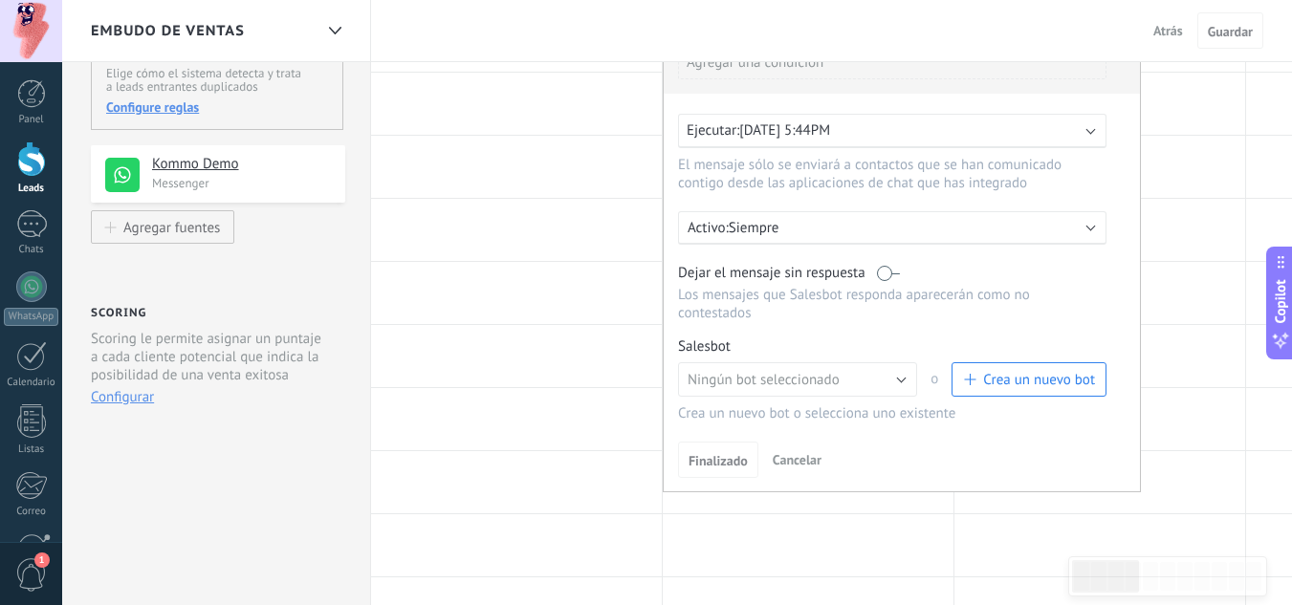
click at [861, 140] on div "Ejecutar: [DATE] 5:44PM" at bounding box center [892, 131] width 428 height 34
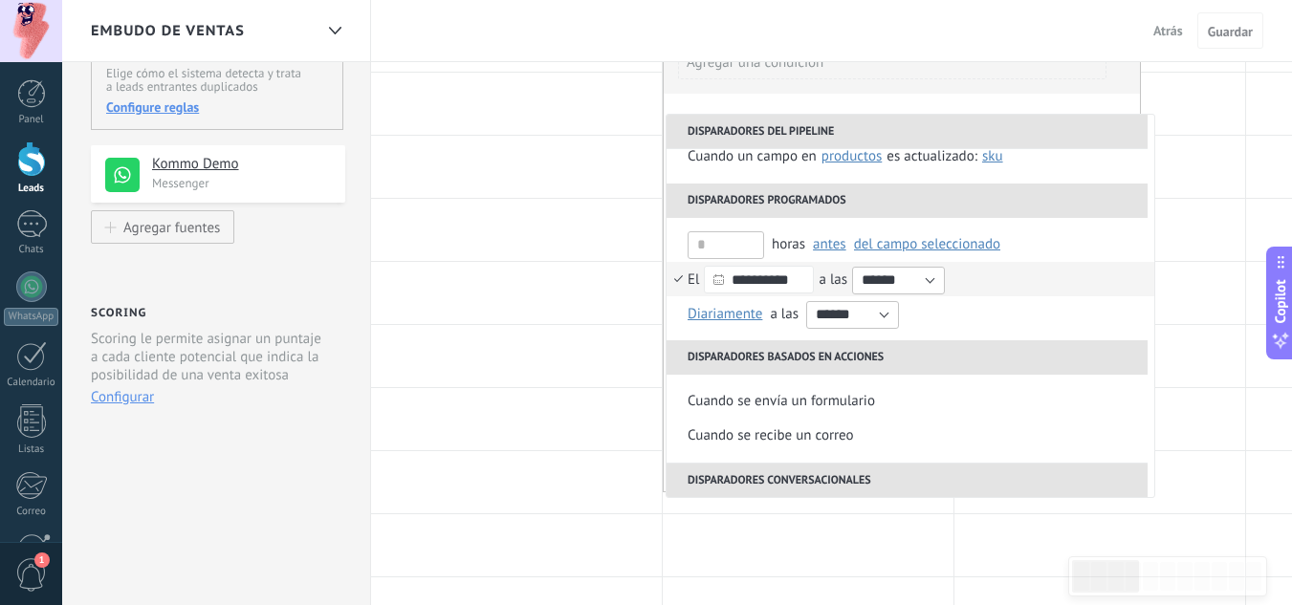
click at [675, 284] on li "**********" at bounding box center [910, 279] width 488 height 34
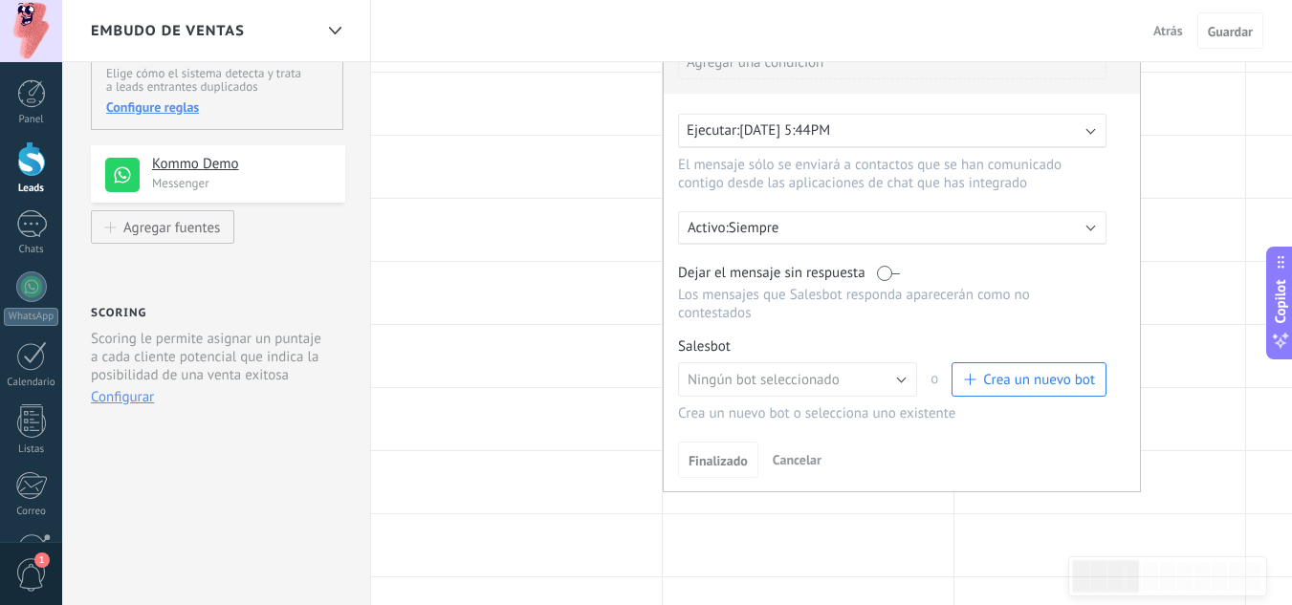
click at [810, 139] on span "[DATE] 5:44PM" at bounding box center [784, 130] width 91 height 18
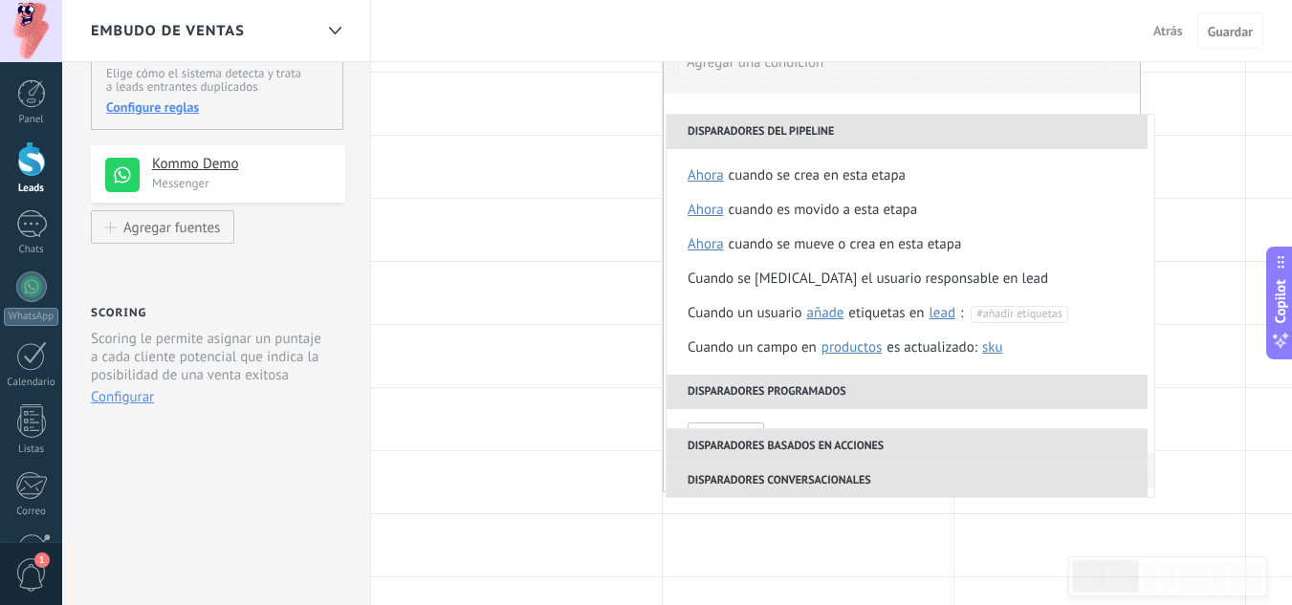
scroll to position [287, 0]
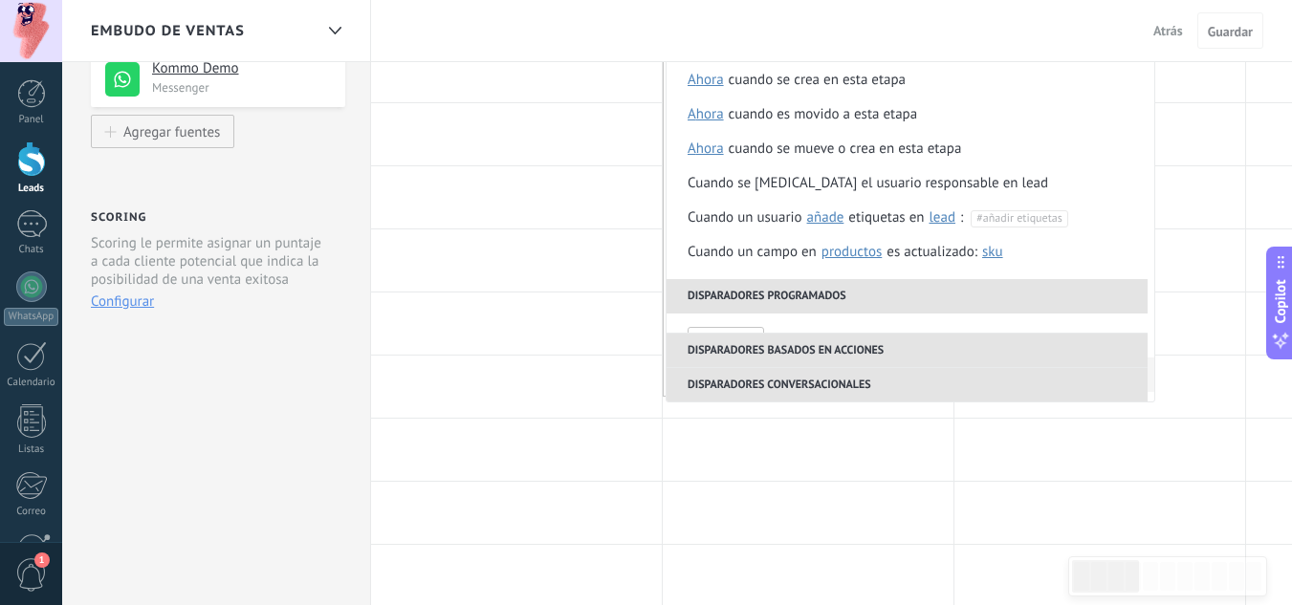
click at [816, 349] on li "Disparadores basados en acciones" at bounding box center [906, 350] width 481 height 34
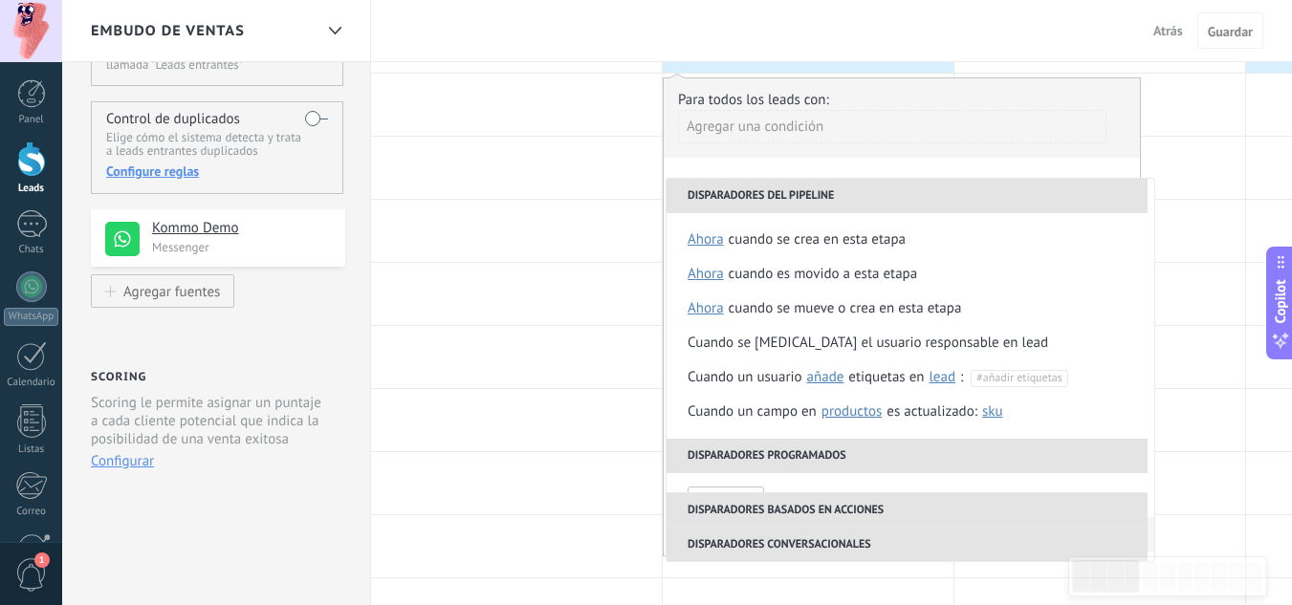
scroll to position [96, 0]
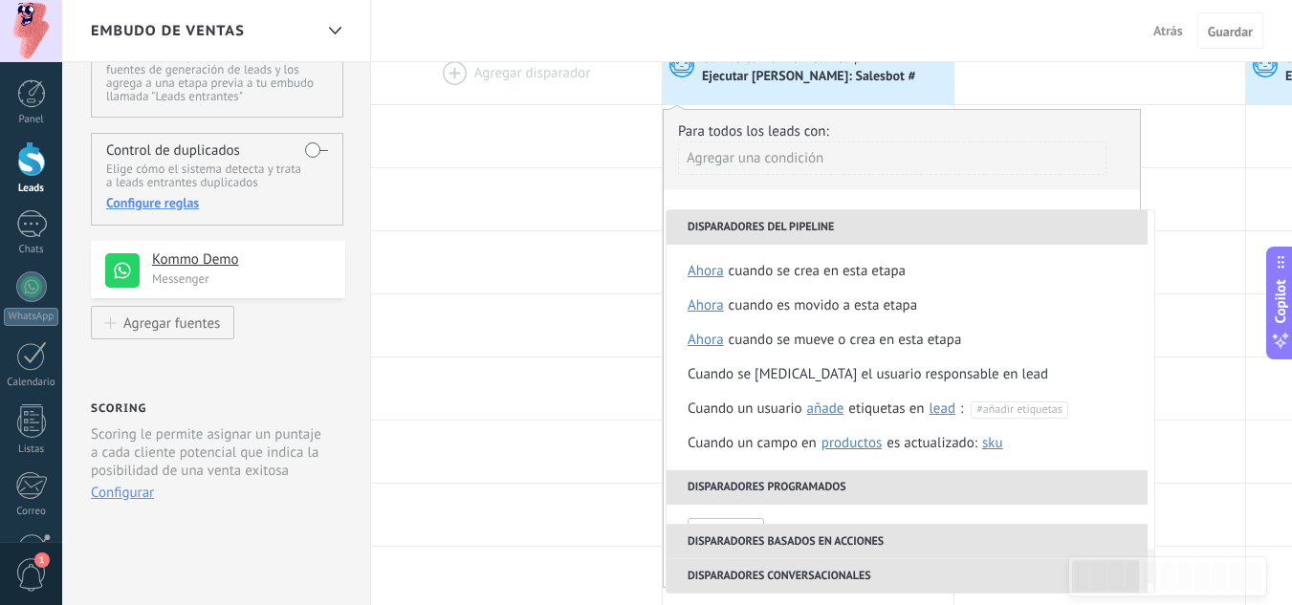
click at [772, 160] on div "Agregar una condición" at bounding box center [892, 158] width 428 height 33
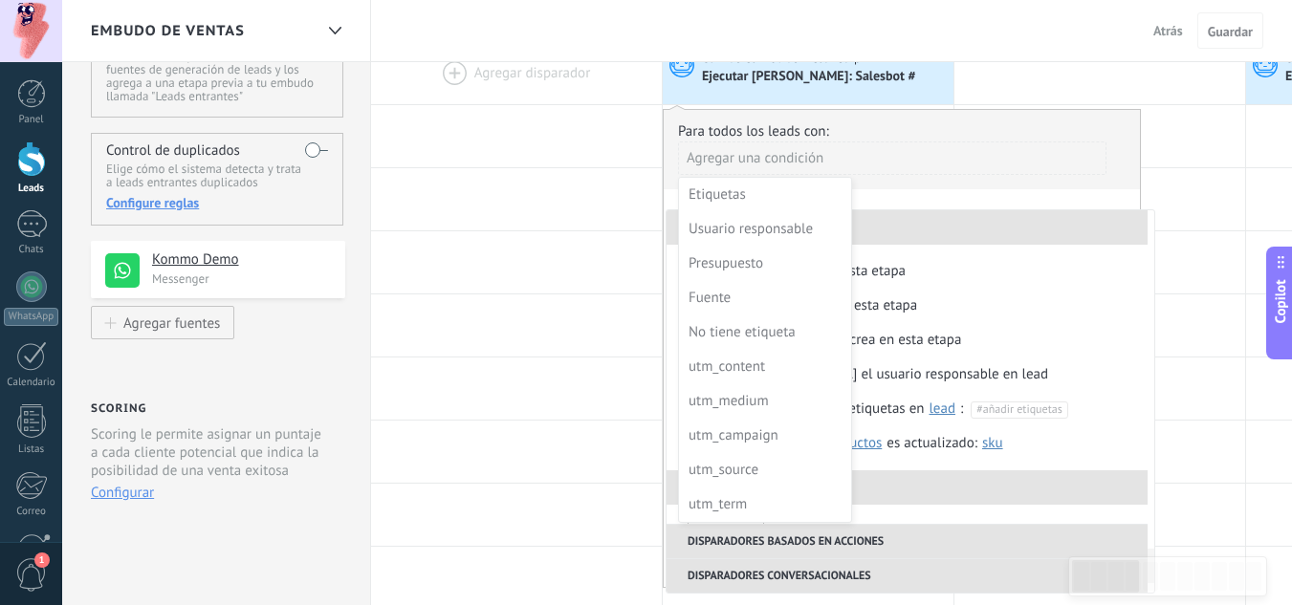
click at [1080, 148] on div at bounding box center [902, 348] width 476 height 477
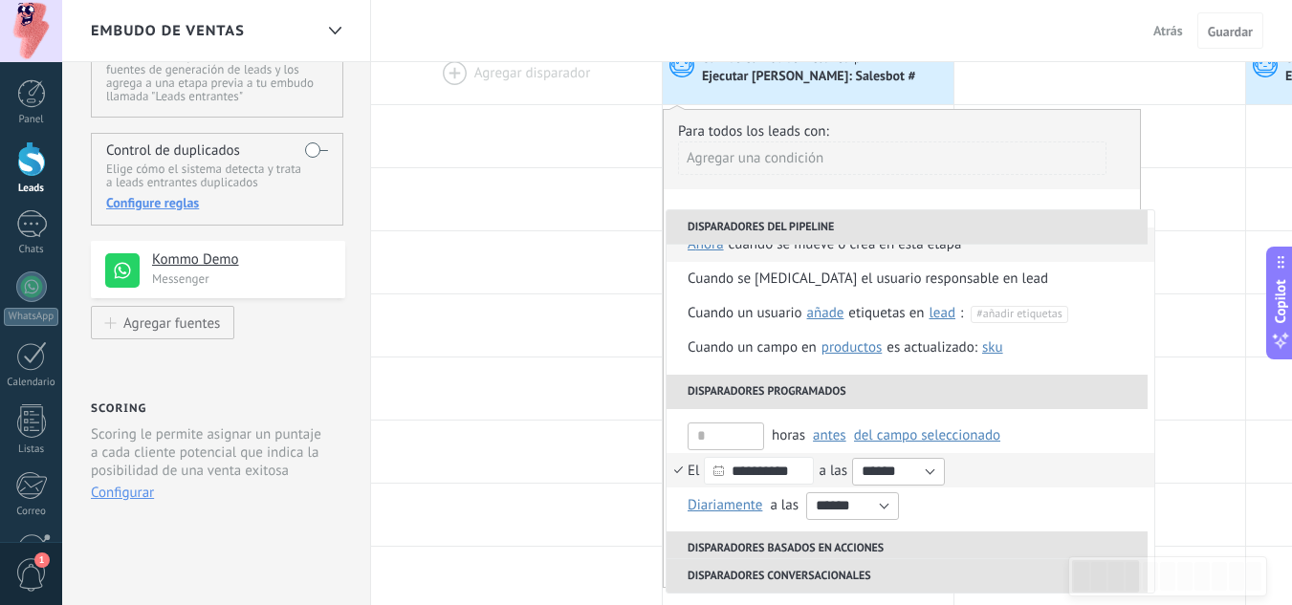
scroll to position [191, 0]
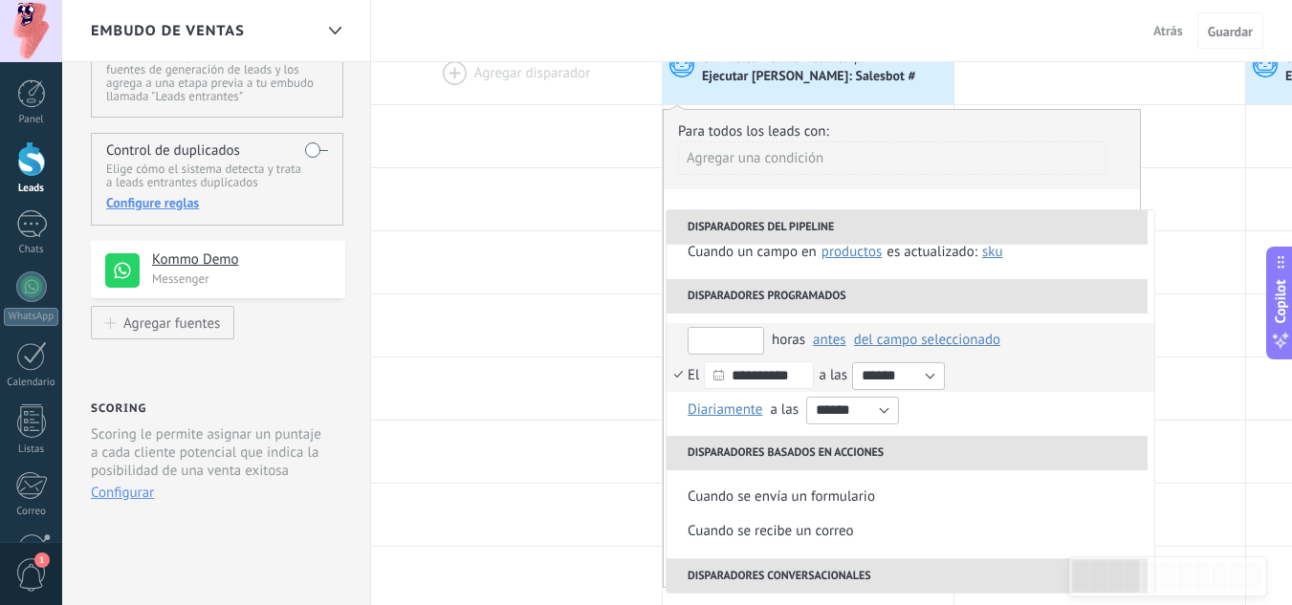
click at [736, 343] on input "text" at bounding box center [725, 341] width 76 height 28
type input "*"
drag, startPoint x: 675, startPoint y: 339, endPoint x: 778, endPoint y: 335, distance: 103.4
click at [676, 338] on li "* horas antes después antes del campo seleccionado Lead: Fecha de contrato Cont…" at bounding box center [910, 340] width 488 height 34
click at [968, 332] on span "del campo seleccionado" at bounding box center [927, 340] width 146 height 18
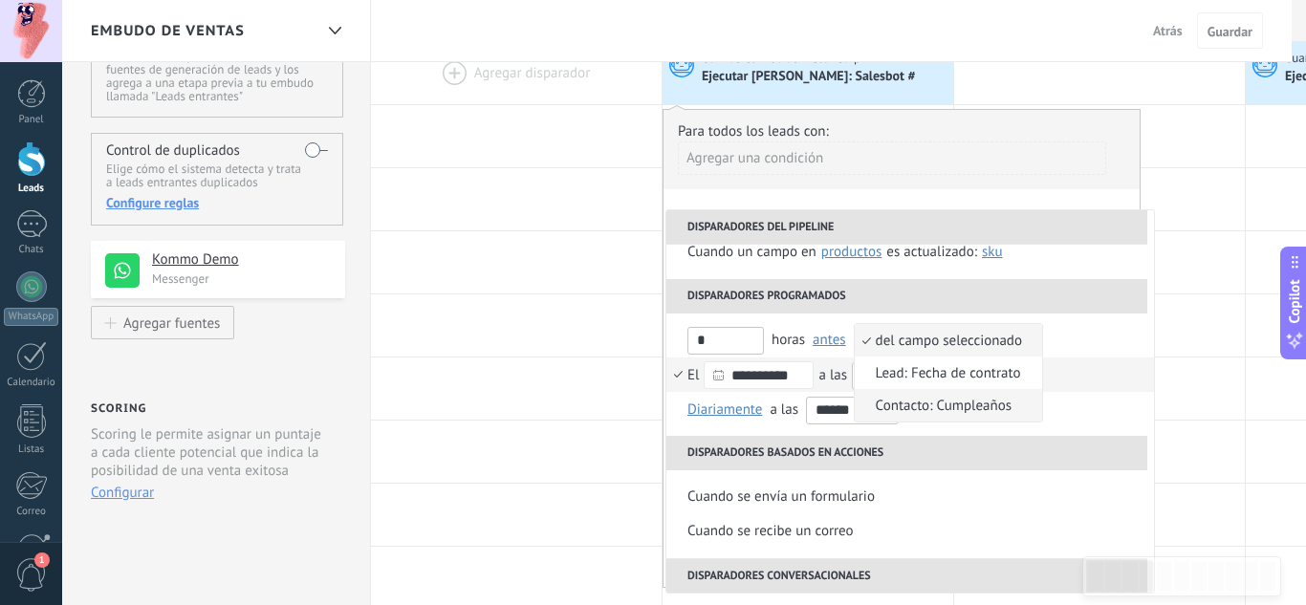
click at [961, 405] on span "Contacto: Cumpleaños" at bounding box center [938, 406] width 167 height 18
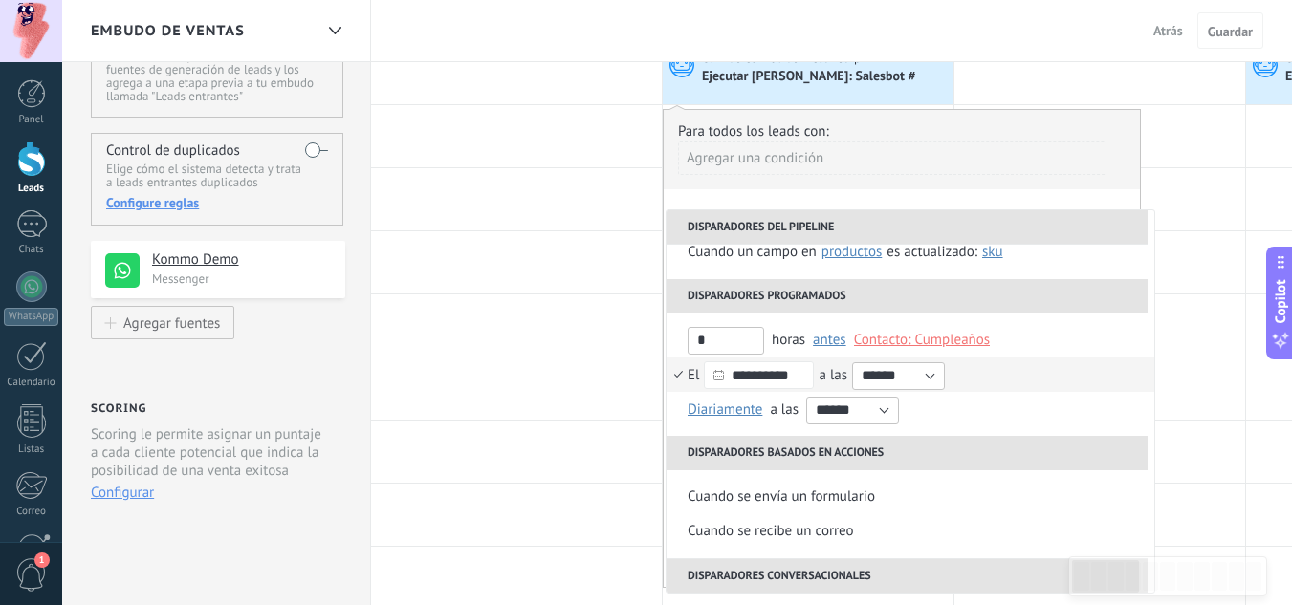
click at [677, 381] on li "**********" at bounding box center [910, 375] width 488 height 34
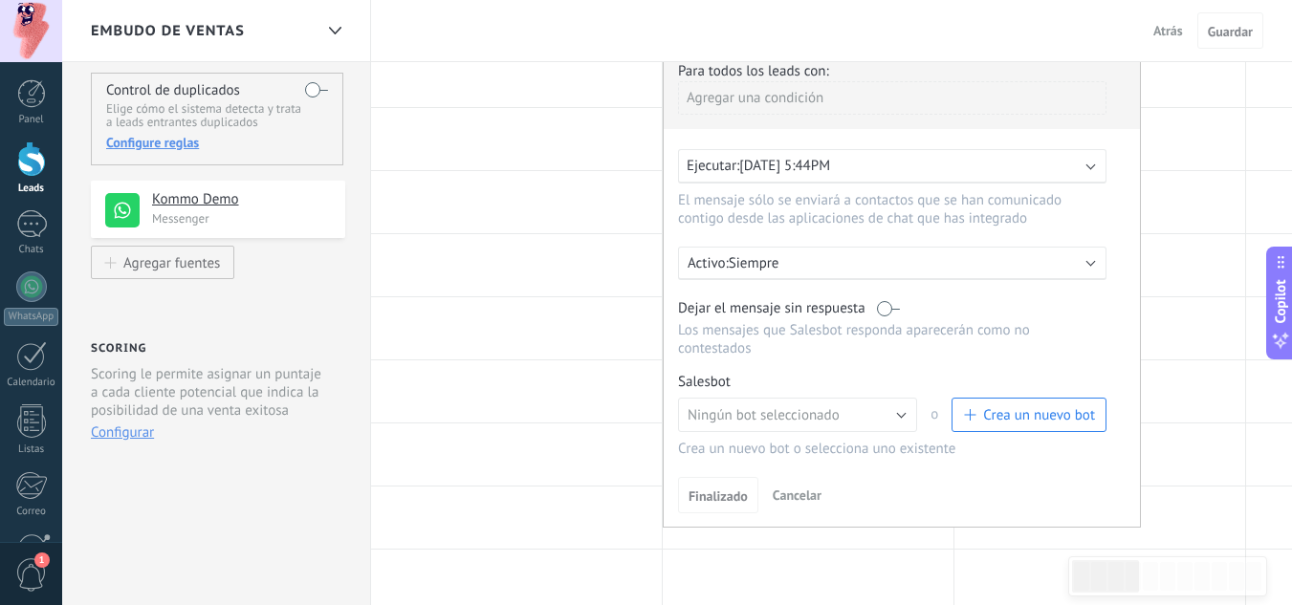
scroll to position [96, 0]
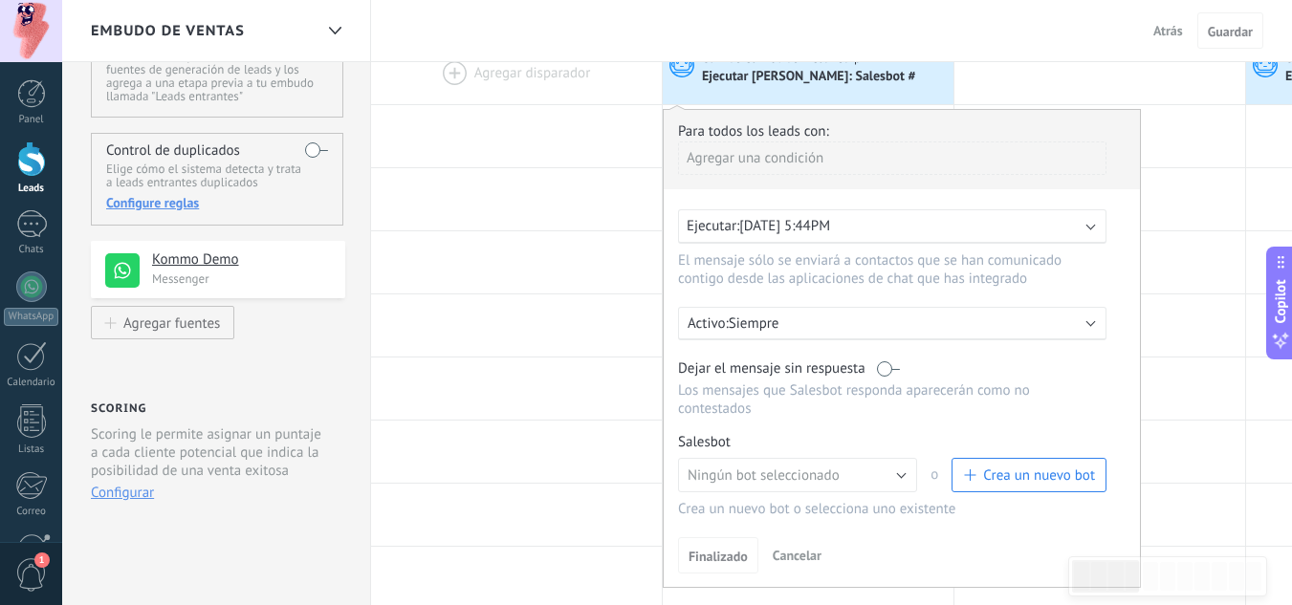
click at [830, 223] on span "[DATE] 5:44PM" at bounding box center [784, 226] width 91 height 18
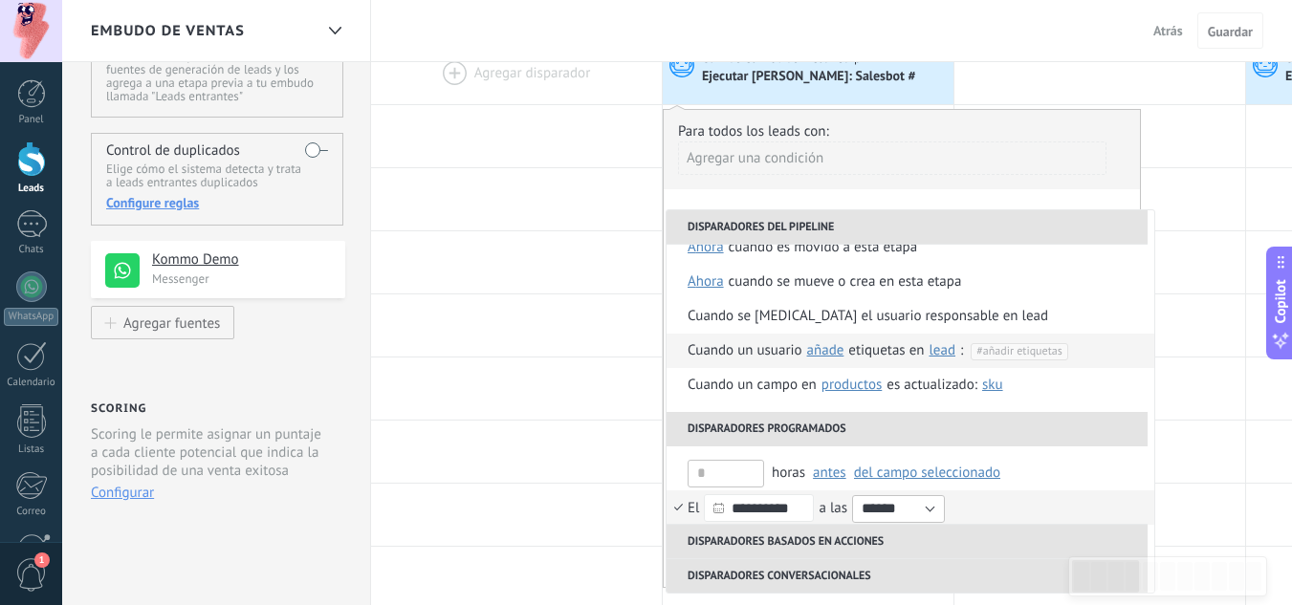
scroll to position [191, 0]
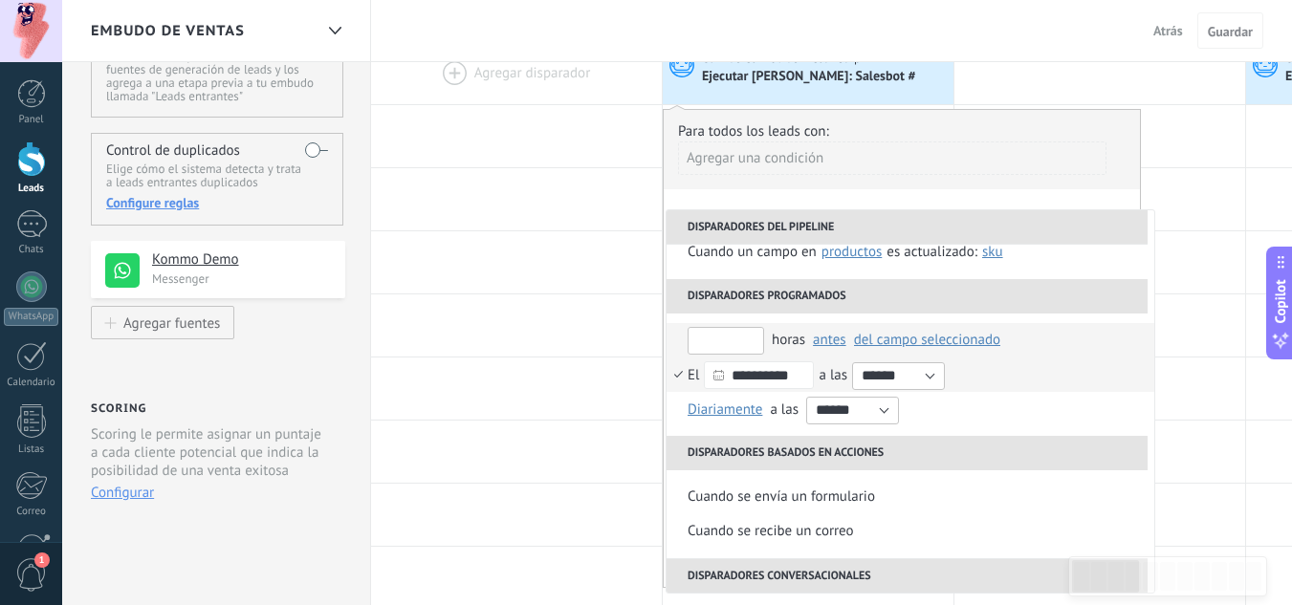
click at [739, 339] on input "text" at bounding box center [725, 341] width 76 height 28
type input "*"
click at [926, 338] on span "del campo seleccionado" at bounding box center [927, 340] width 146 height 18
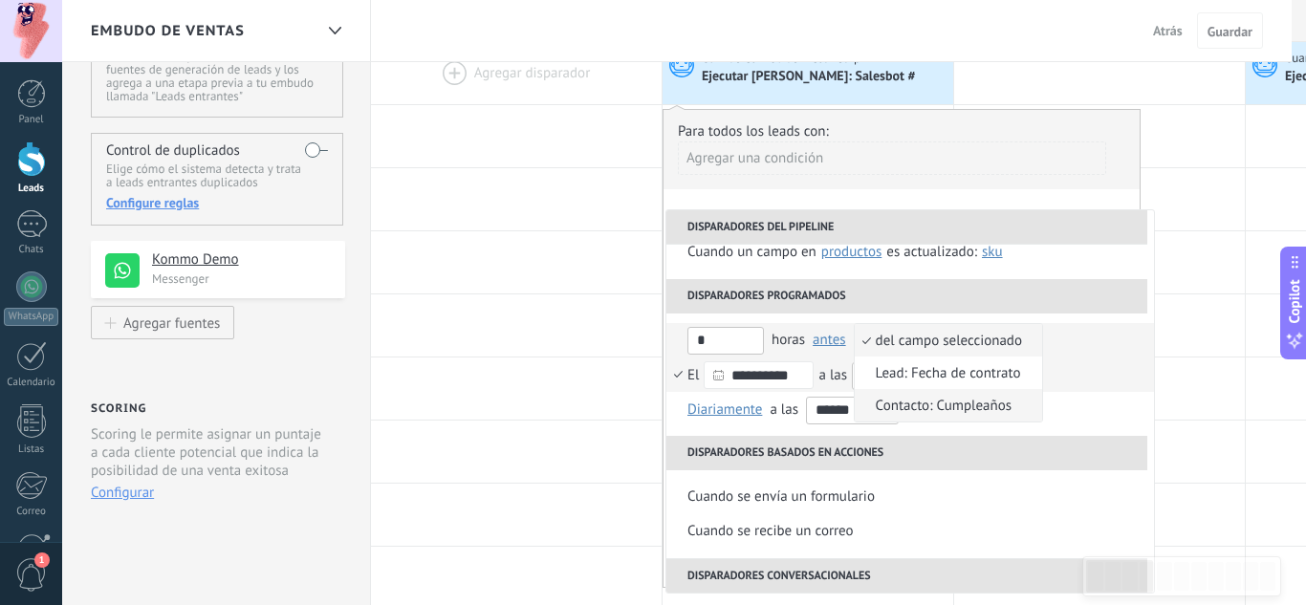
click at [933, 410] on span "Contacto: Cumpleaños" at bounding box center [938, 406] width 167 height 18
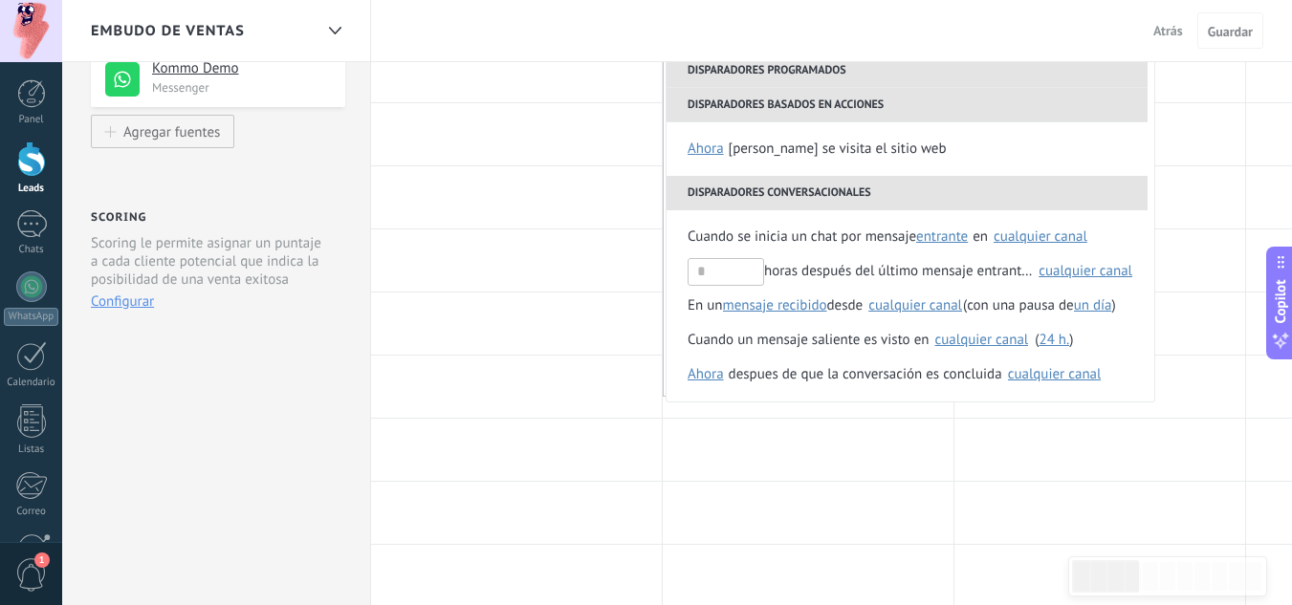
scroll to position [382, 0]
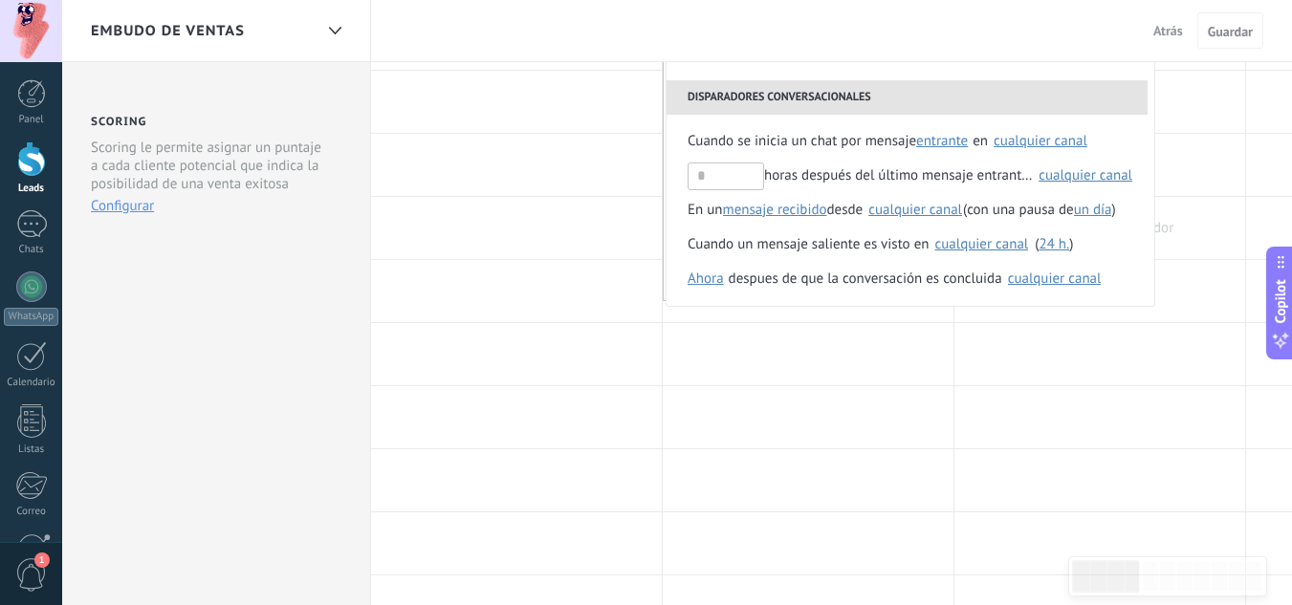
click at [1203, 212] on div at bounding box center [1099, 228] width 291 height 62
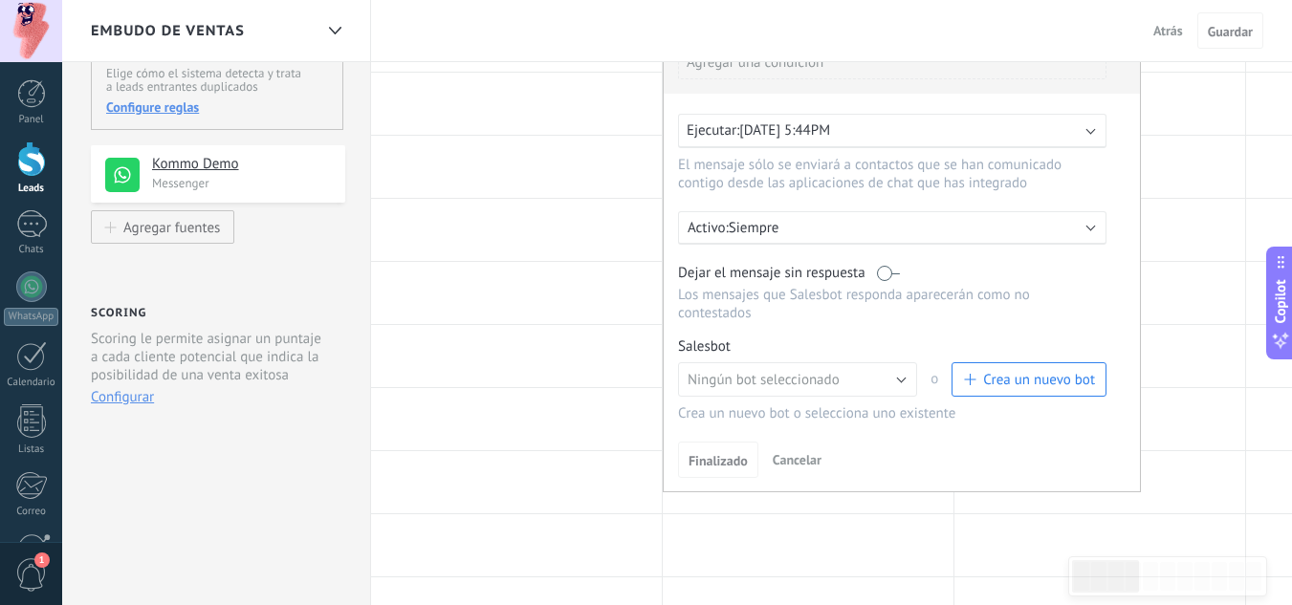
scroll to position [96, 0]
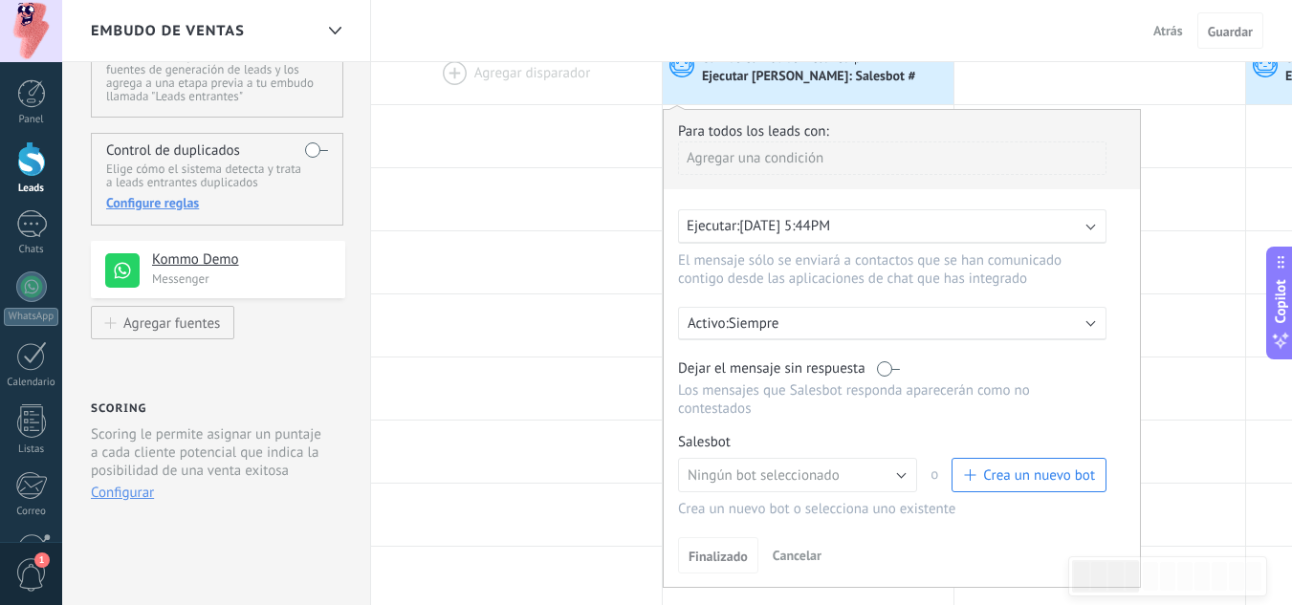
click at [821, 320] on p "Siempre" at bounding box center [896, 324] width 335 height 18
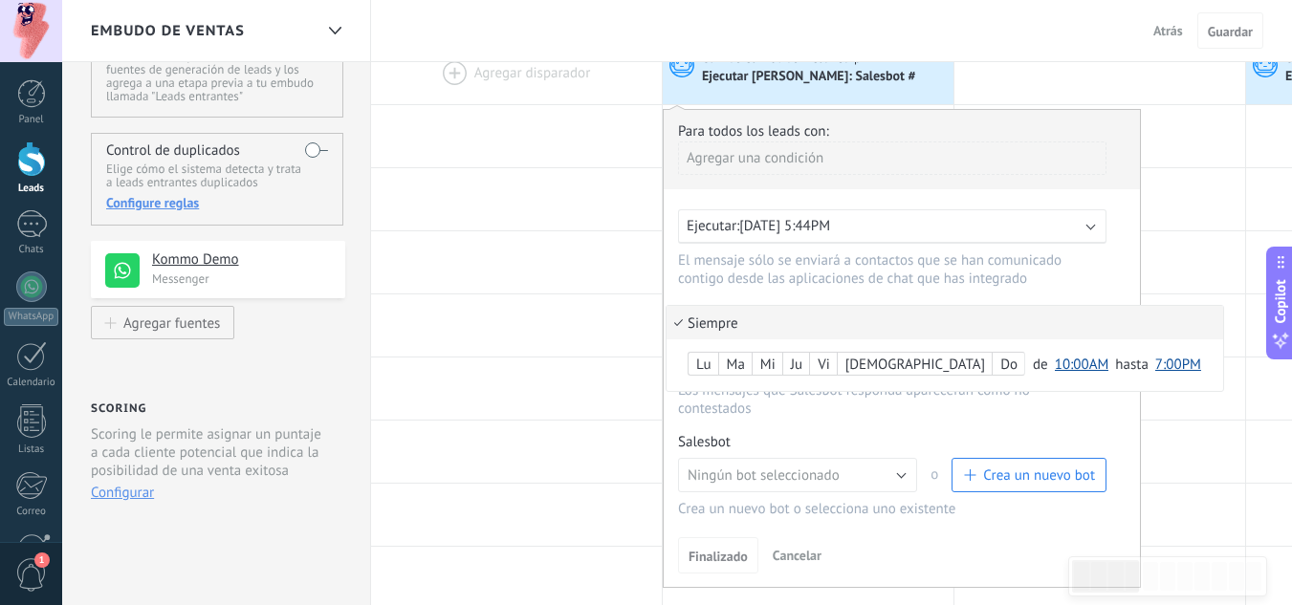
click at [1123, 295] on div at bounding box center [902, 348] width 476 height 477
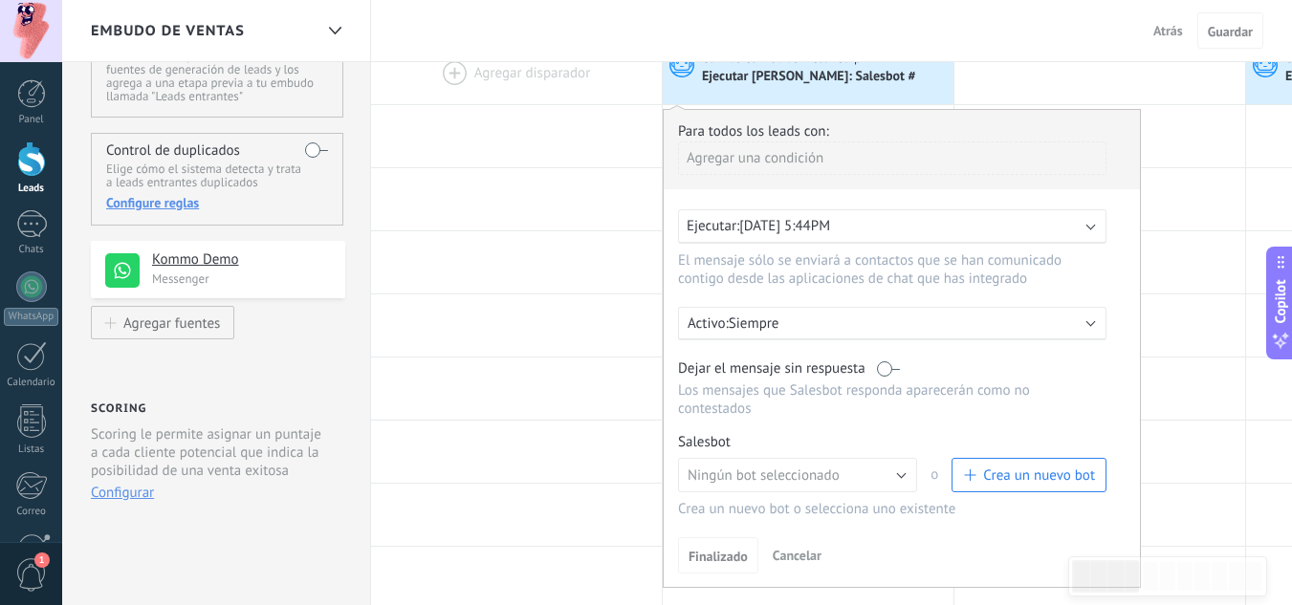
click at [917, 223] on div "Ejecutar: [DATE] 5:44PM" at bounding box center [885, 226] width 396 height 18
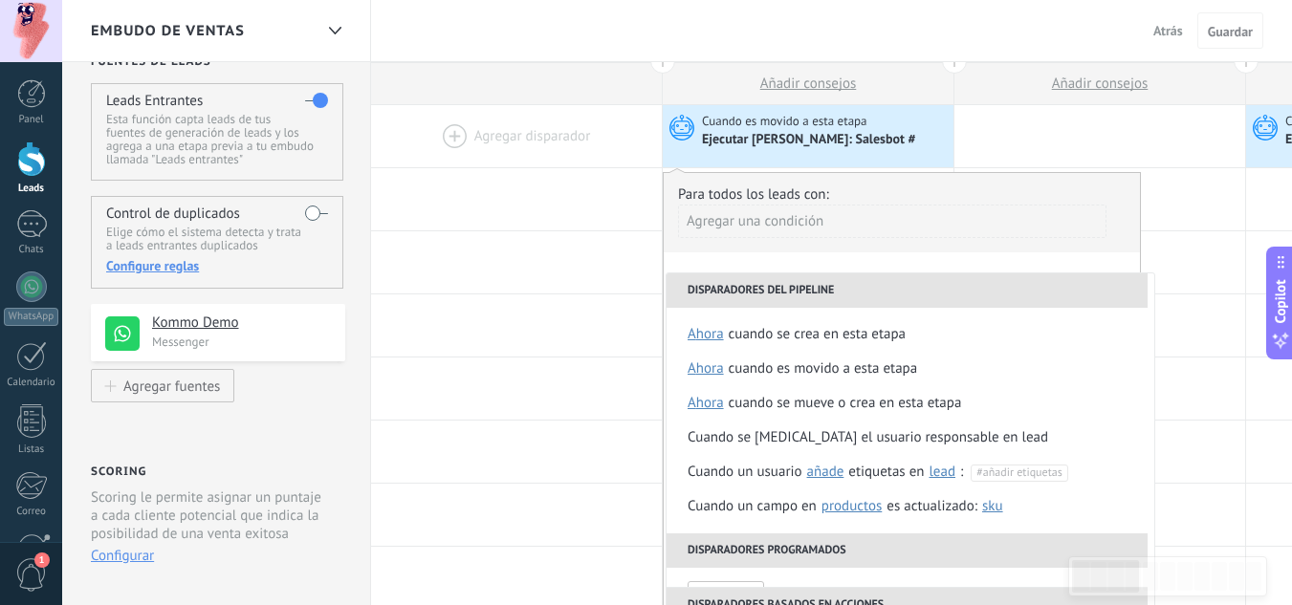
scroll to position [0, 0]
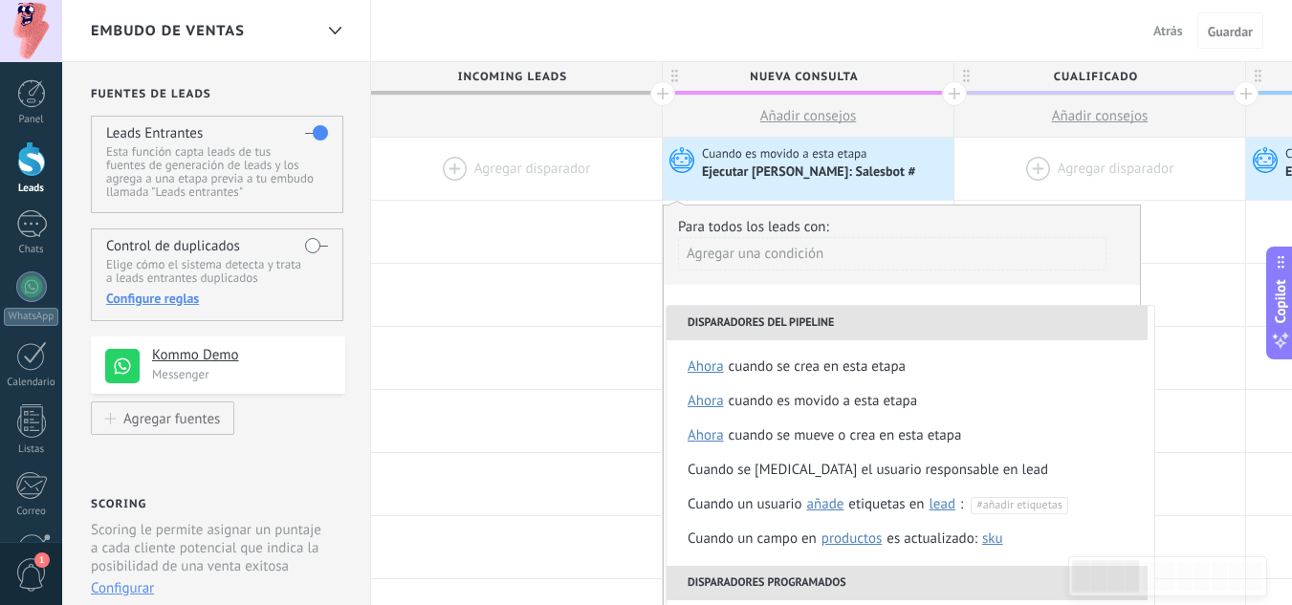
click at [1025, 175] on div at bounding box center [1099, 169] width 291 height 62
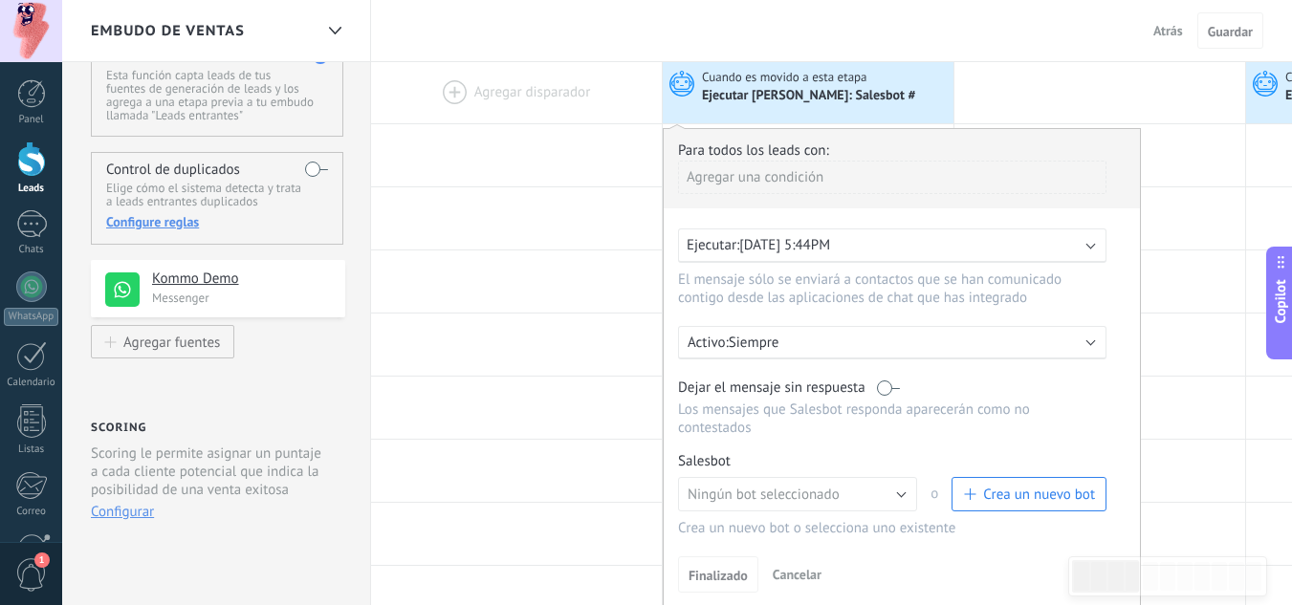
scroll to position [287, 0]
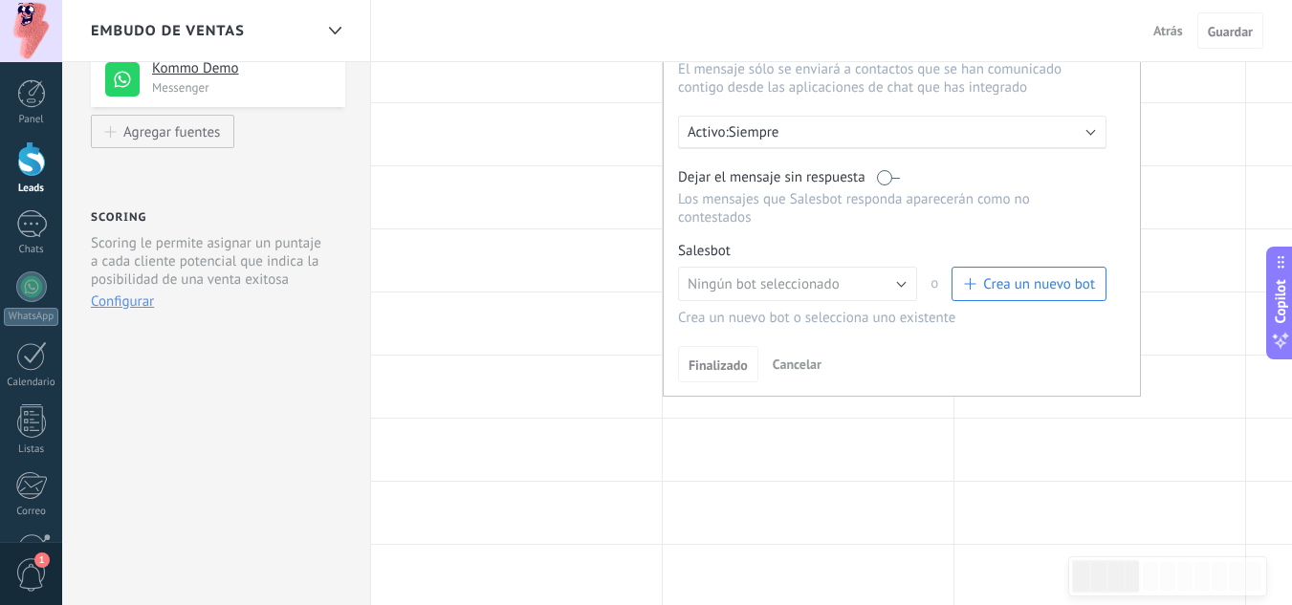
click at [793, 371] on span "Cancelar" at bounding box center [797, 364] width 49 height 17
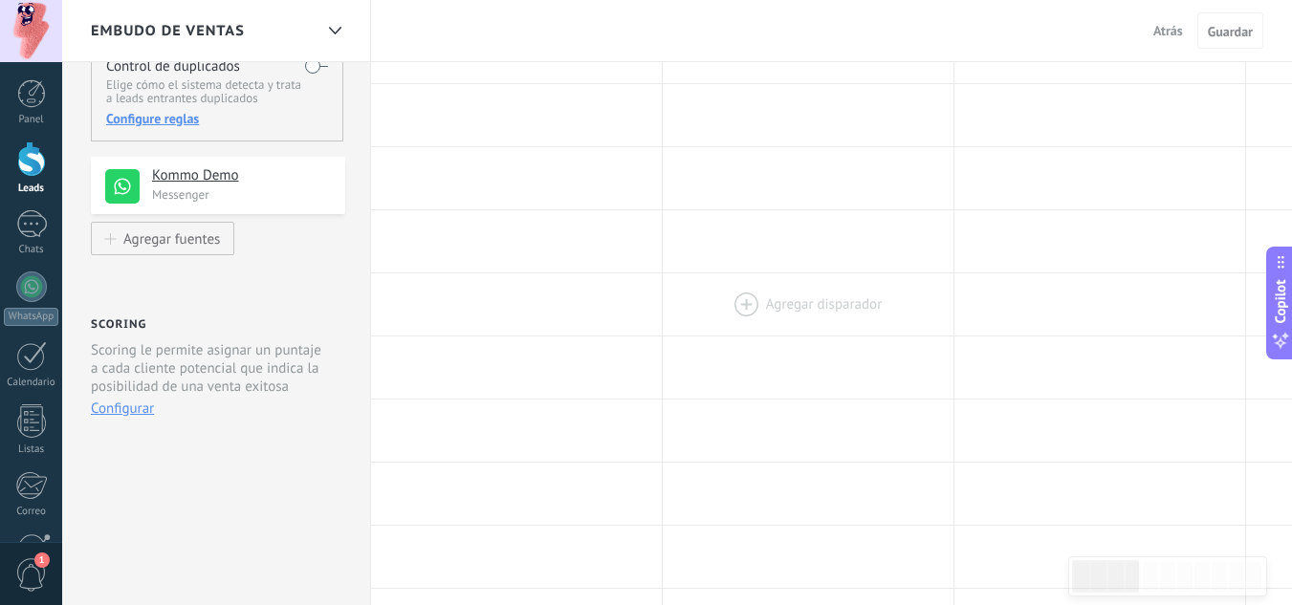
scroll to position [0, 0]
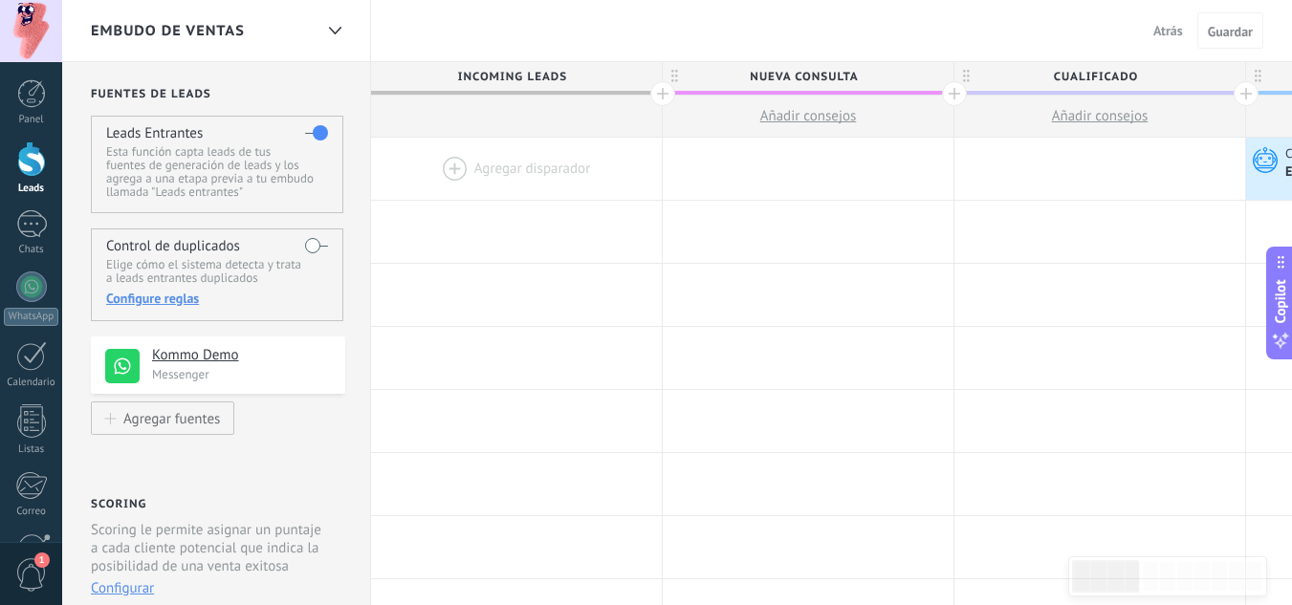
click at [799, 159] on div at bounding box center [808, 169] width 291 height 62
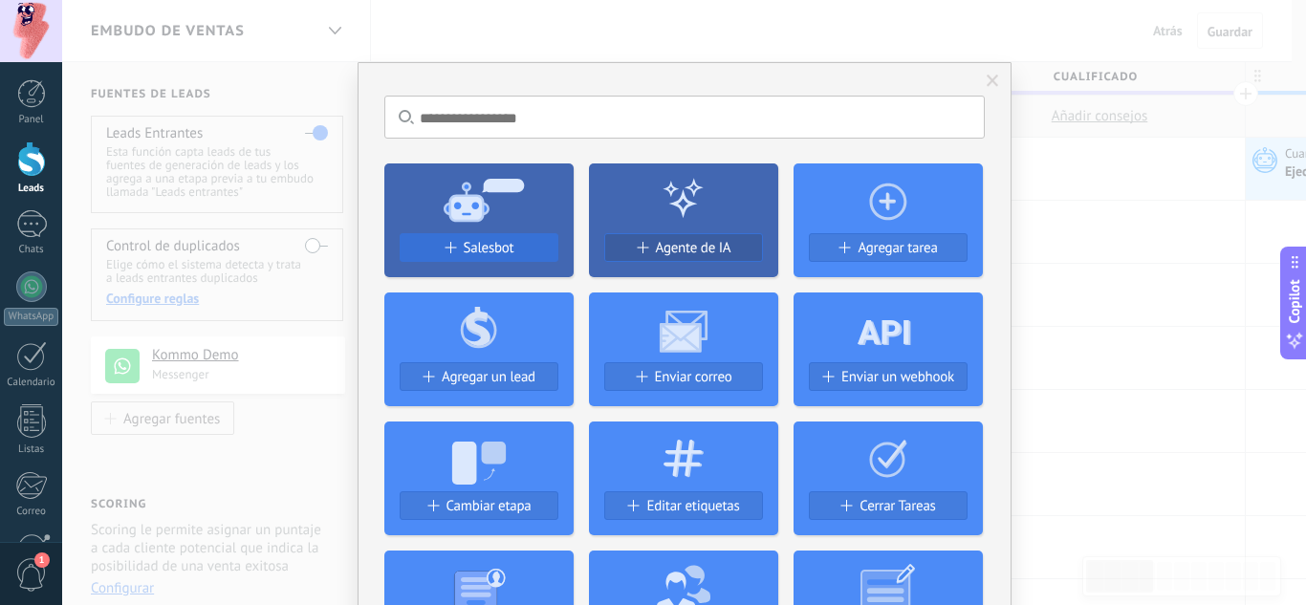
click at [496, 247] on span "Salesbot" at bounding box center [489, 248] width 51 height 16
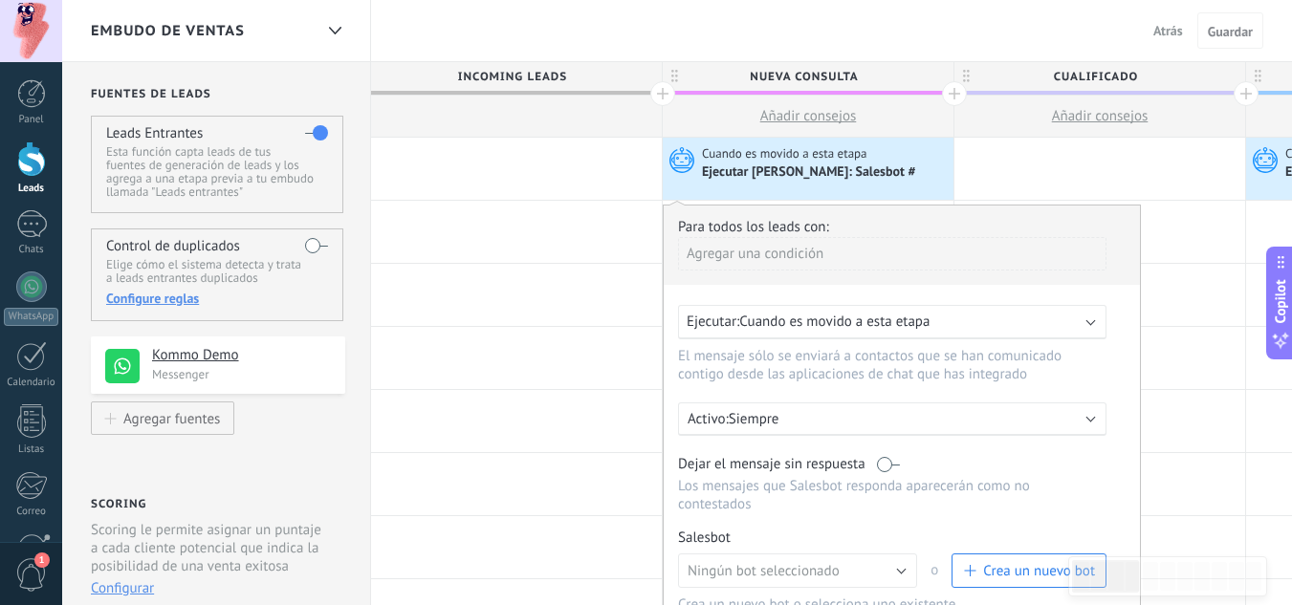
click at [853, 330] on span "Cuando es movido a esta etapa" at bounding box center [834, 322] width 190 height 18
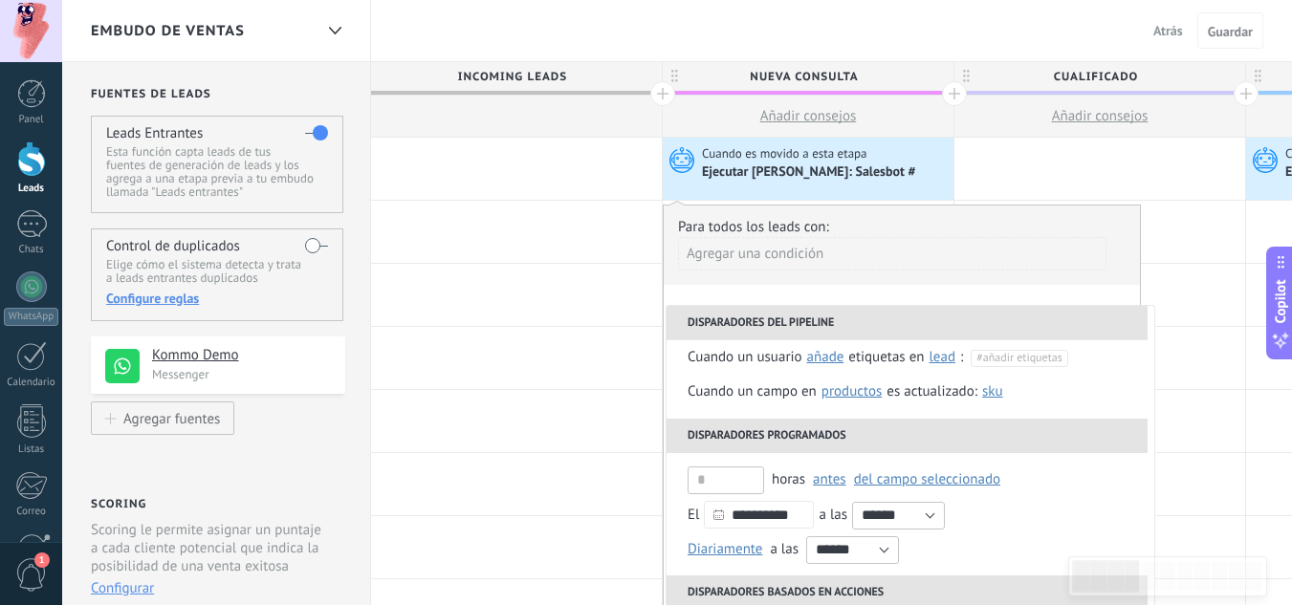
scroll to position [191, 0]
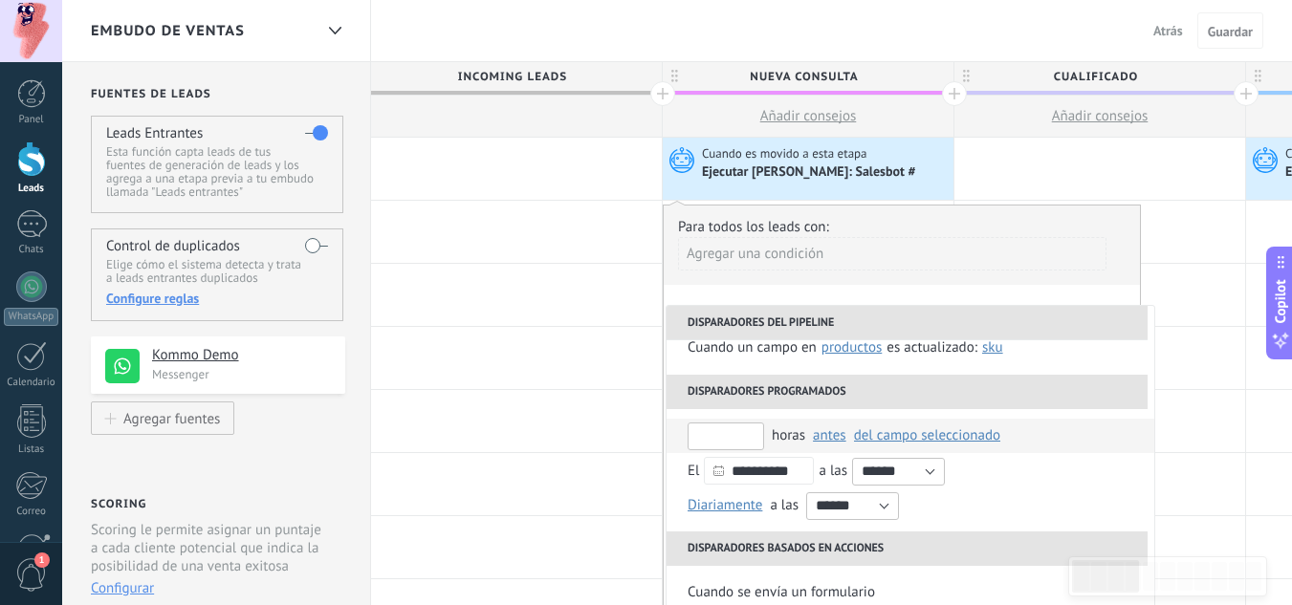
click at [732, 434] on input "text" at bounding box center [725, 437] width 76 height 28
type input "*"
click at [953, 436] on span "del campo seleccionado" at bounding box center [927, 435] width 146 height 18
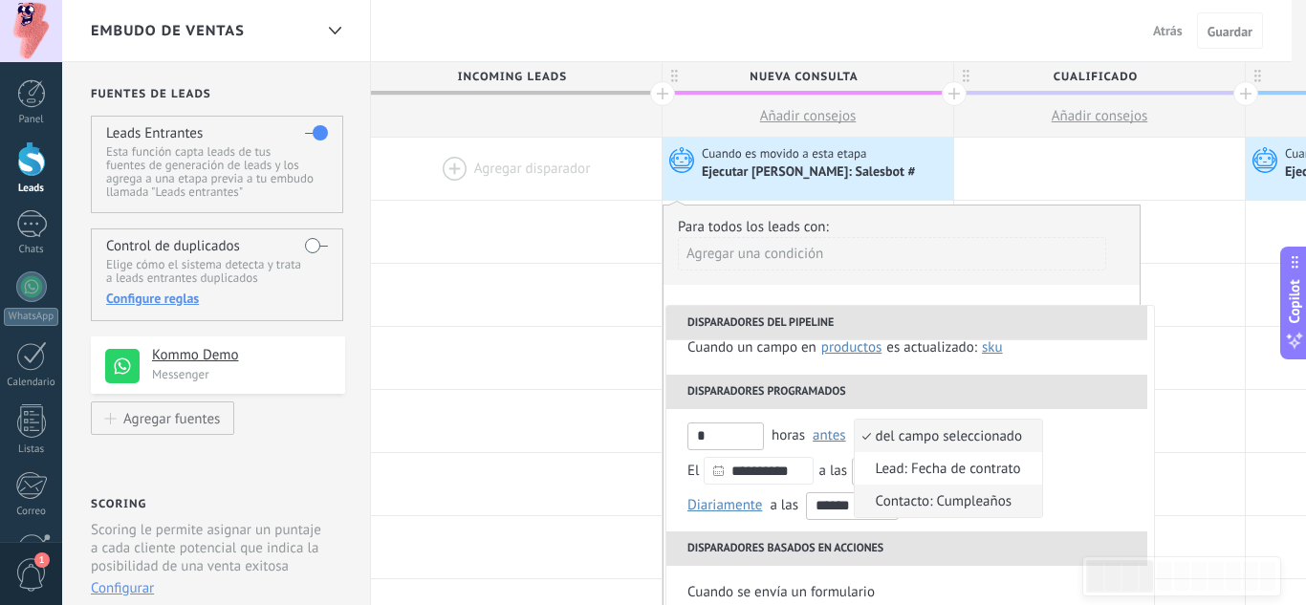
click at [970, 504] on span "Contacto: Cumpleaños" at bounding box center [938, 501] width 167 height 18
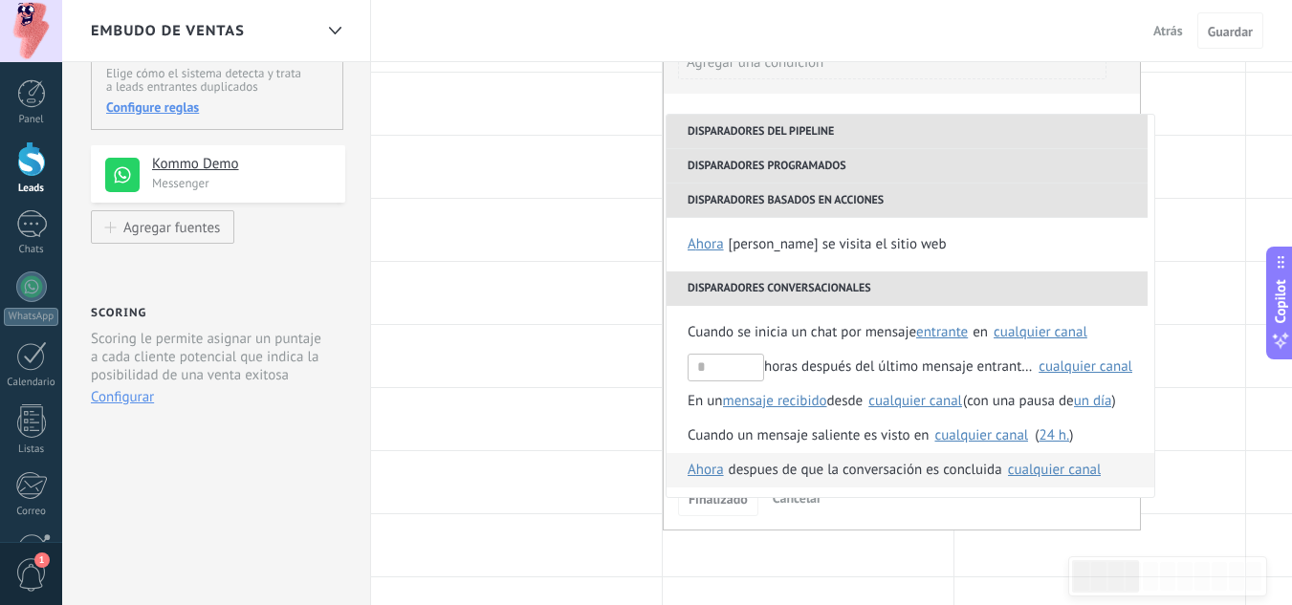
scroll to position [287, 0]
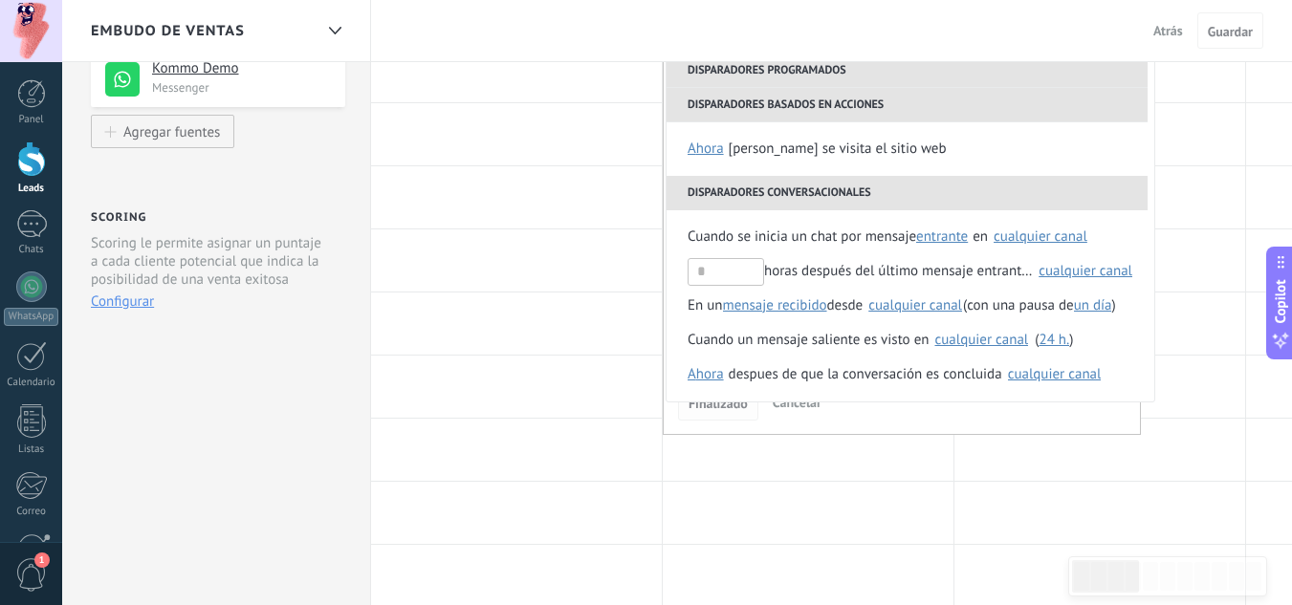
click at [732, 405] on span "Finalizado" at bounding box center [717, 403] width 59 height 13
click at [718, 403] on span "Finalizado" at bounding box center [717, 403] width 59 height 13
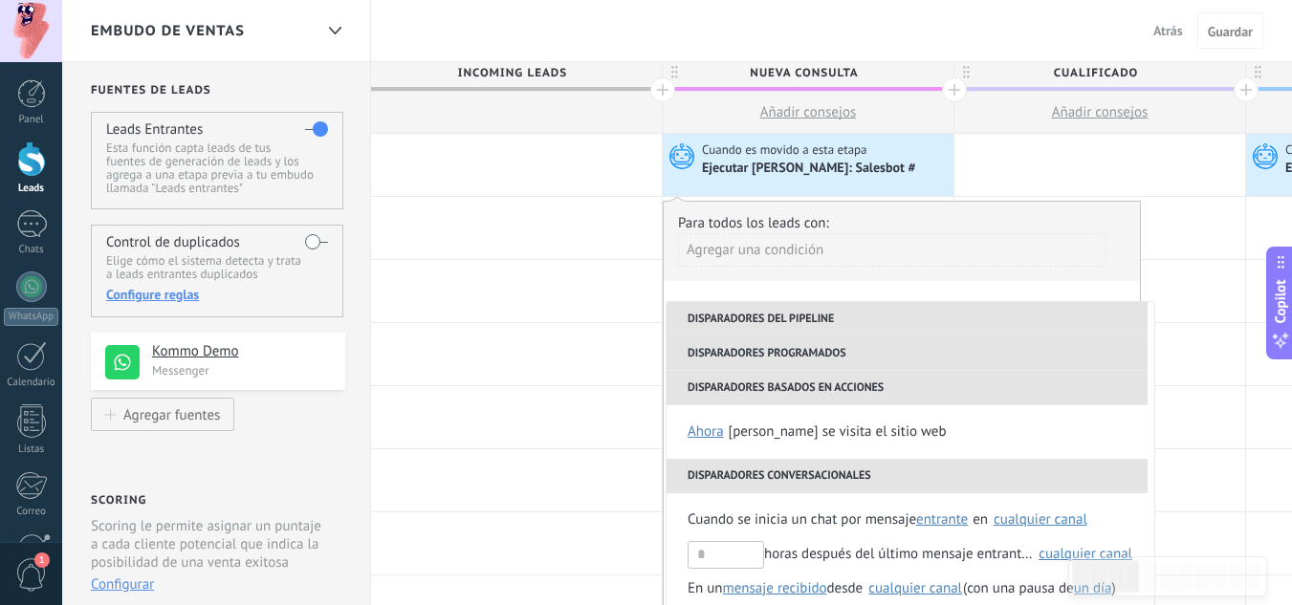
scroll to position [0, 0]
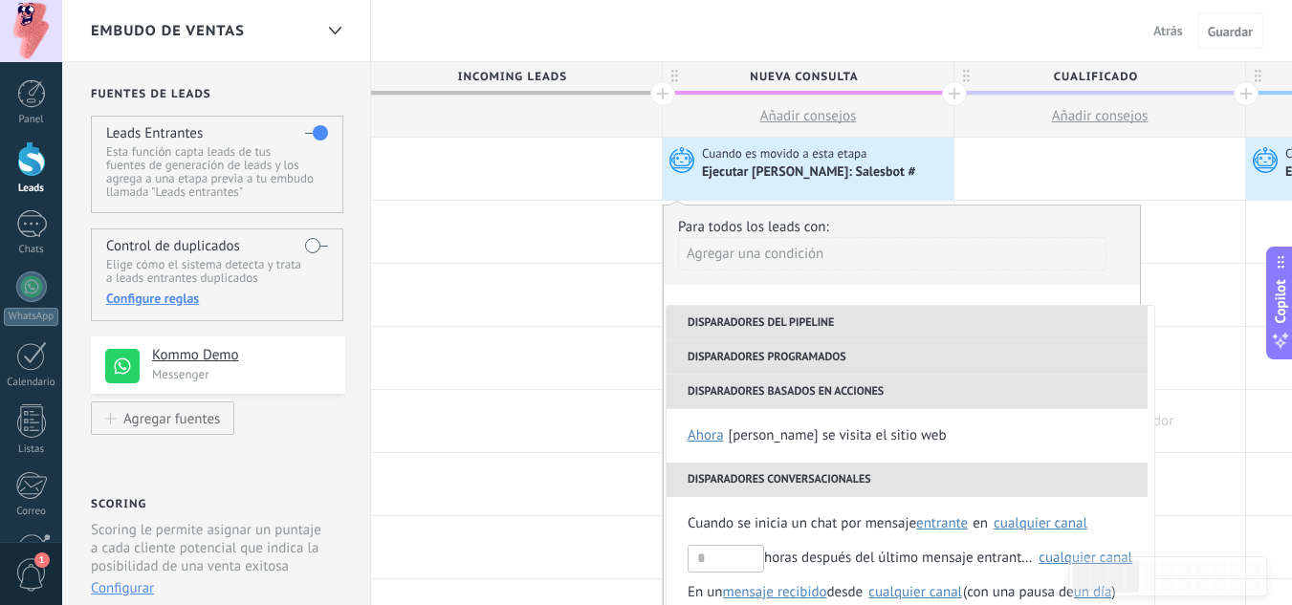
click at [1169, 429] on div at bounding box center [1099, 421] width 291 height 62
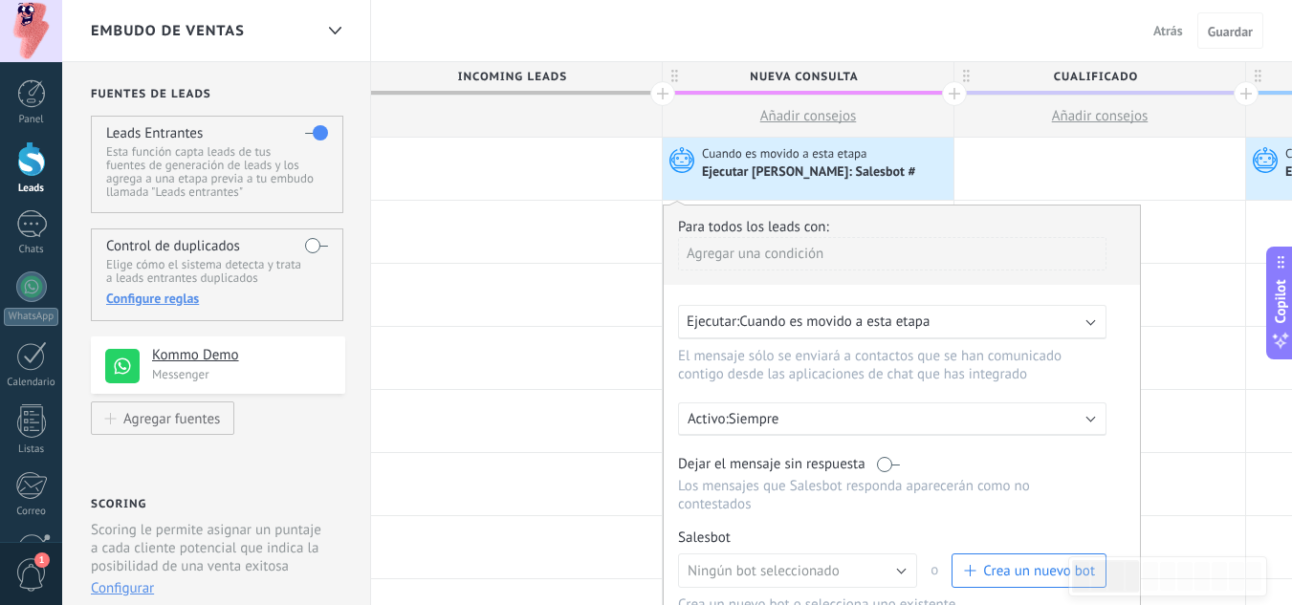
click at [804, 322] on span "Cuando es movido a esta etapa" at bounding box center [834, 322] width 190 height 18
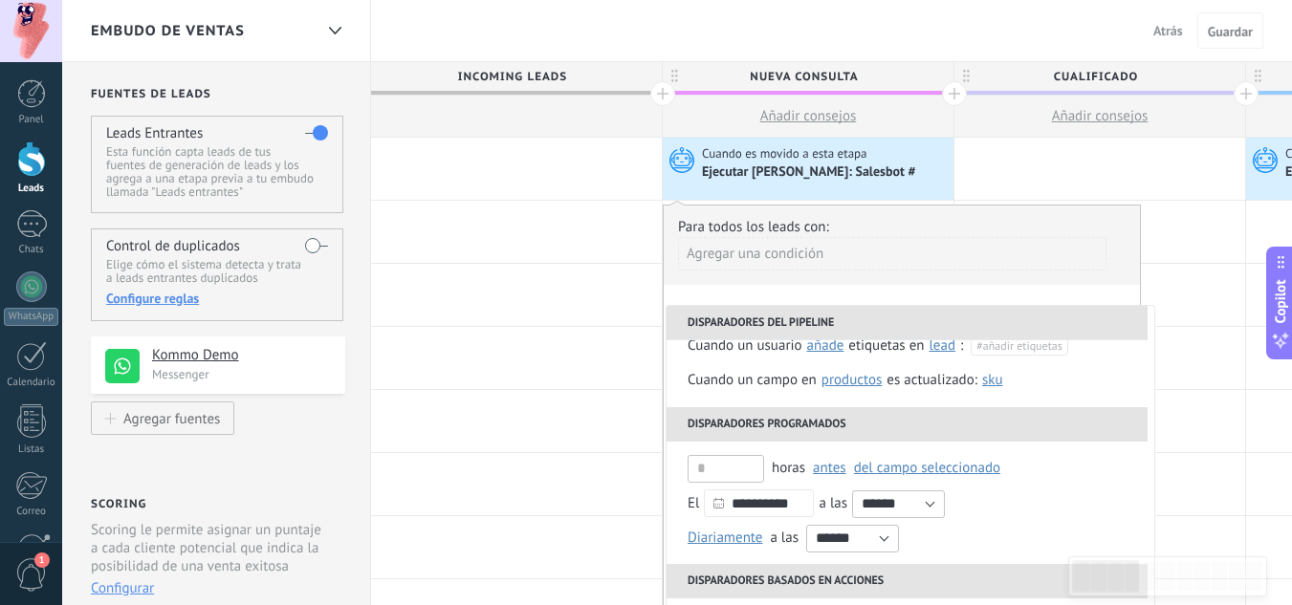
scroll to position [191, 0]
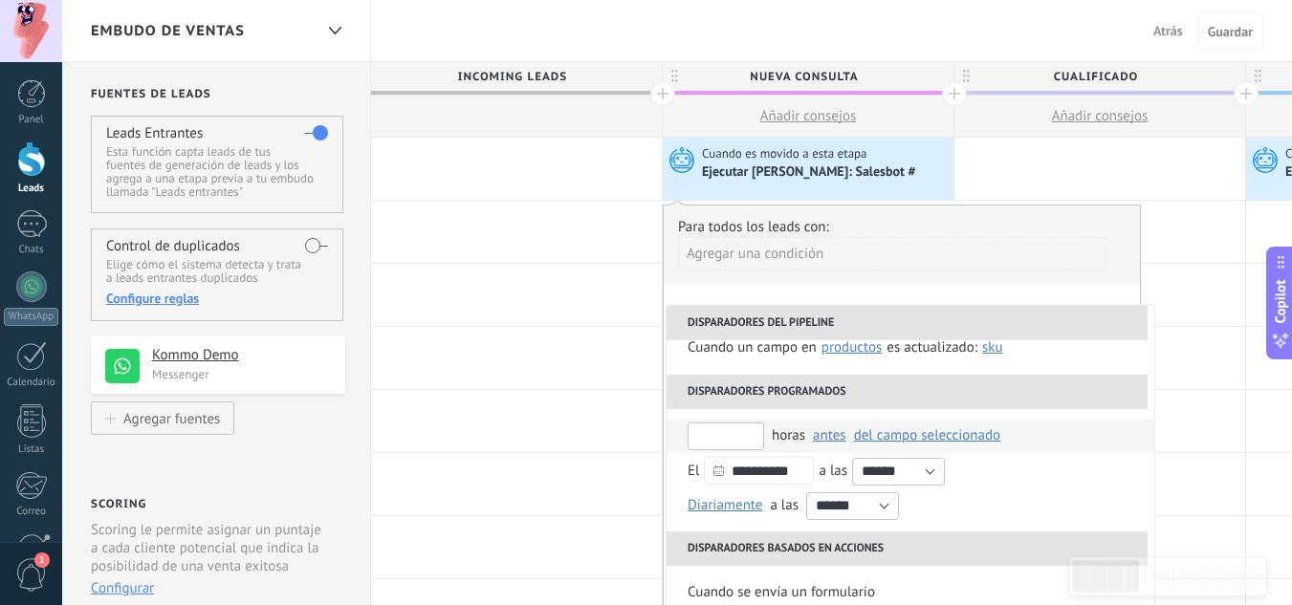
click at [733, 426] on input "text" at bounding box center [725, 437] width 76 height 28
type input "*"
click at [957, 439] on span "del campo seleccionado" at bounding box center [927, 435] width 146 height 18
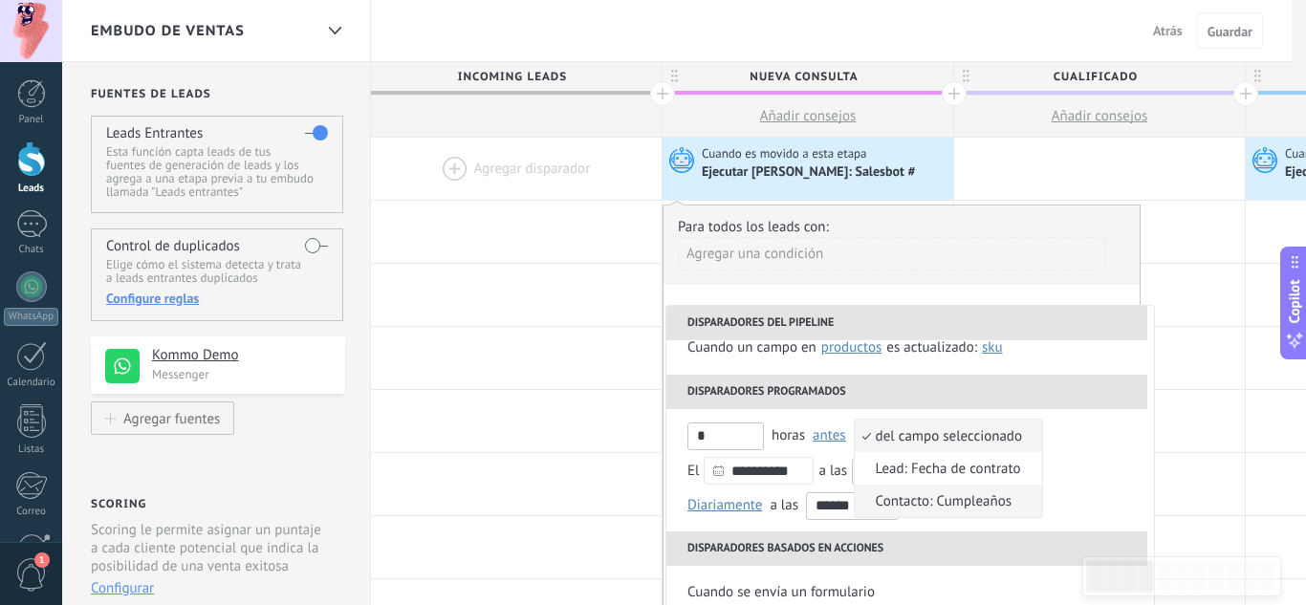
click at [977, 497] on span "Contacto: Cumpleaños" at bounding box center [938, 501] width 167 height 18
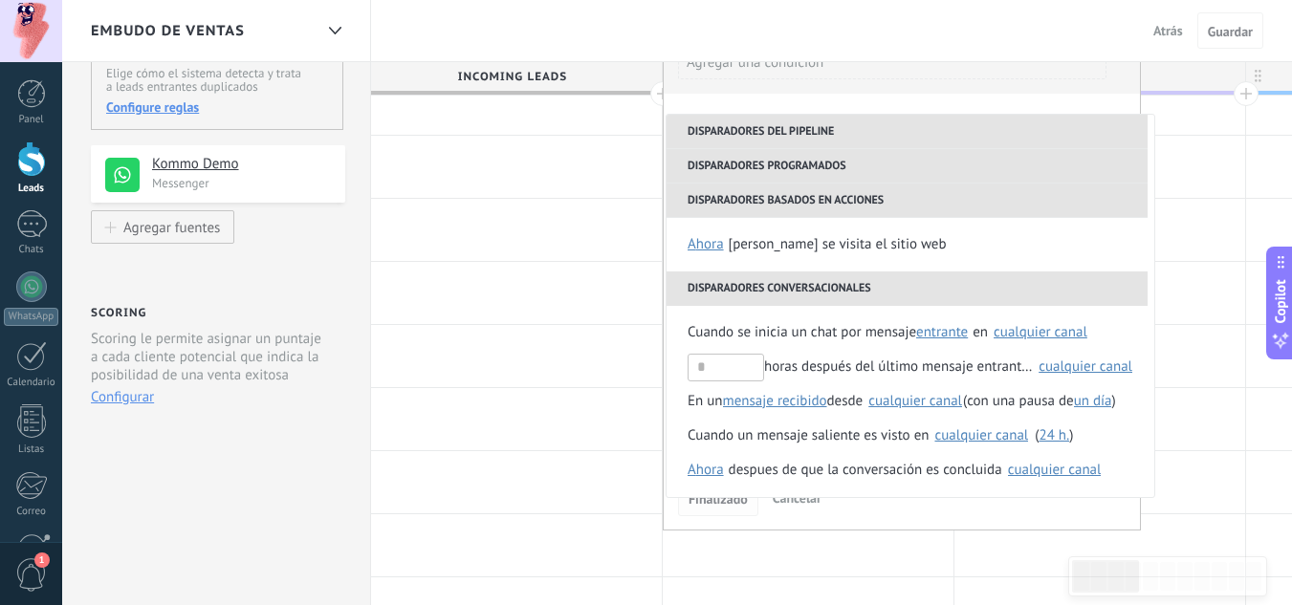
click at [709, 504] on span "Finalizado" at bounding box center [717, 498] width 59 height 13
click at [714, 500] on span "Finalizado" at bounding box center [717, 498] width 59 height 13
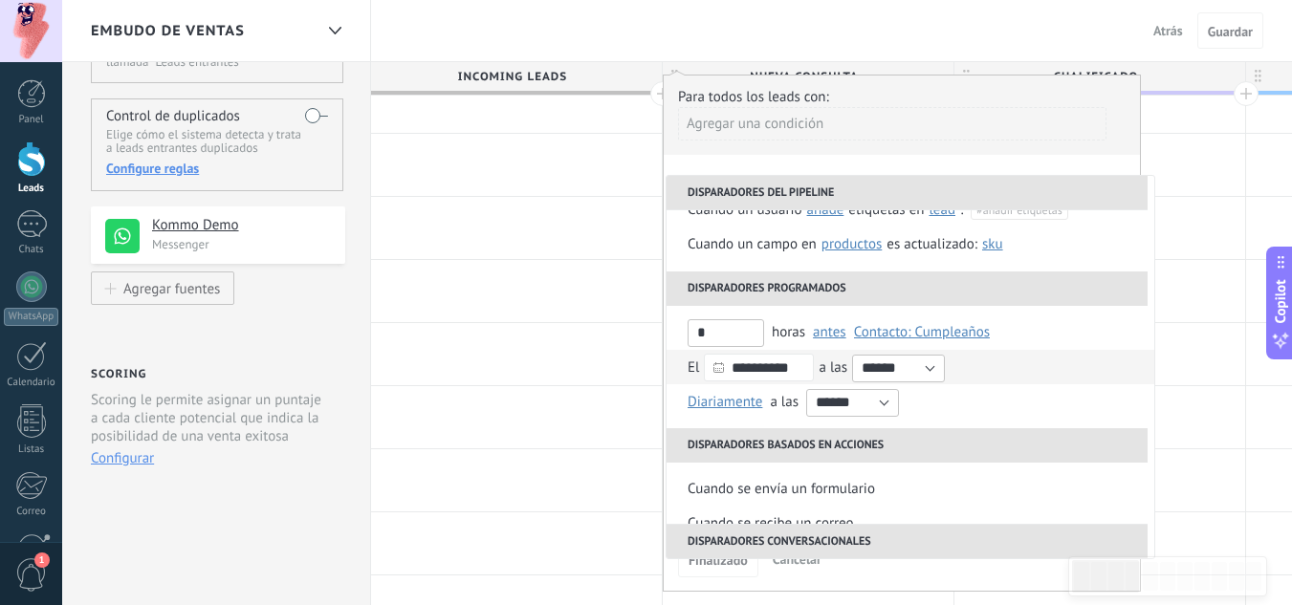
scroll to position [69, 0]
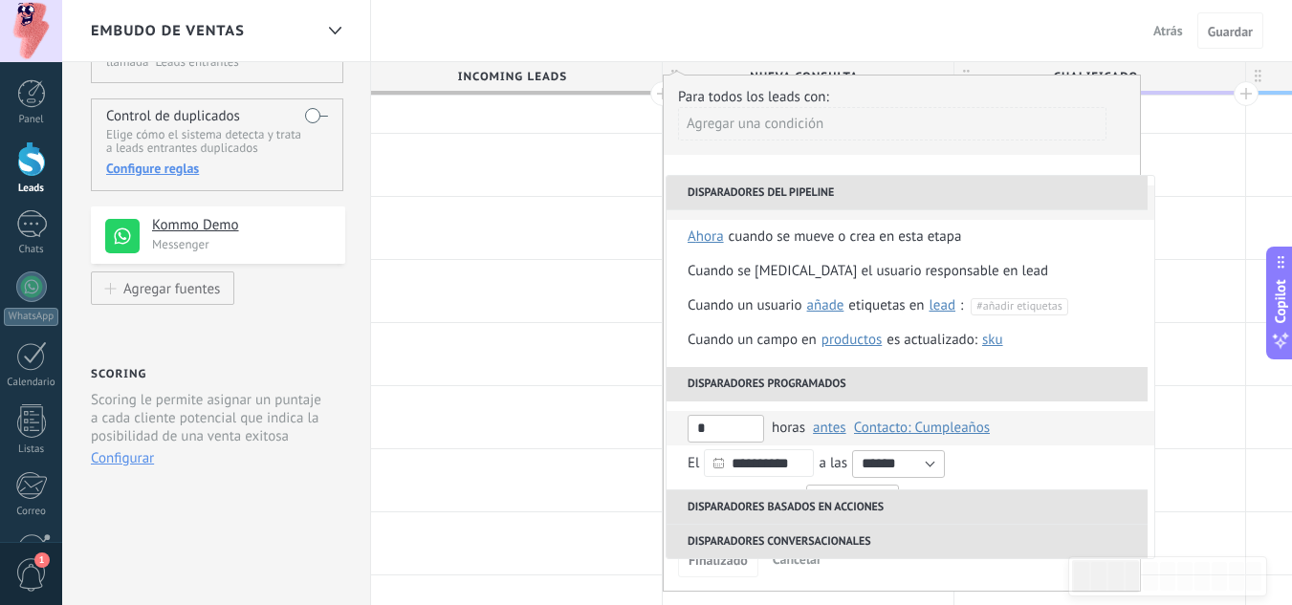
click at [677, 425] on li "* horas antes después antes Contacto: Cumpleaños del campo seleccionado Lead: […" at bounding box center [910, 428] width 488 height 34
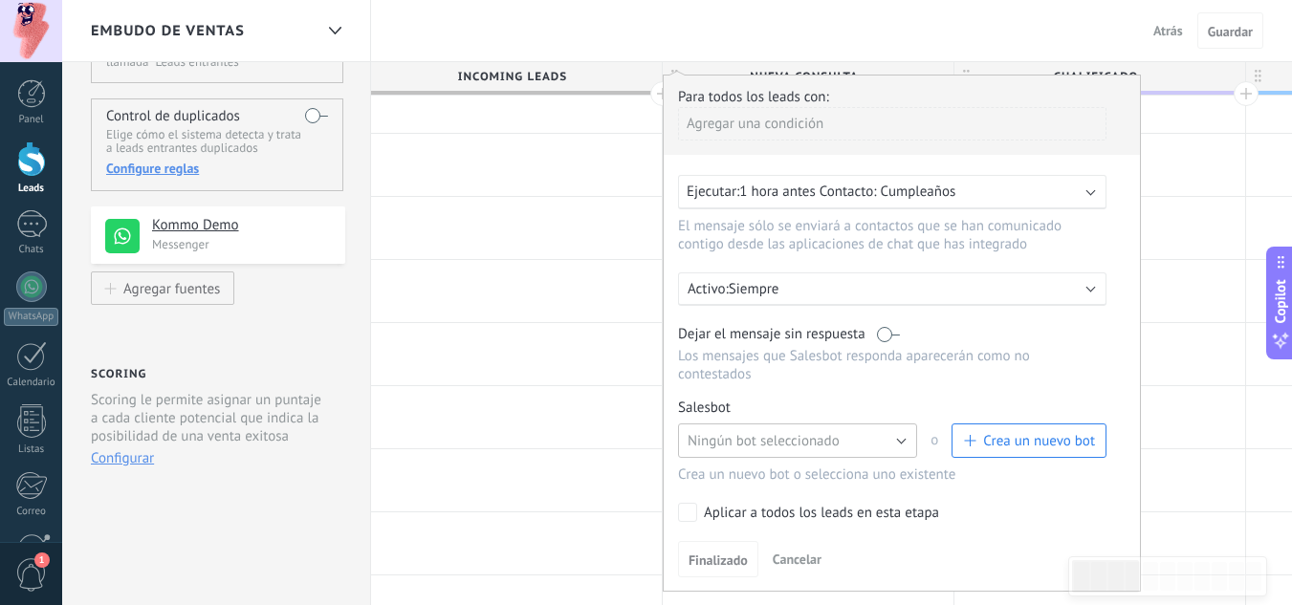
click at [810, 442] on span "Ningún bot seleccionado" at bounding box center [763, 441] width 152 height 18
click at [838, 445] on span "Ningún bot seleccionado" at bounding box center [788, 441] width 244 height 18
click at [1078, 451] on button "Crea un nuevo bot" at bounding box center [1028, 441] width 155 height 34
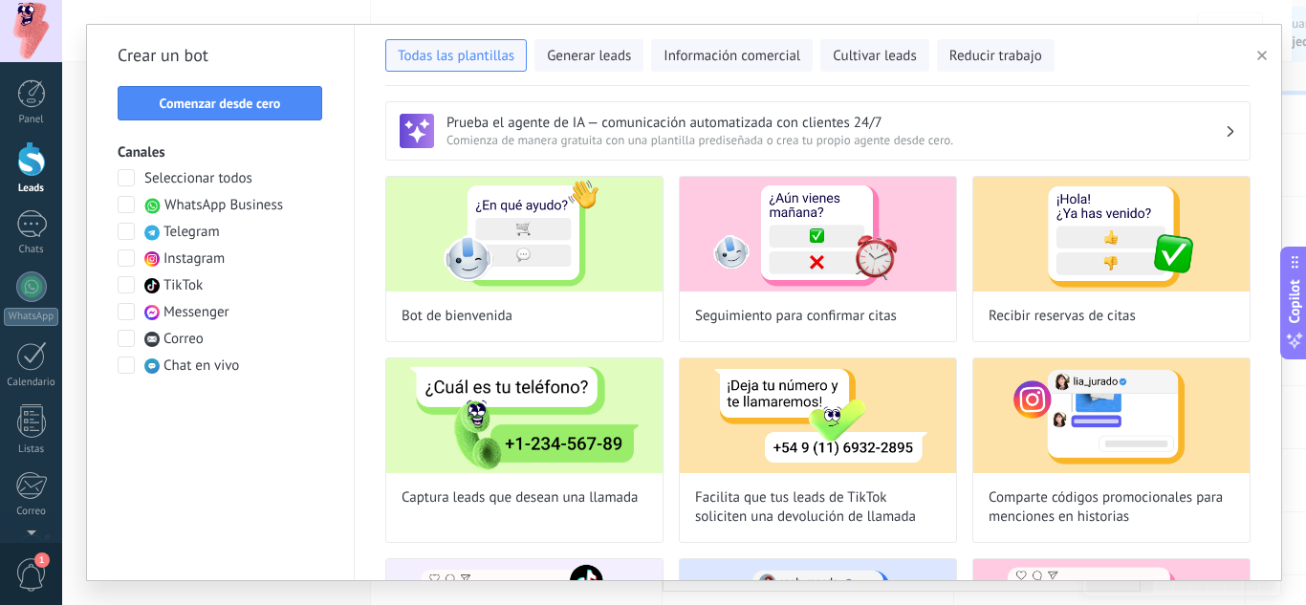
click at [248, 104] on span "Comenzar desde cero" at bounding box center [220, 103] width 121 height 13
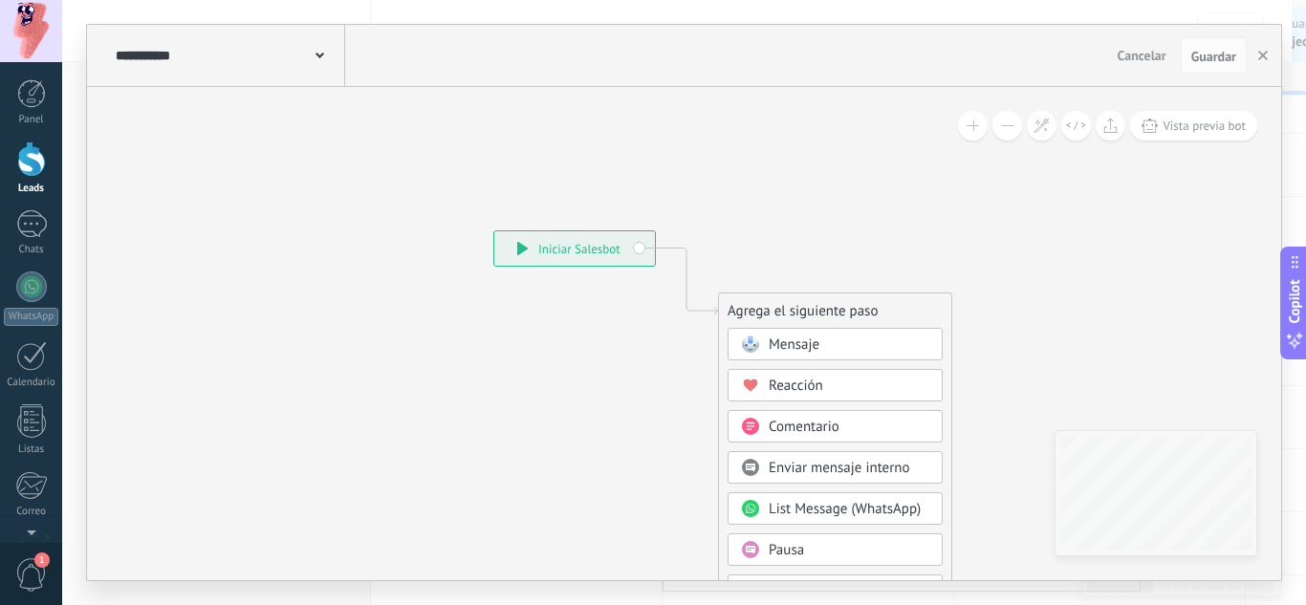
click at [899, 344] on div "Mensaje" at bounding box center [849, 345] width 161 height 19
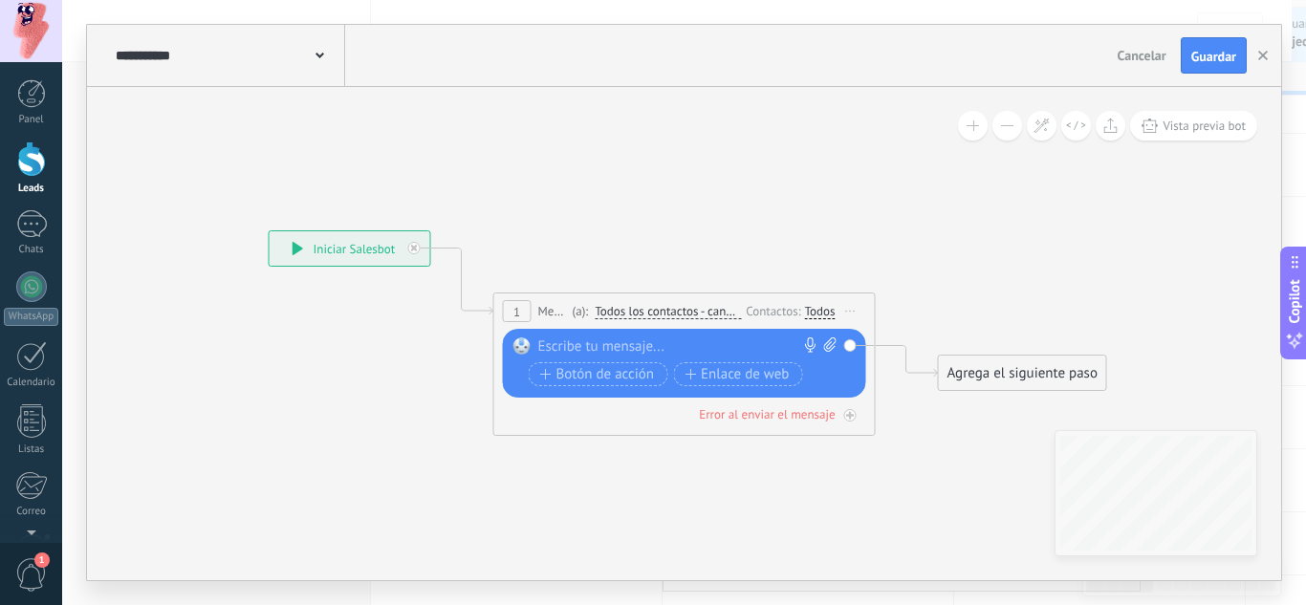
click at [766, 344] on div at bounding box center [680, 347] width 284 height 19
paste div
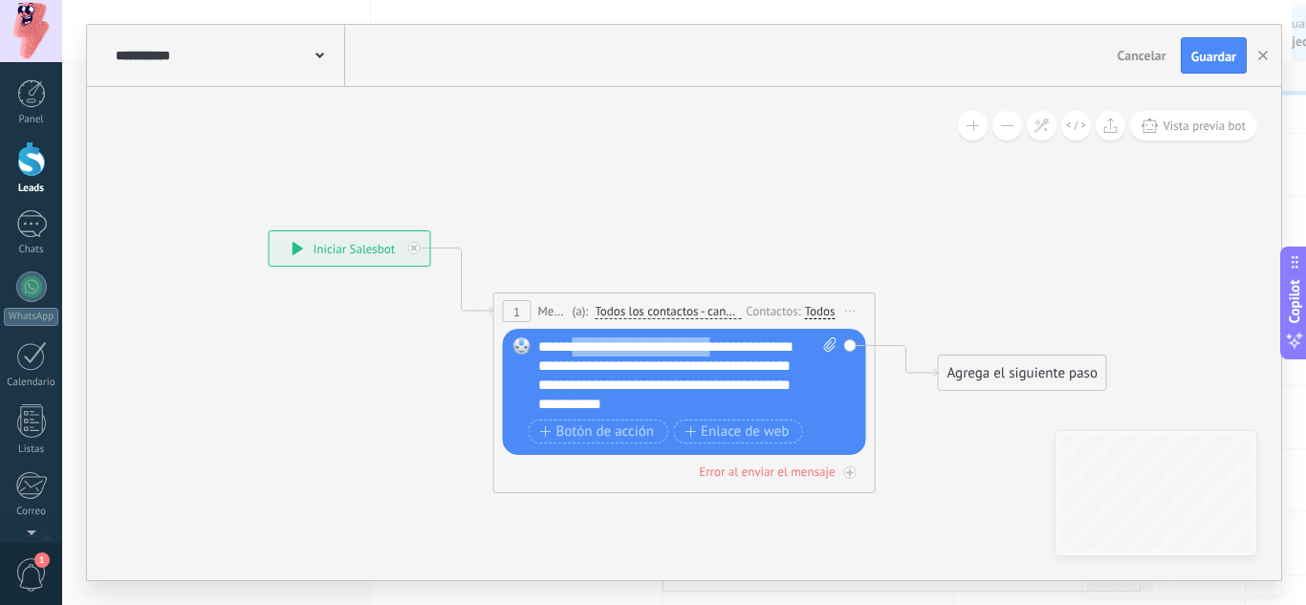
drag, startPoint x: 723, startPoint y: 341, endPoint x: 574, endPoint y: 344, distance: 149.2
click at [574, 344] on div "**********" at bounding box center [687, 376] width 299 height 76
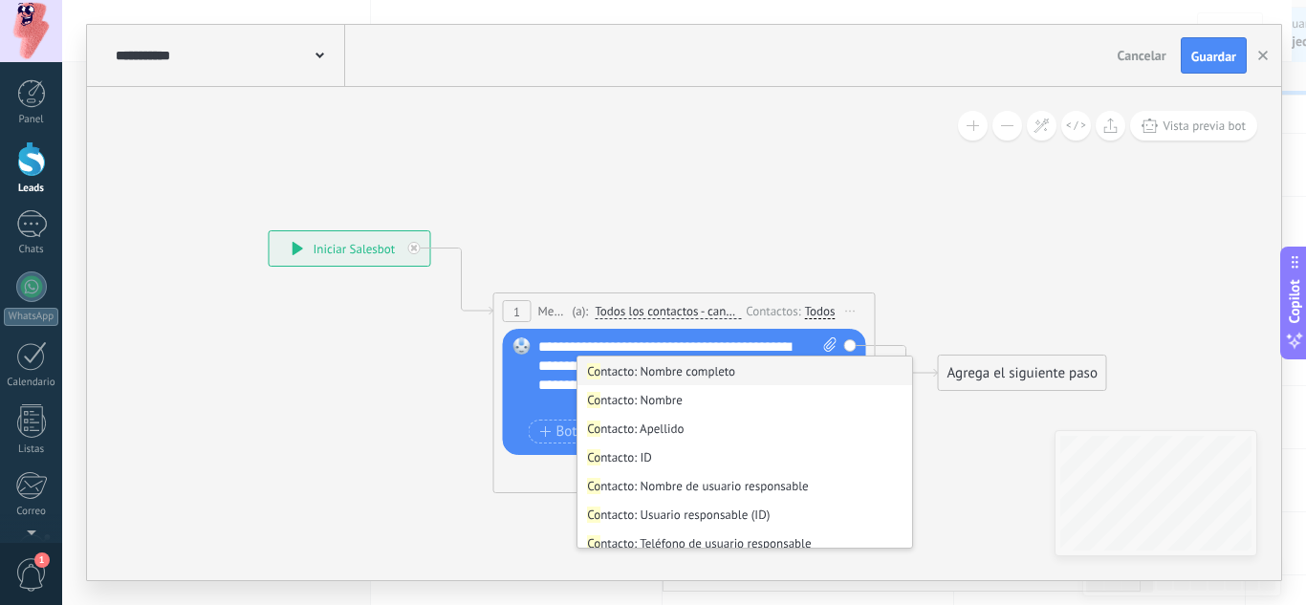
click at [657, 372] on li "Co ntacto: Nombre completo" at bounding box center [745, 371] width 335 height 29
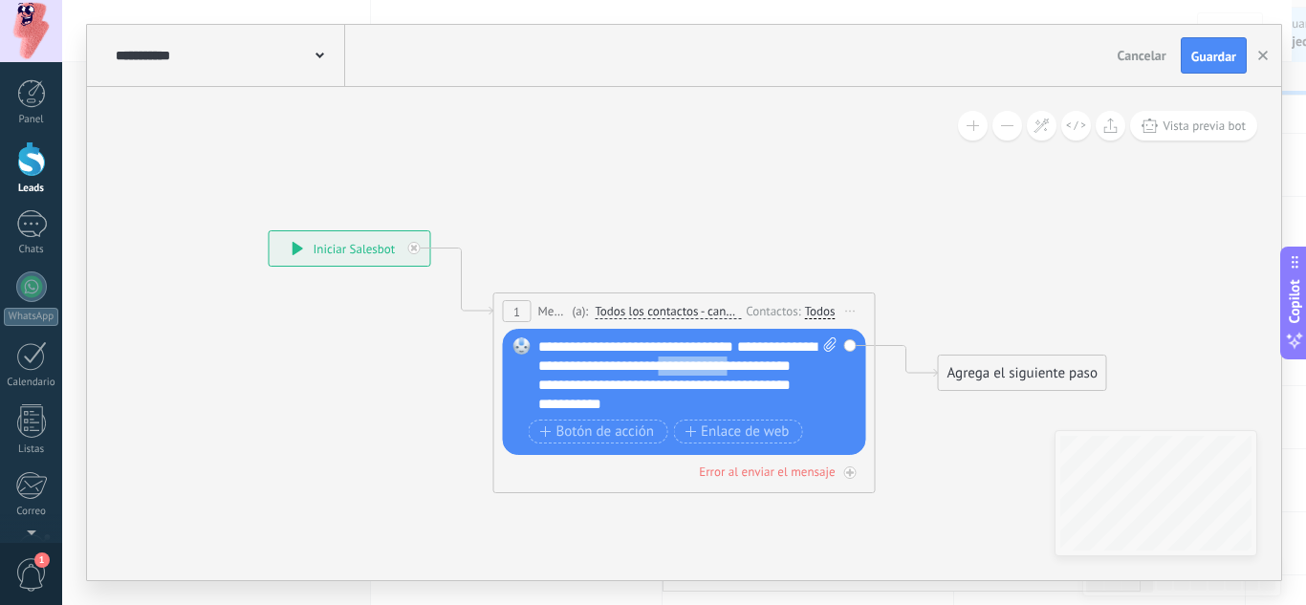
drag, startPoint x: 738, startPoint y: 369, endPoint x: 594, endPoint y: 377, distance: 144.6
click at [594, 377] on div "**********" at bounding box center [687, 376] width 299 height 76
click at [945, 428] on icon at bounding box center [656, 320] width 1730 height 1136
click at [1231, 53] on span "Guardar" at bounding box center [1213, 56] width 45 height 13
click at [1208, 122] on span "Vista previa bot" at bounding box center [1204, 126] width 83 height 16
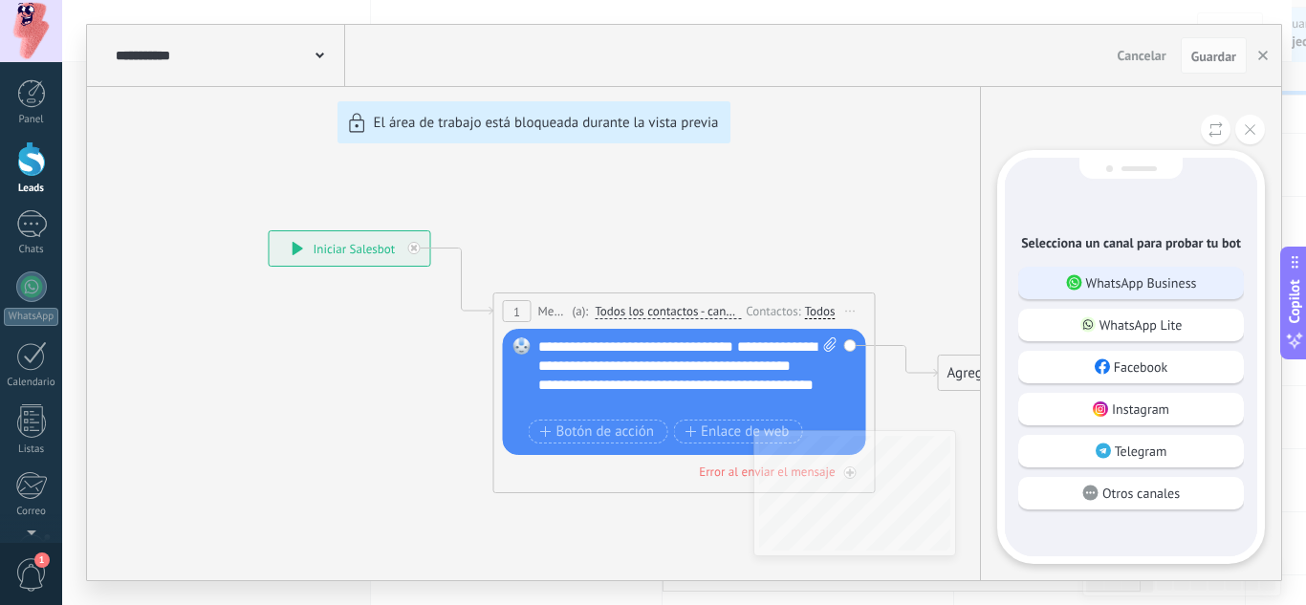
click at [1172, 290] on p "WhatsApp Business" at bounding box center [1141, 282] width 111 height 17
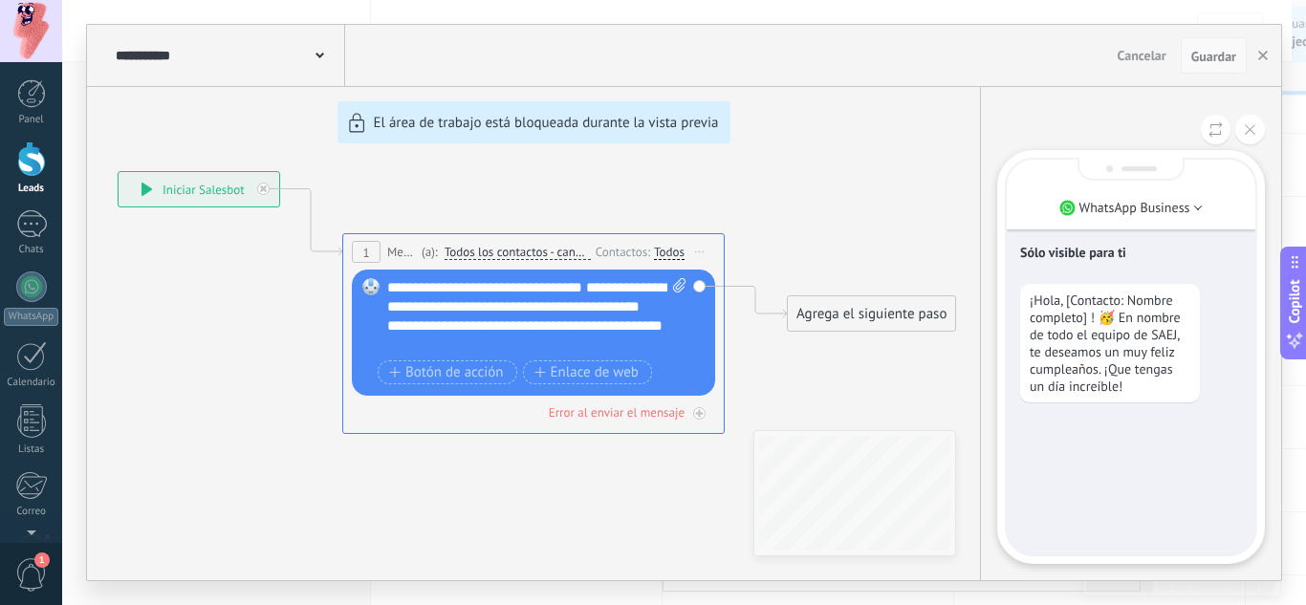
click at [1209, 68] on button "Guardar" at bounding box center [1214, 55] width 66 height 36
click at [1265, 61] on button "button" at bounding box center [1263, 55] width 29 height 36
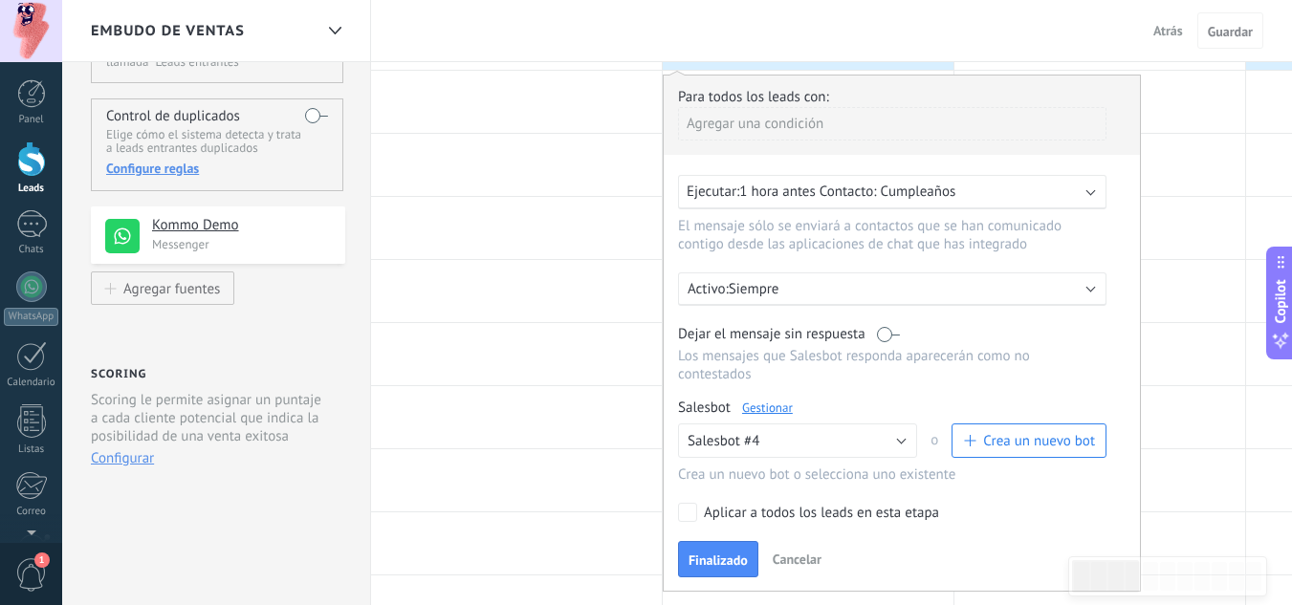
scroll to position [226, 0]
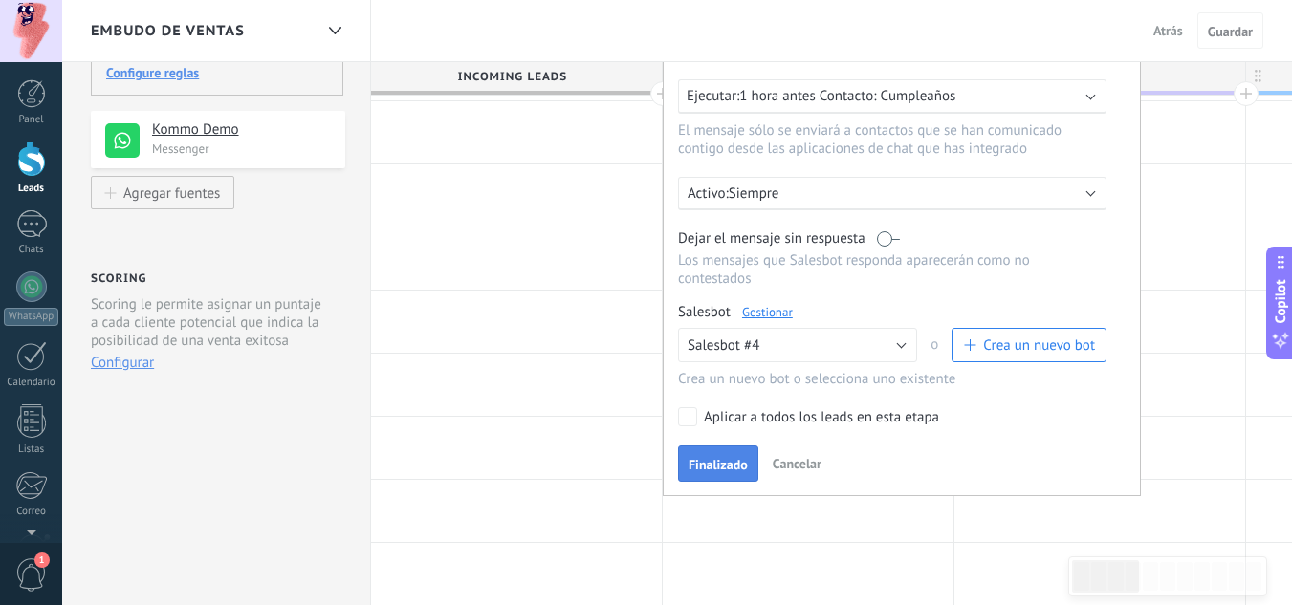
click at [725, 462] on span "Finalizado" at bounding box center [717, 464] width 59 height 13
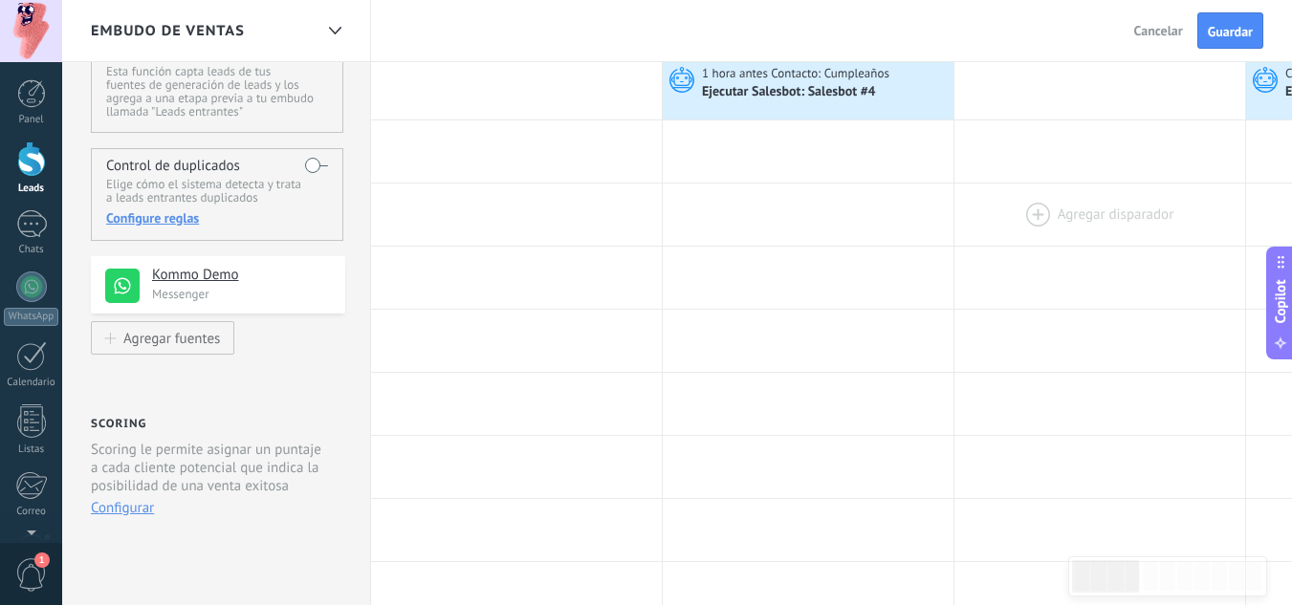
scroll to position [0, 0]
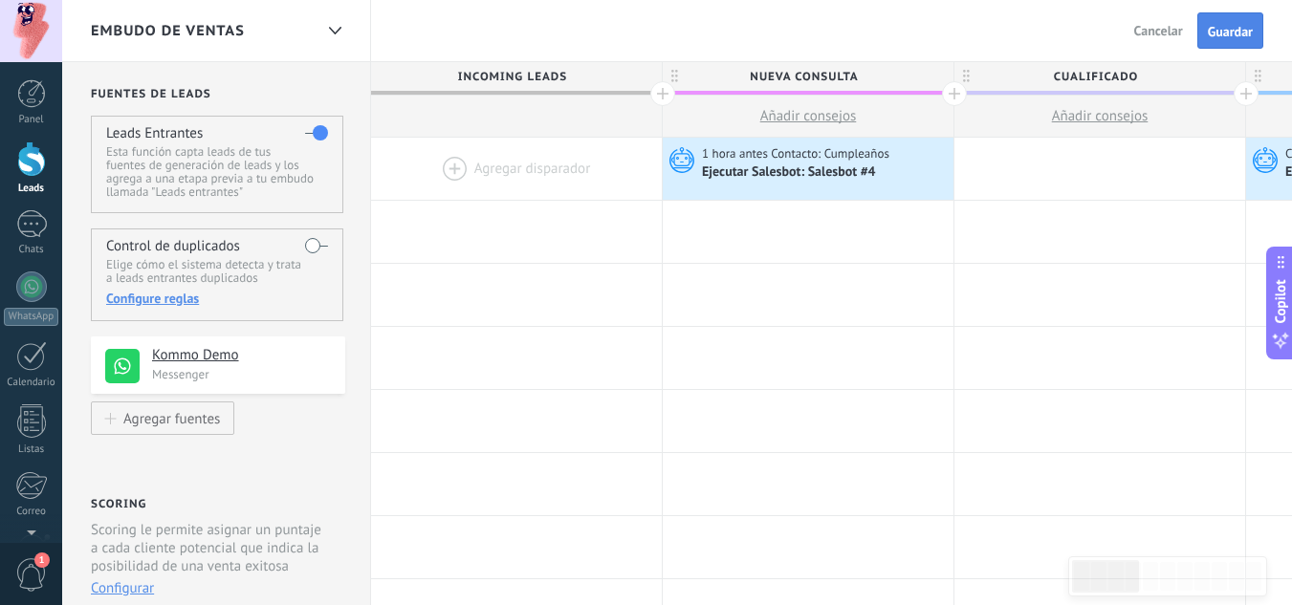
click at [1232, 32] on span "Guardar" at bounding box center [1230, 31] width 45 height 13
click at [1167, 27] on span "Salir" at bounding box center [1170, 30] width 26 height 17
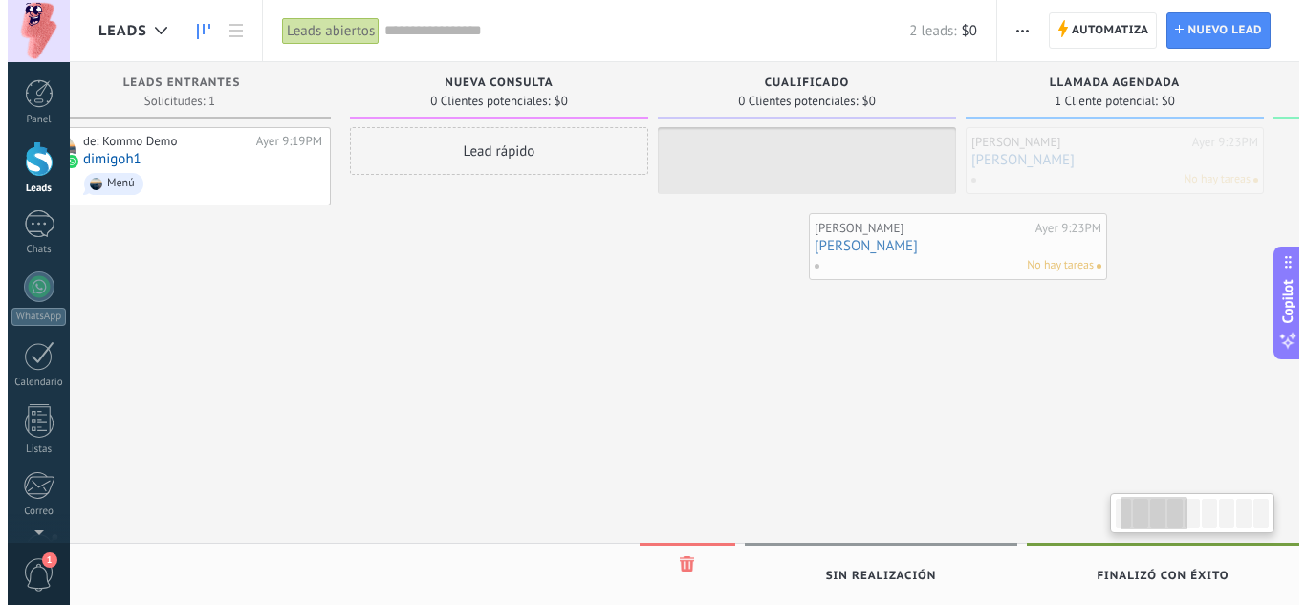
scroll to position [0, 106]
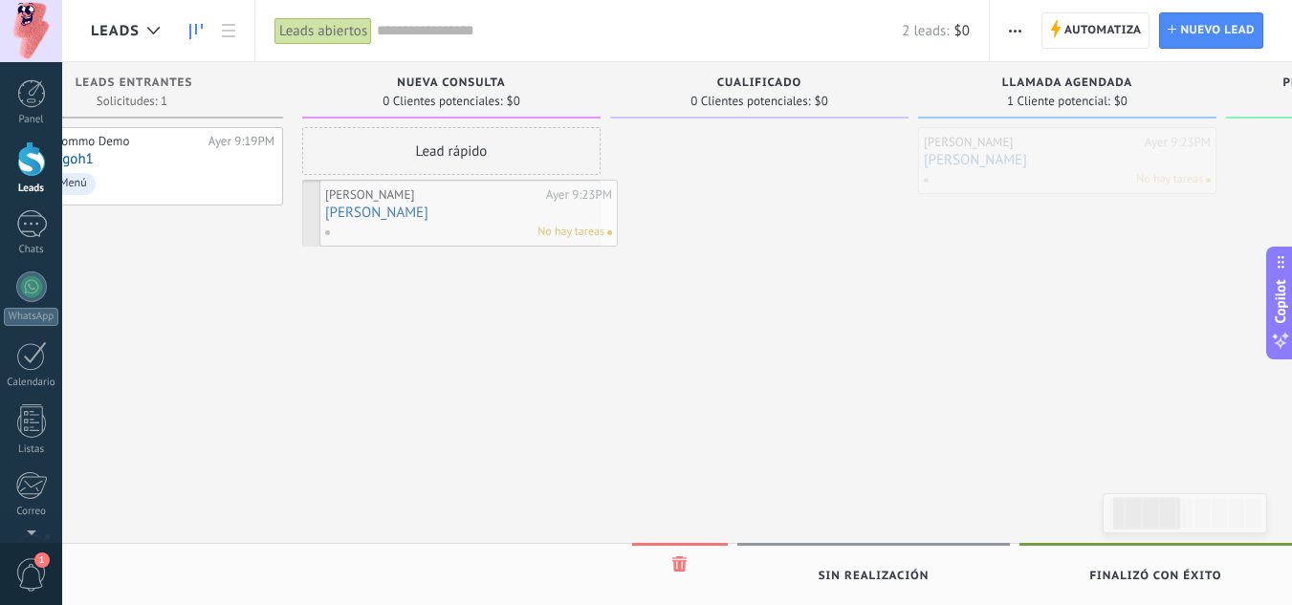
drag, startPoint x: 1102, startPoint y: 151, endPoint x: 376, endPoint y: 193, distance: 727.9
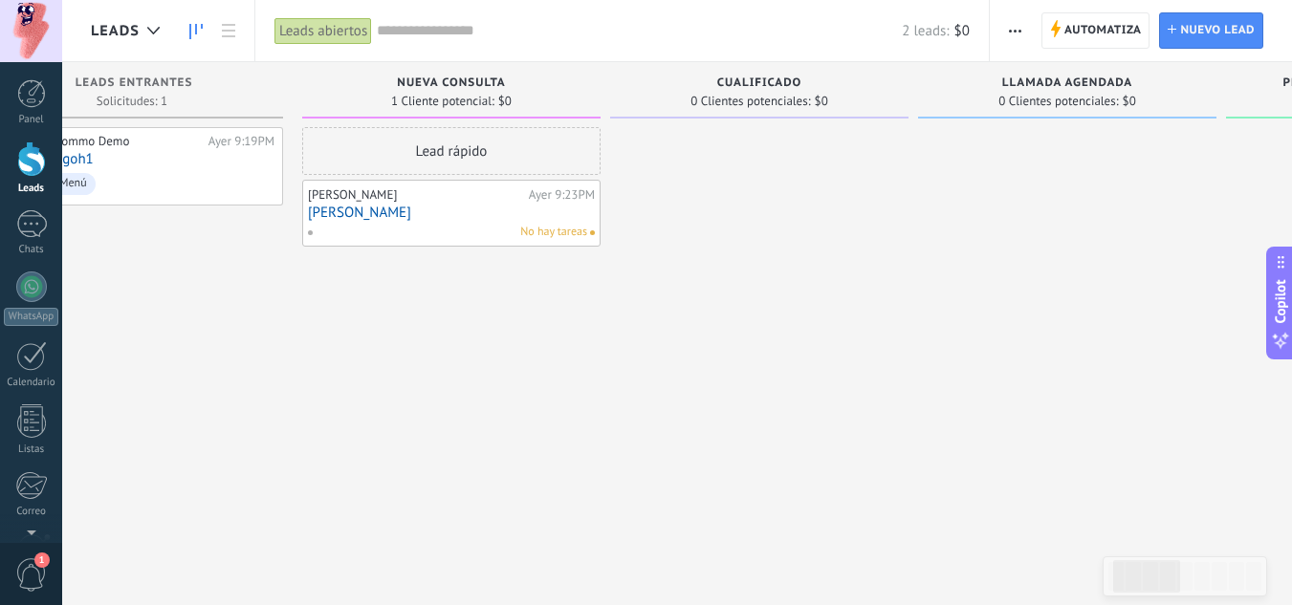
click at [393, 228] on div "No hay tareas" at bounding box center [447, 232] width 280 height 17
click at [334, 208] on link "[PERSON_NAME]" at bounding box center [451, 213] width 287 height 16
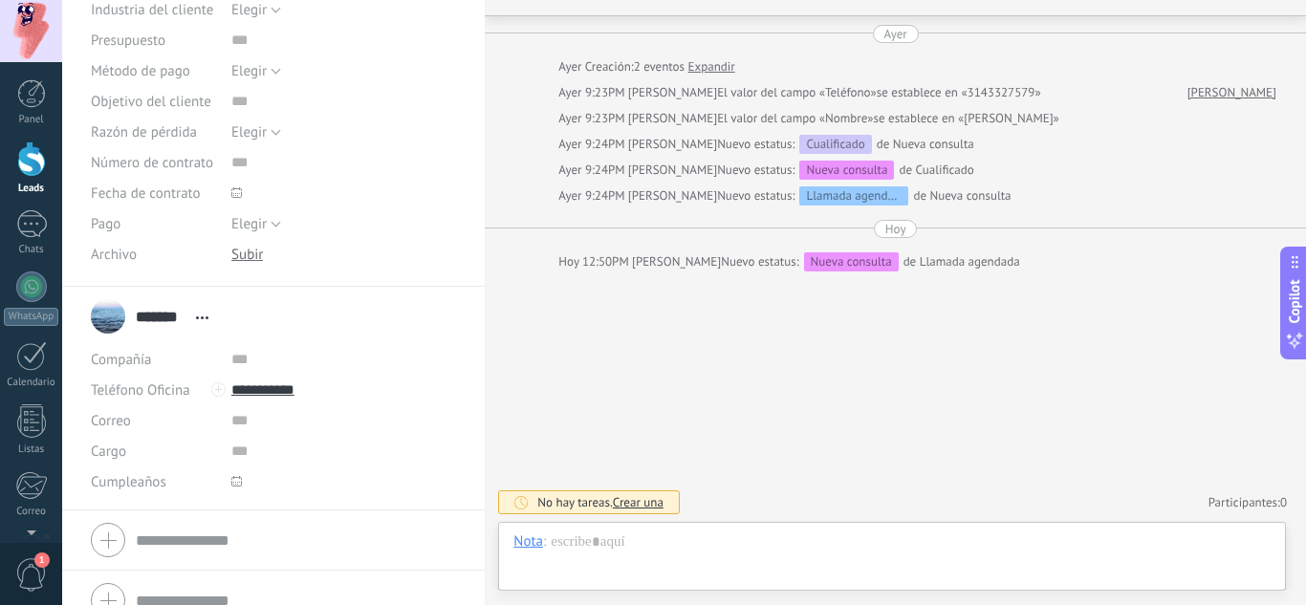
scroll to position [313, 0]
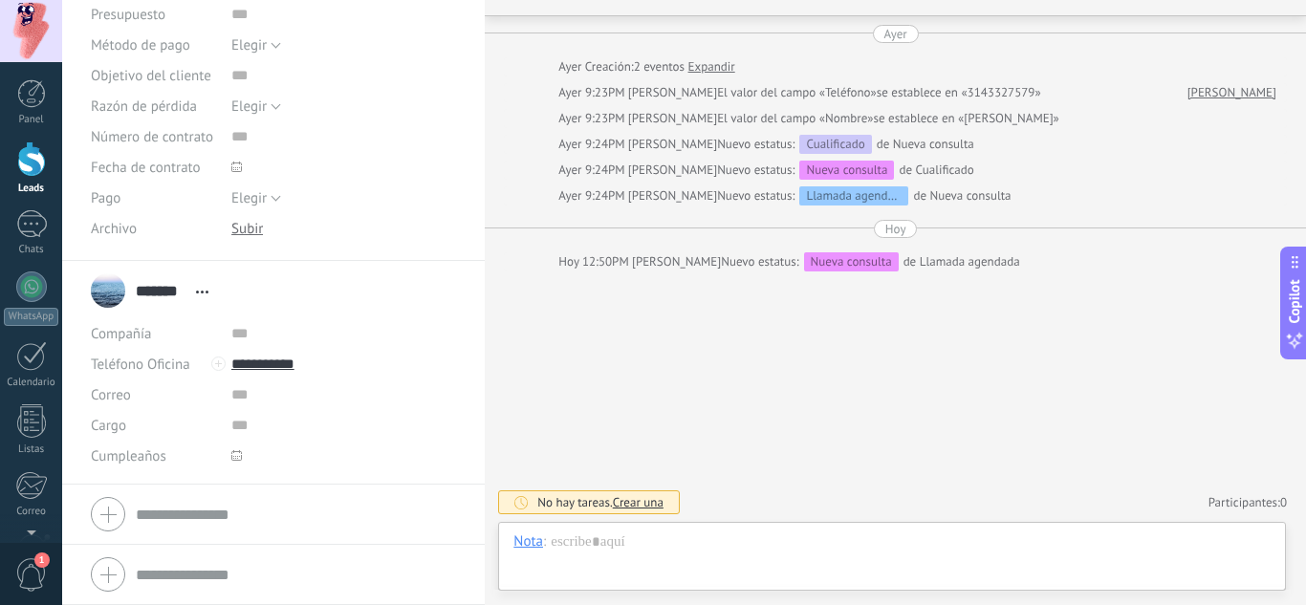
click at [231, 459] on use at bounding box center [236, 455] width 11 height 11
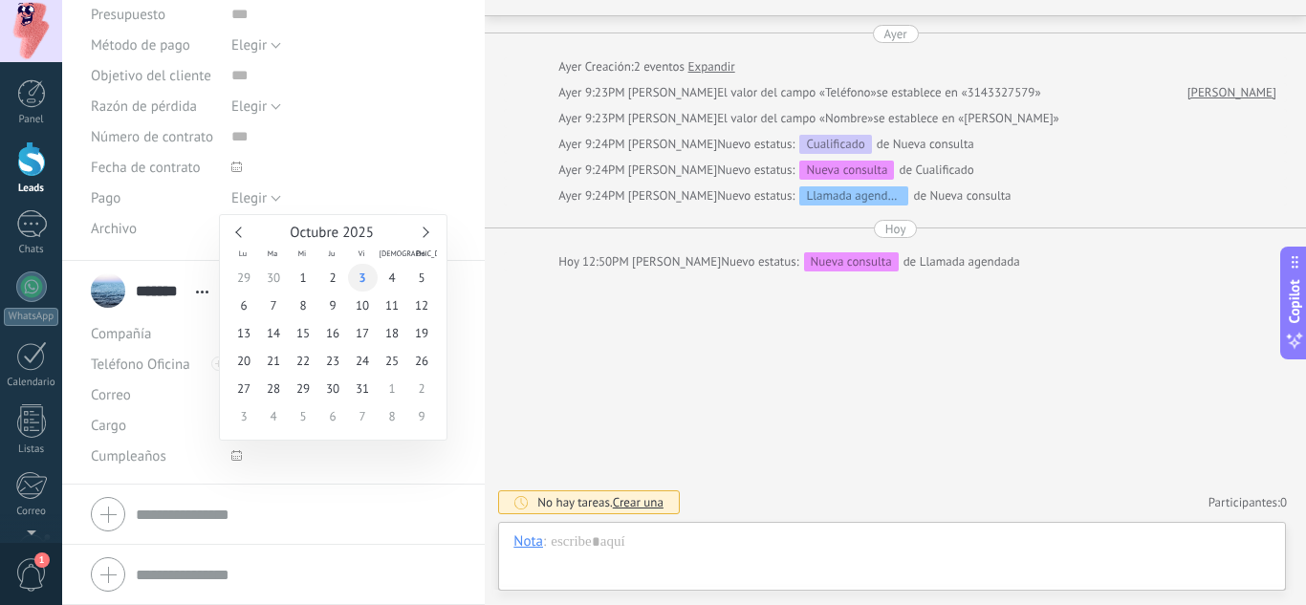
type input "**********"
click at [366, 279] on span "3" at bounding box center [363, 278] width 30 height 28
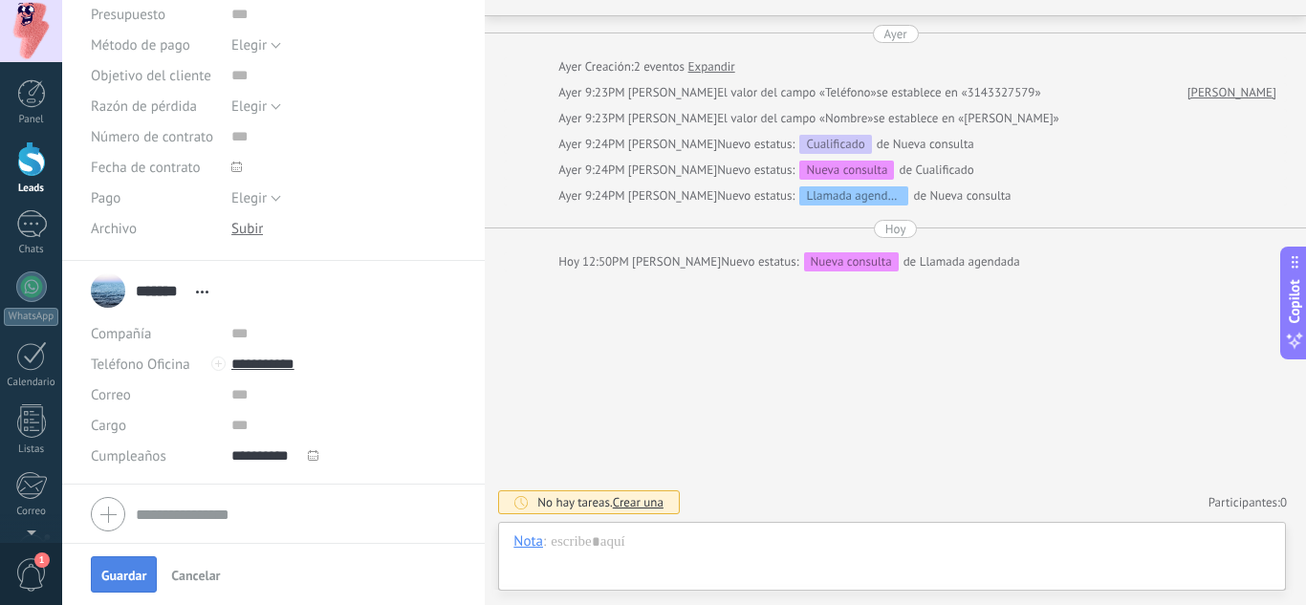
click at [134, 576] on span "Guardar" at bounding box center [123, 575] width 45 height 13
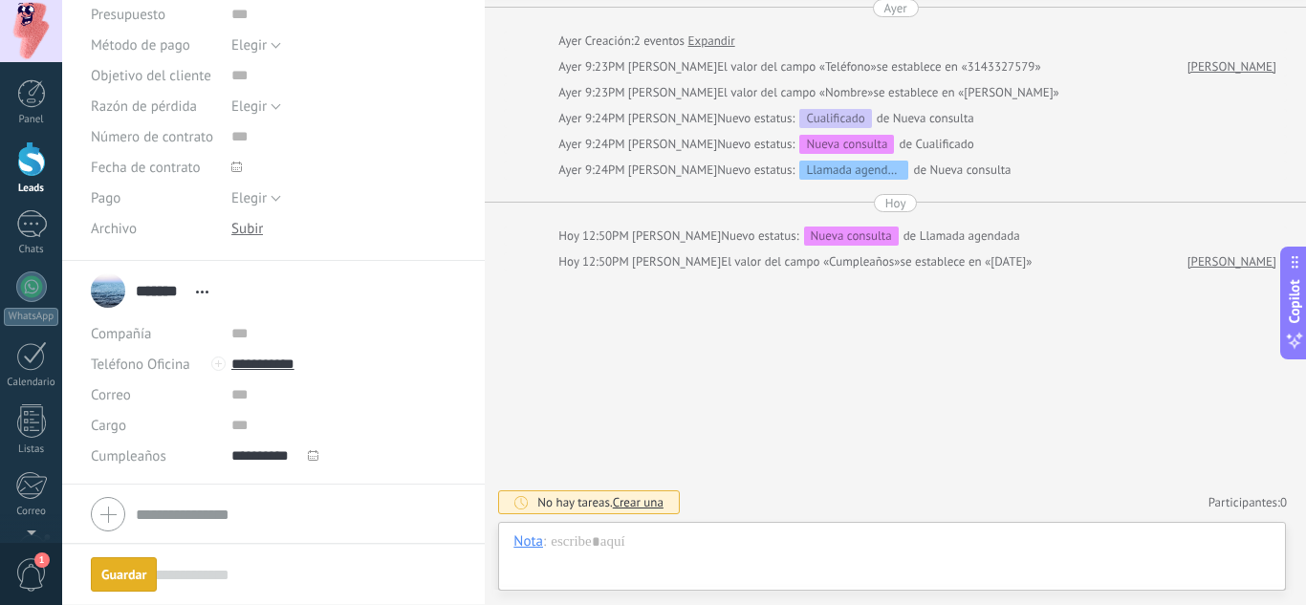
click at [134, 576] on div "Guardar" at bounding box center [123, 574] width 45 height 13
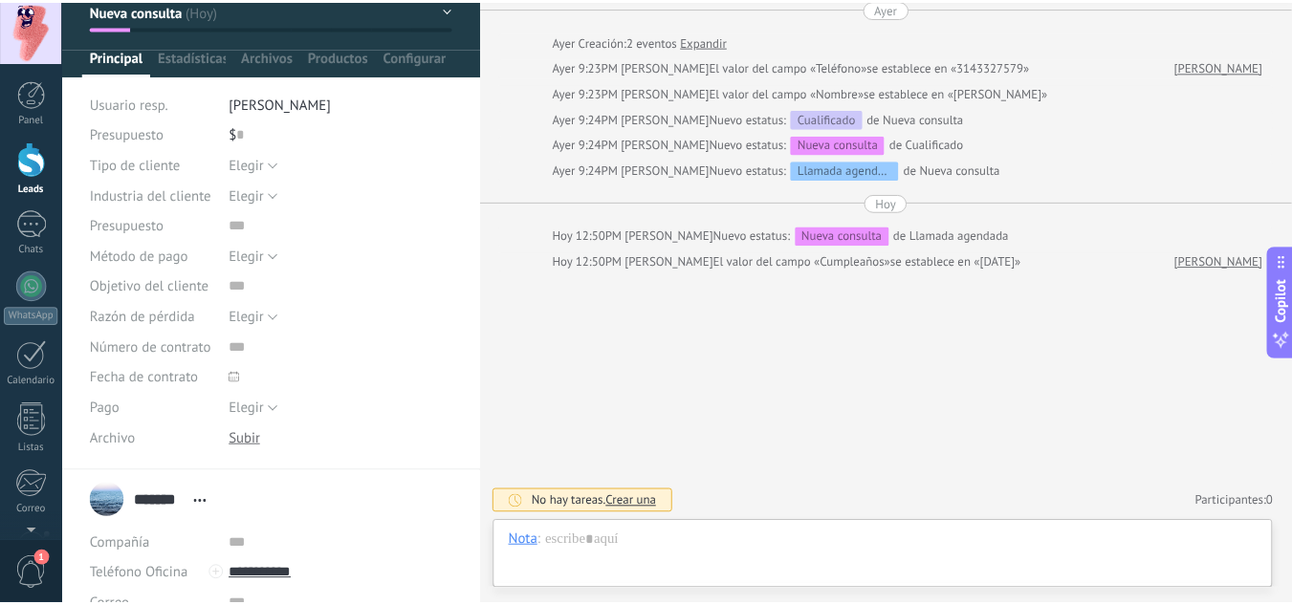
scroll to position [0, 0]
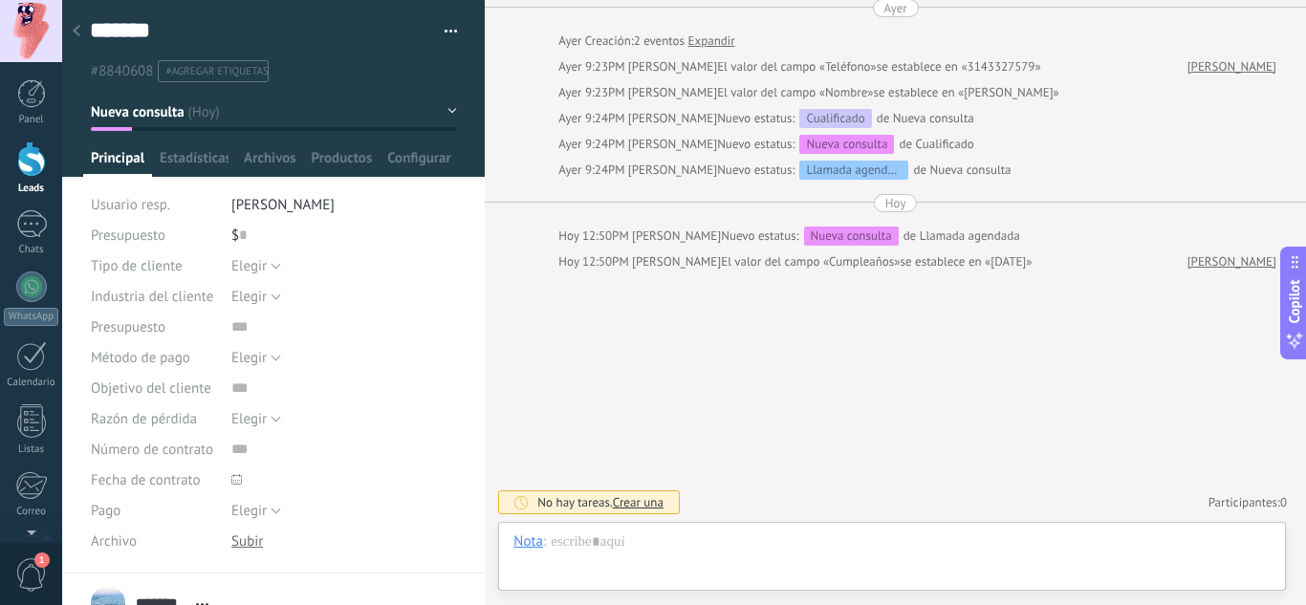
click at [82, 36] on div at bounding box center [76, 31] width 27 height 37
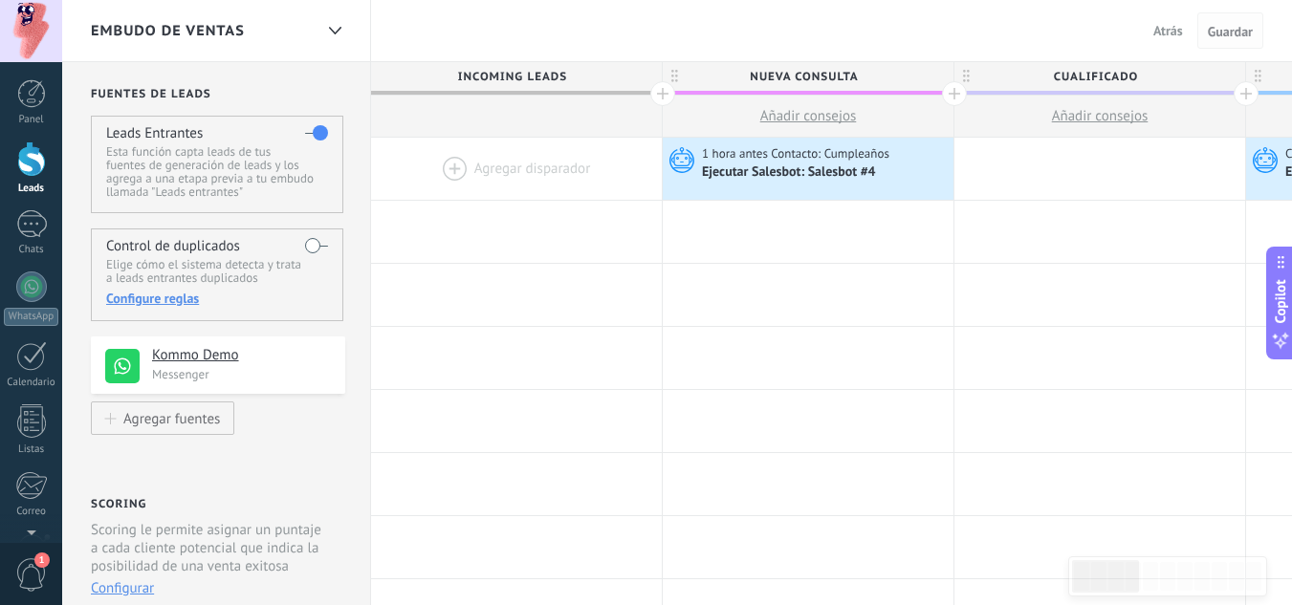
click at [1219, 35] on span "Guardar" at bounding box center [1230, 31] width 45 height 13
click at [1164, 32] on span "Atrás" at bounding box center [1168, 30] width 30 height 17
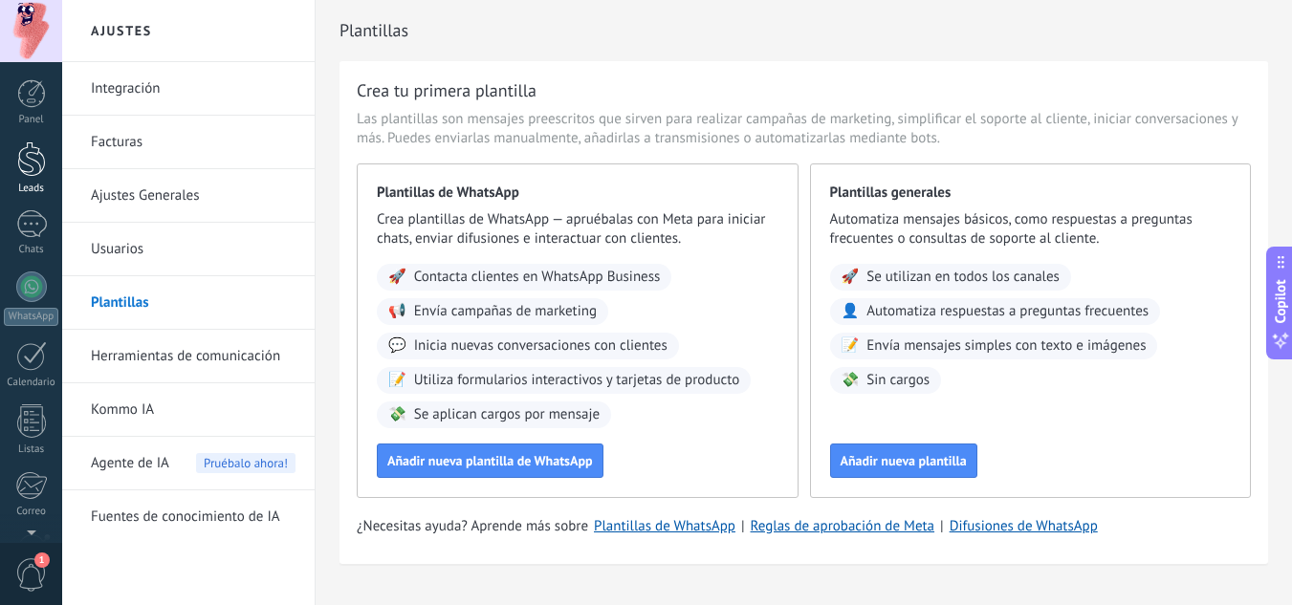
click at [32, 149] on div at bounding box center [31, 159] width 29 height 35
